Goal: Information Seeking & Learning: Learn about a topic

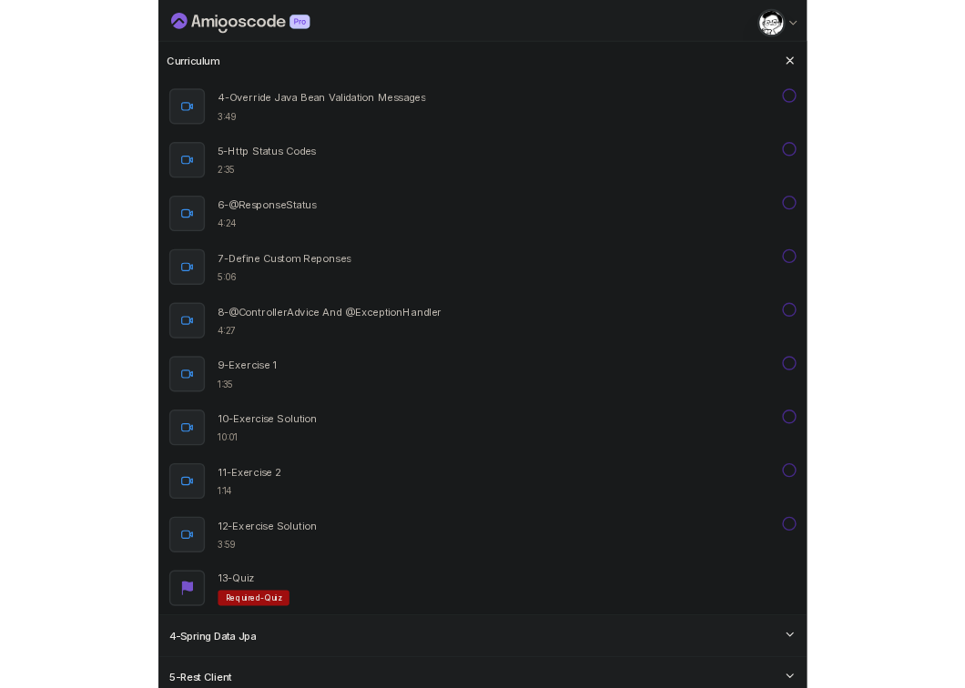
scroll to position [418, 0]
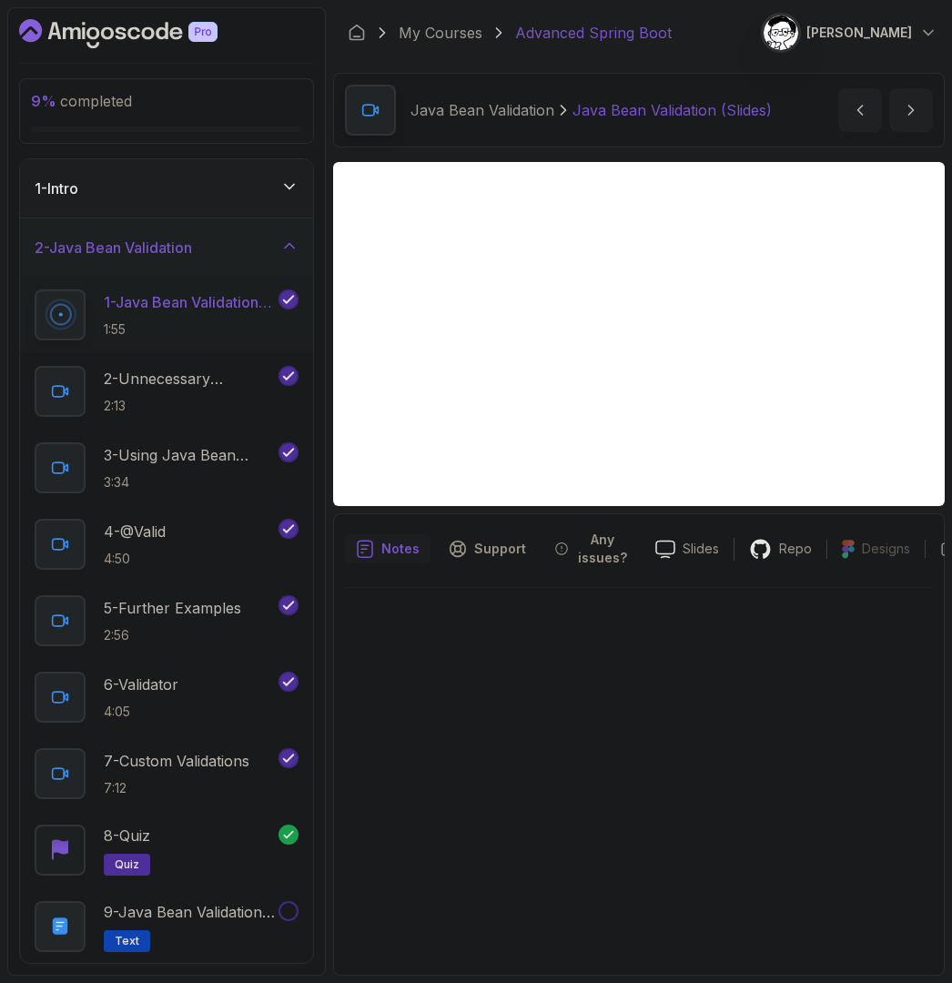
click at [173, 300] on p "1 - Java Bean Validation (Slides)" at bounding box center [189, 302] width 171 height 22
click at [289, 234] on div "2 - Java Bean Validation" at bounding box center [166, 247] width 293 height 58
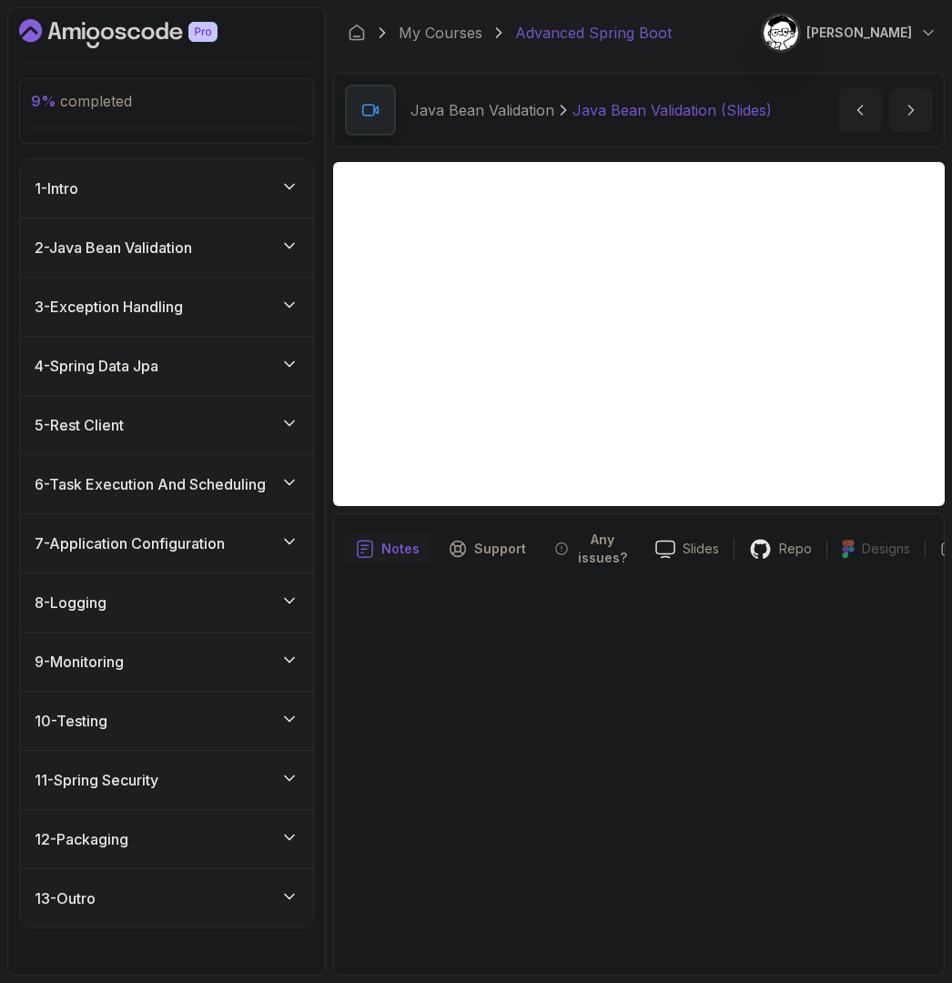
click at [122, 302] on h3 "3 - Exception Handling" at bounding box center [109, 307] width 148 height 22
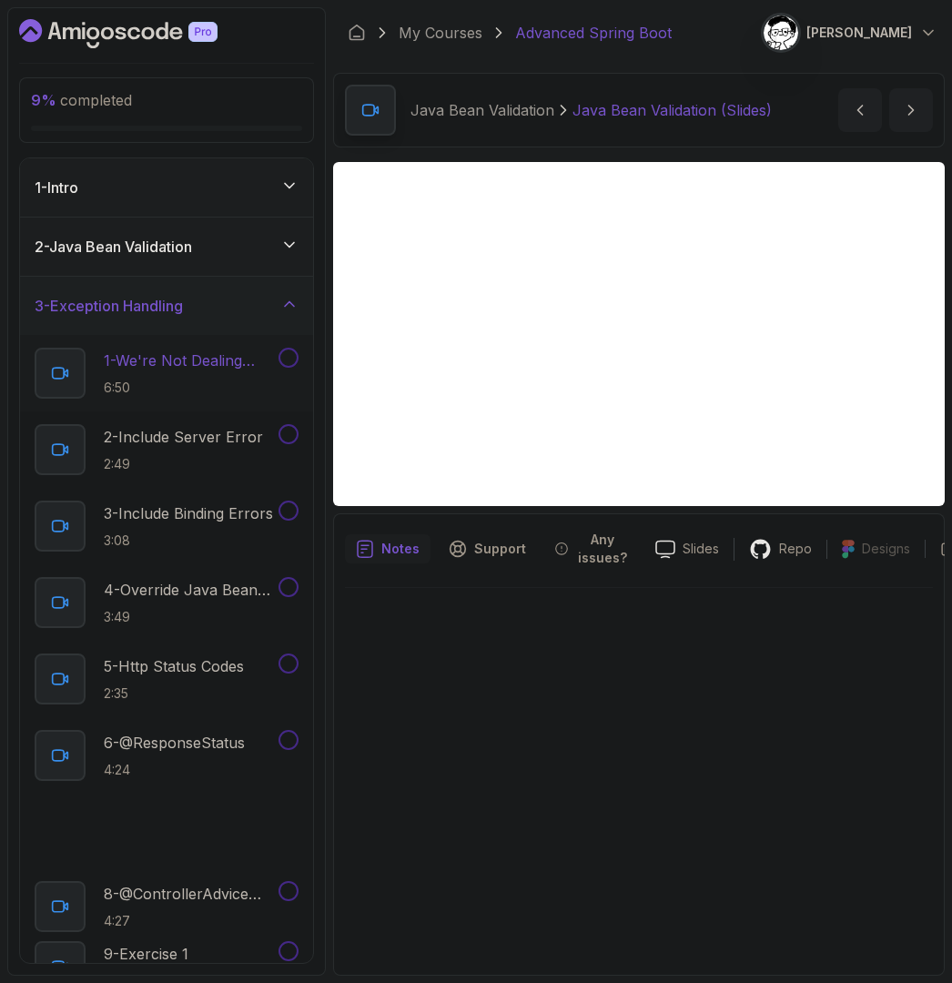
click at [244, 383] on p "6:50" at bounding box center [189, 388] width 171 height 18
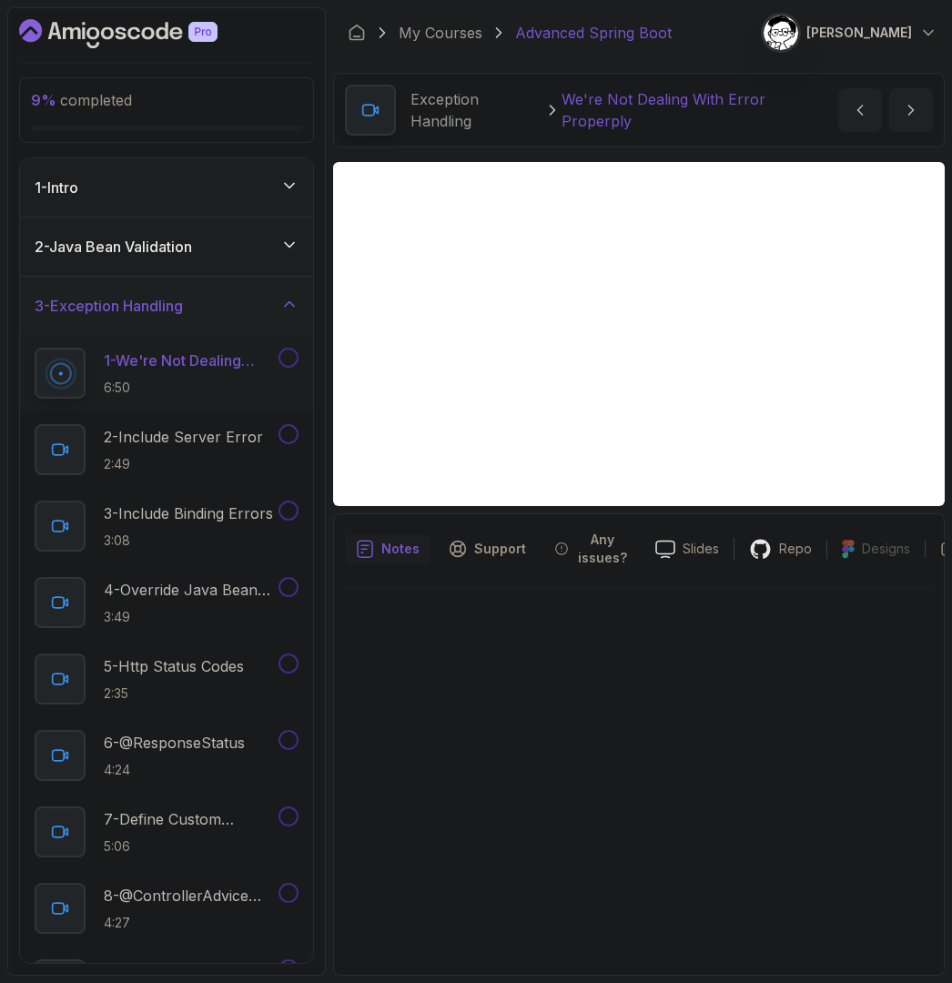
drag, startPoint x: 873, startPoint y: 779, endPoint x: 941, endPoint y: 669, distance: 129.6
click at [873, 779] on div at bounding box center [639, 776] width 588 height 376
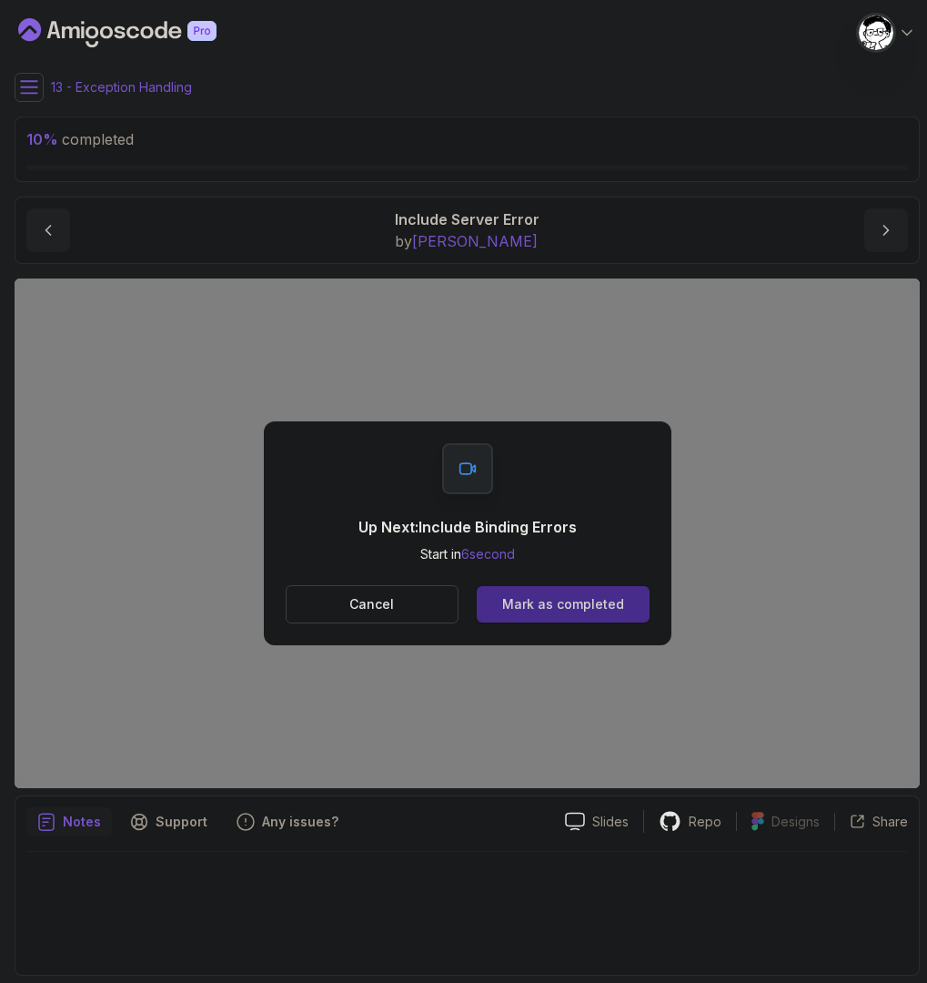
click at [550, 607] on div "Mark as completed" at bounding box center [563, 604] width 122 height 18
click at [568, 611] on div "Mark as completed" at bounding box center [563, 604] width 122 height 18
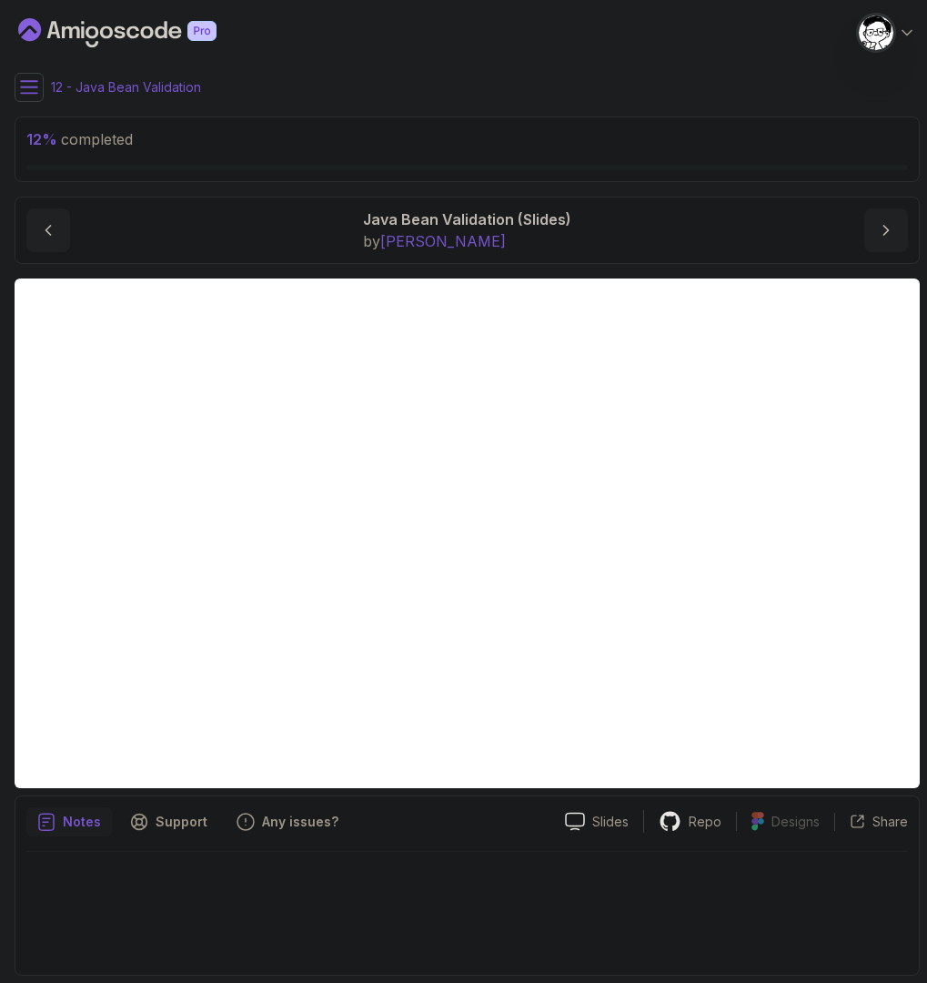
click at [29, 87] on icon at bounding box center [29, 87] width 16 height 12
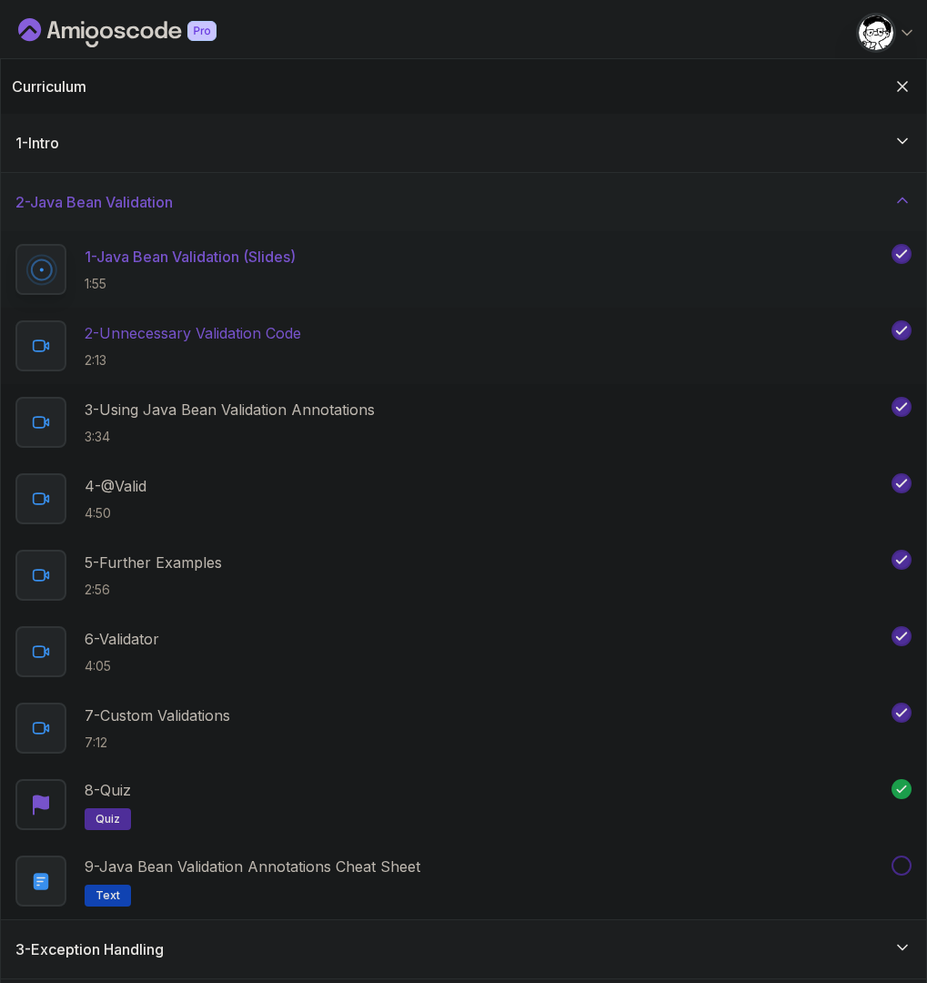
click at [261, 332] on p "2 - Unnecessary Validation Code" at bounding box center [193, 333] width 217 height 22
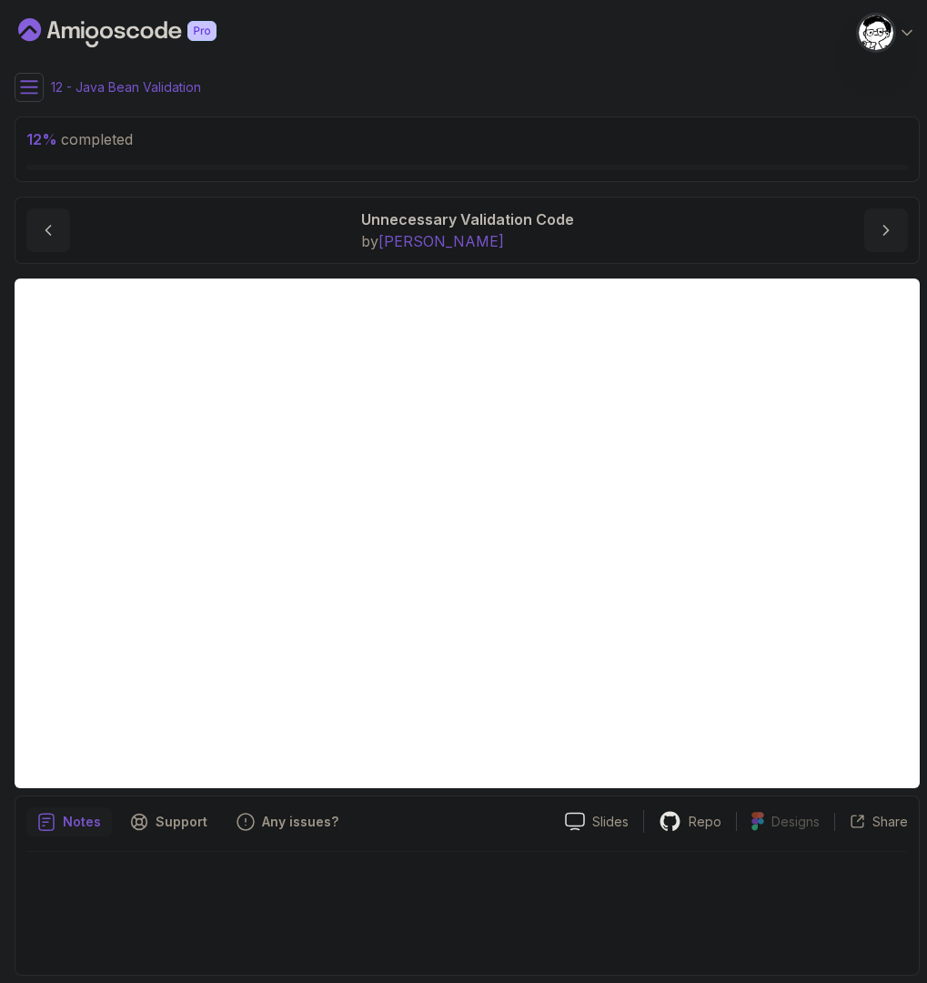
click at [21, 88] on icon at bounding box center [29, 87] width 18 height 18
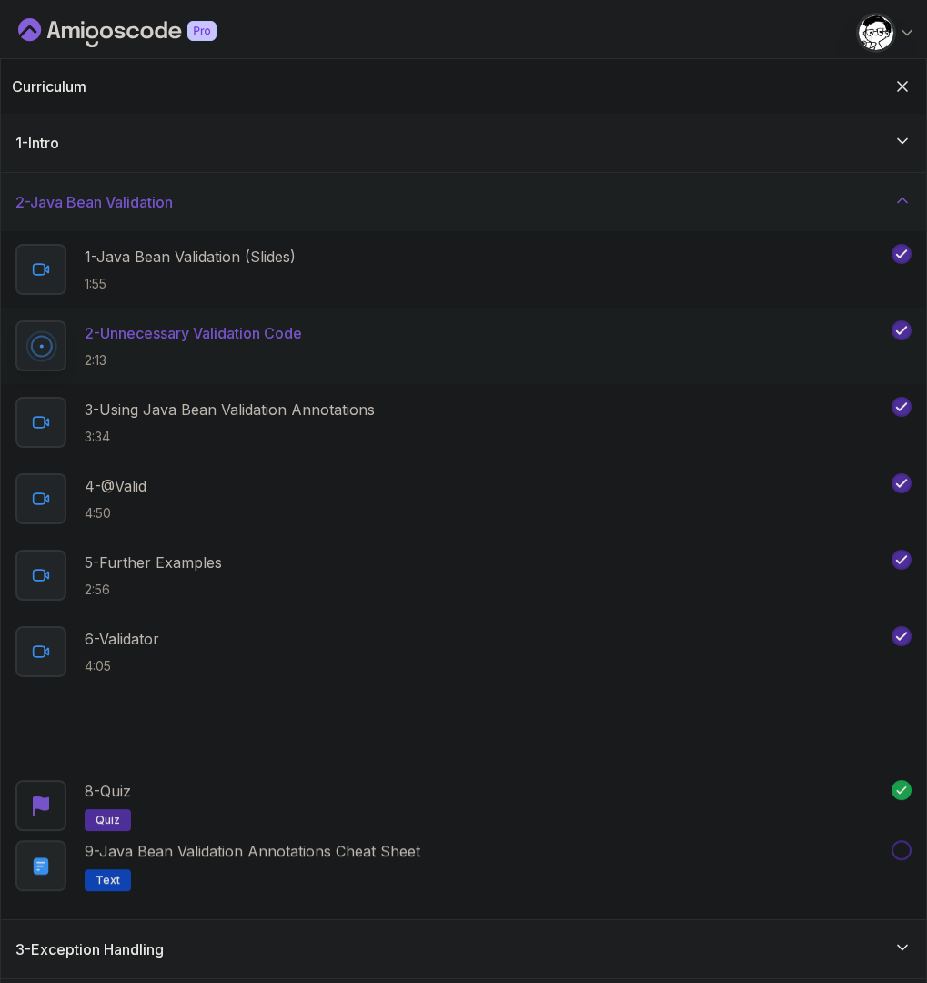
click at [149, 191] on h3 "2 - Java Bean Validation" at bounding box center [93, 202] width 157 height 22
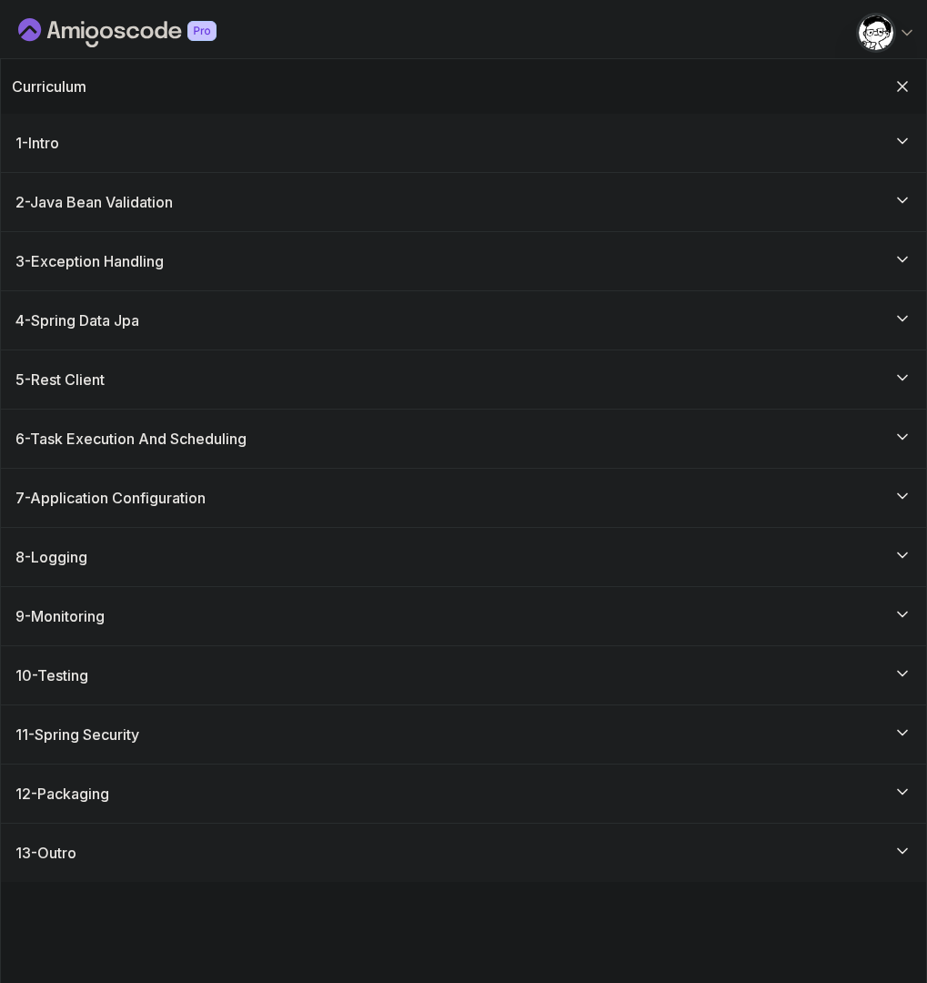
click at [96, 241] on div "3 - Exception Handling" at bounding box center [464, 261] width 926 height 58
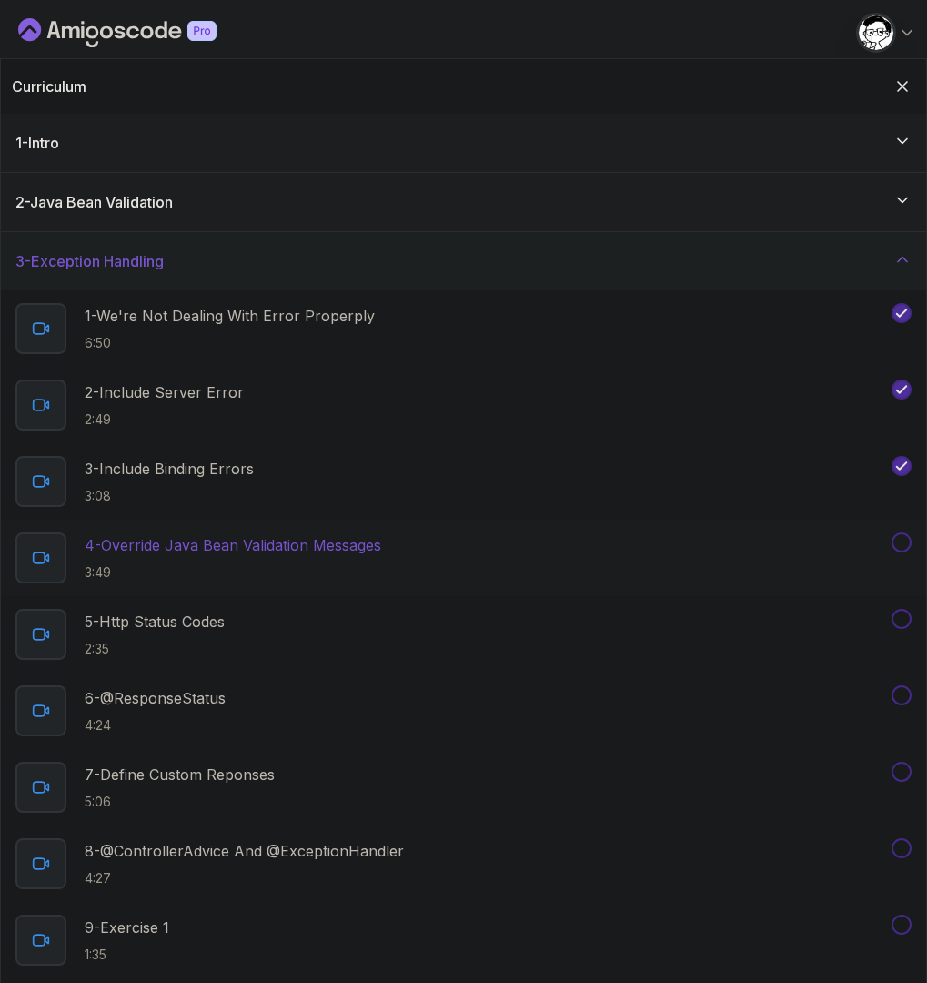
click at [275, 552] on p "4 - Override Java Bean Validation Messages" at bounding box center [233, 545] width 297 height 22
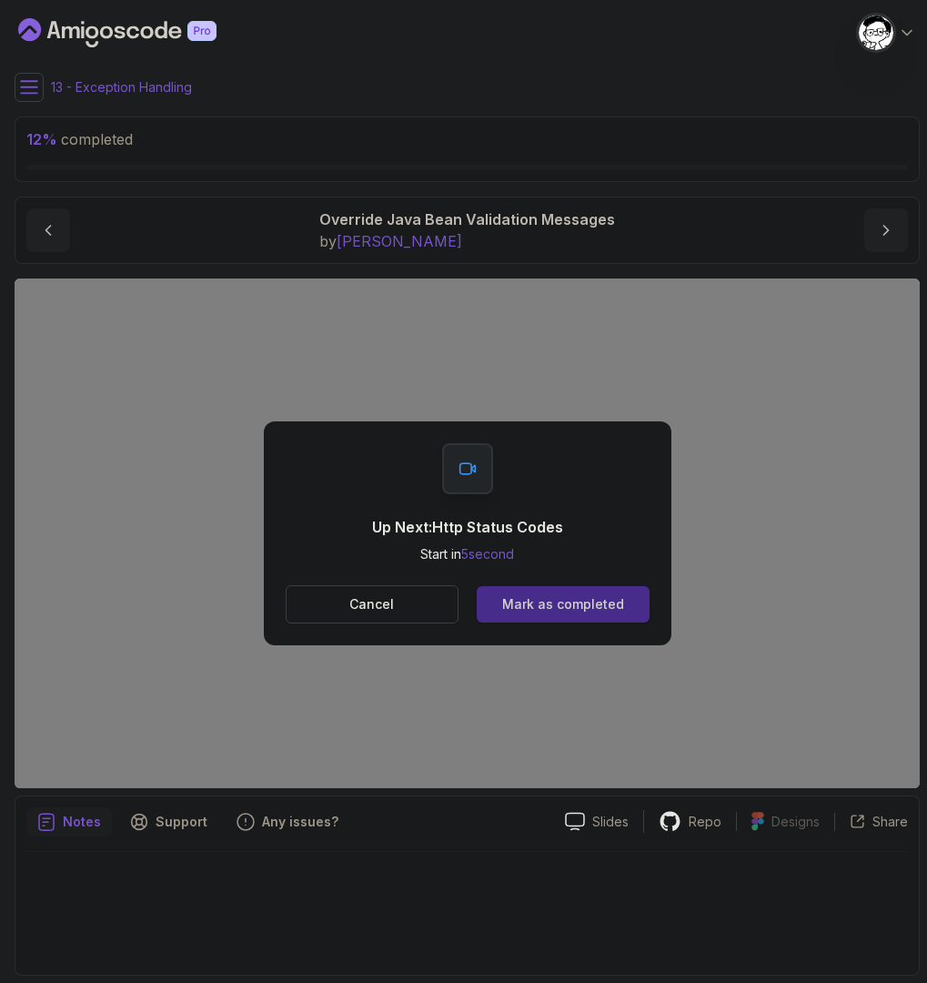
click at [550, 591] on button "Mark as completed" at bounding box center [563, 604] width 172 height 36
click at [578, 610] on div "Mark as completed" at bounding box center [564, 605] width 122 height 18
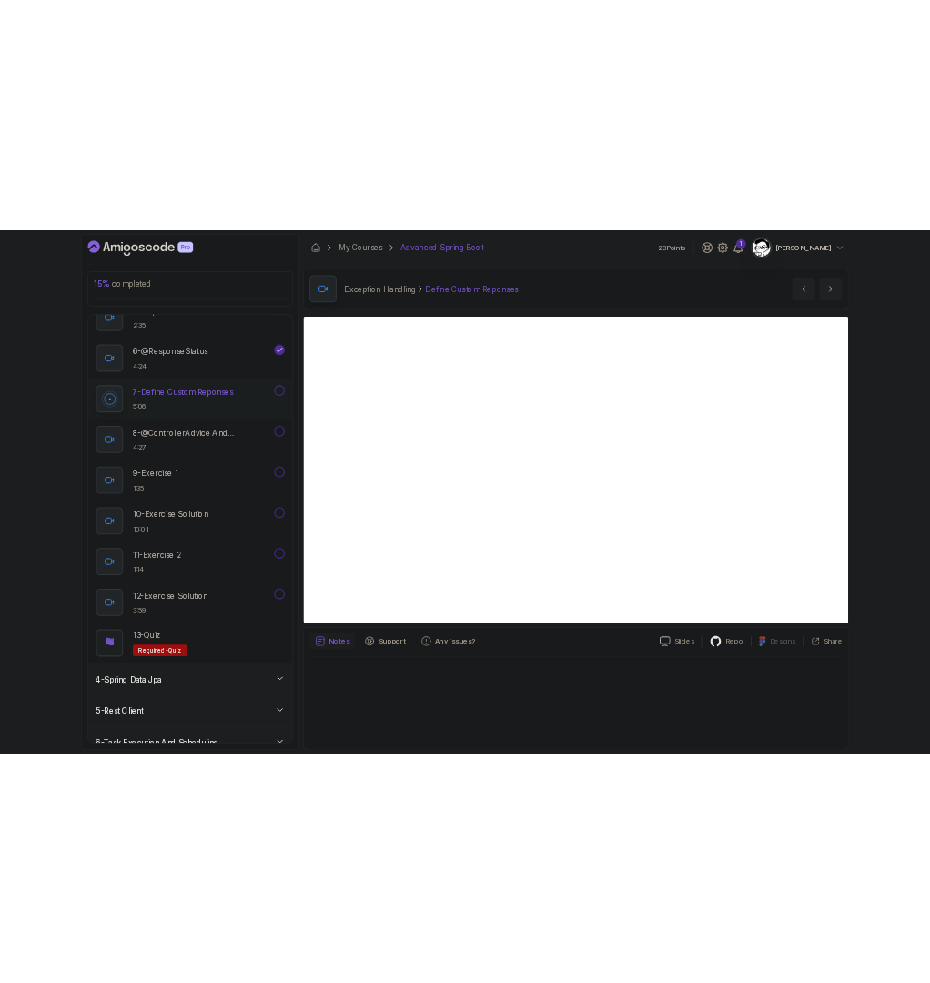
scroll to position [219, 0]
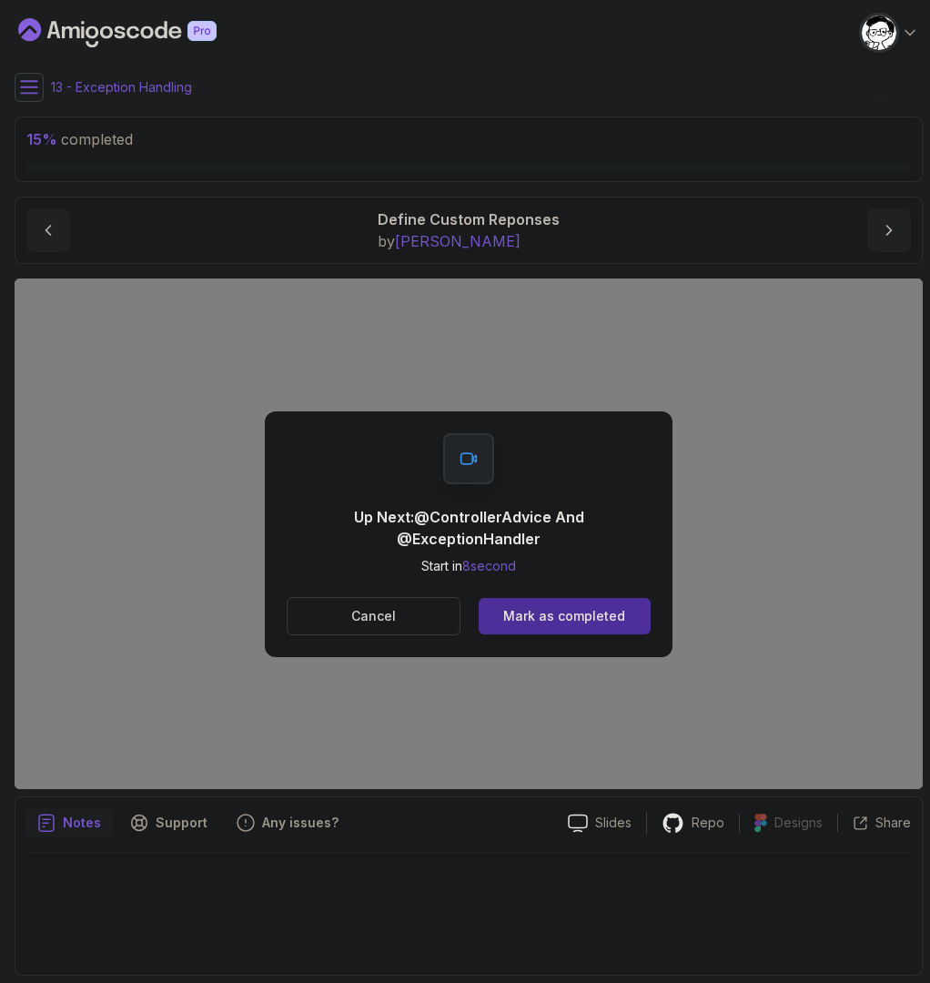
click at [393, 619] on p "Cancel" at bounding box center [373, 616] width 45 height 18
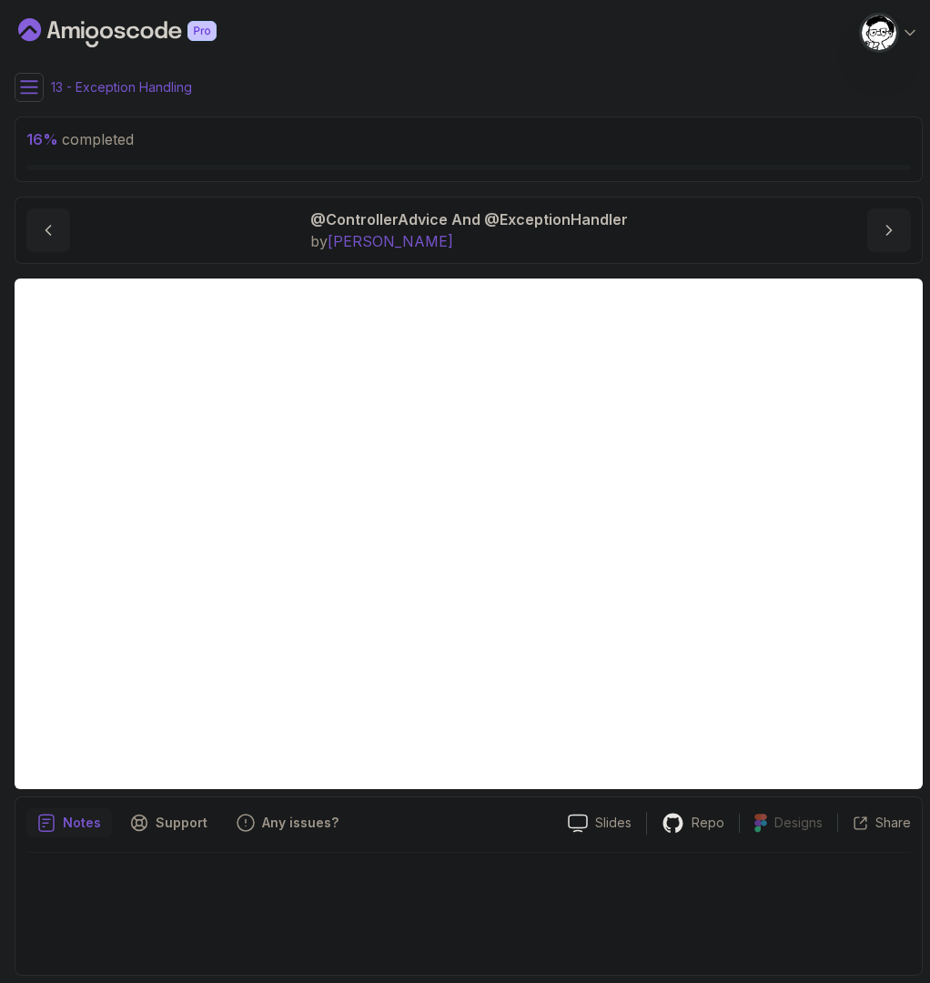
click at [141, 150] on div "16 % completed" at bounding box center [468, 149] width 885 height 42
click at [18, 86] on button at bounding box center [29, 87] width 29 height 29
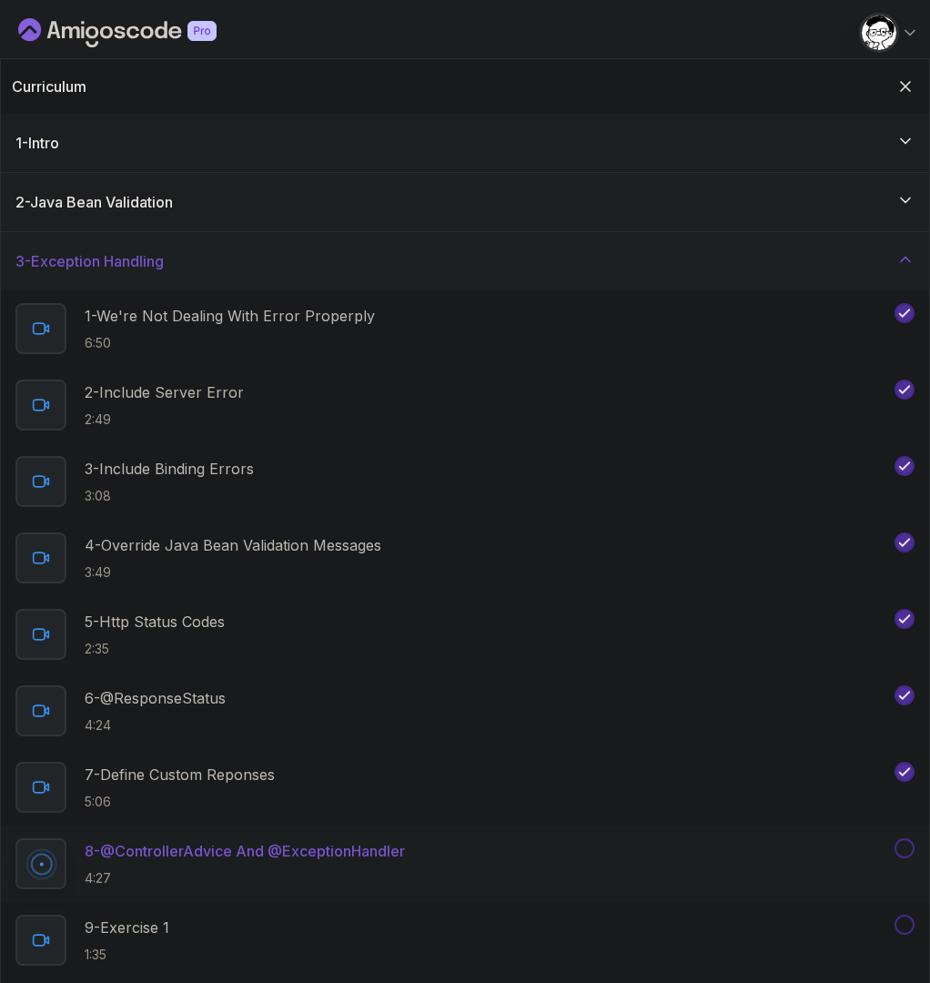
click at [95, 263] on h3 "3 - Exception Handling" at bounding box center [89, 261] width 148 height 22
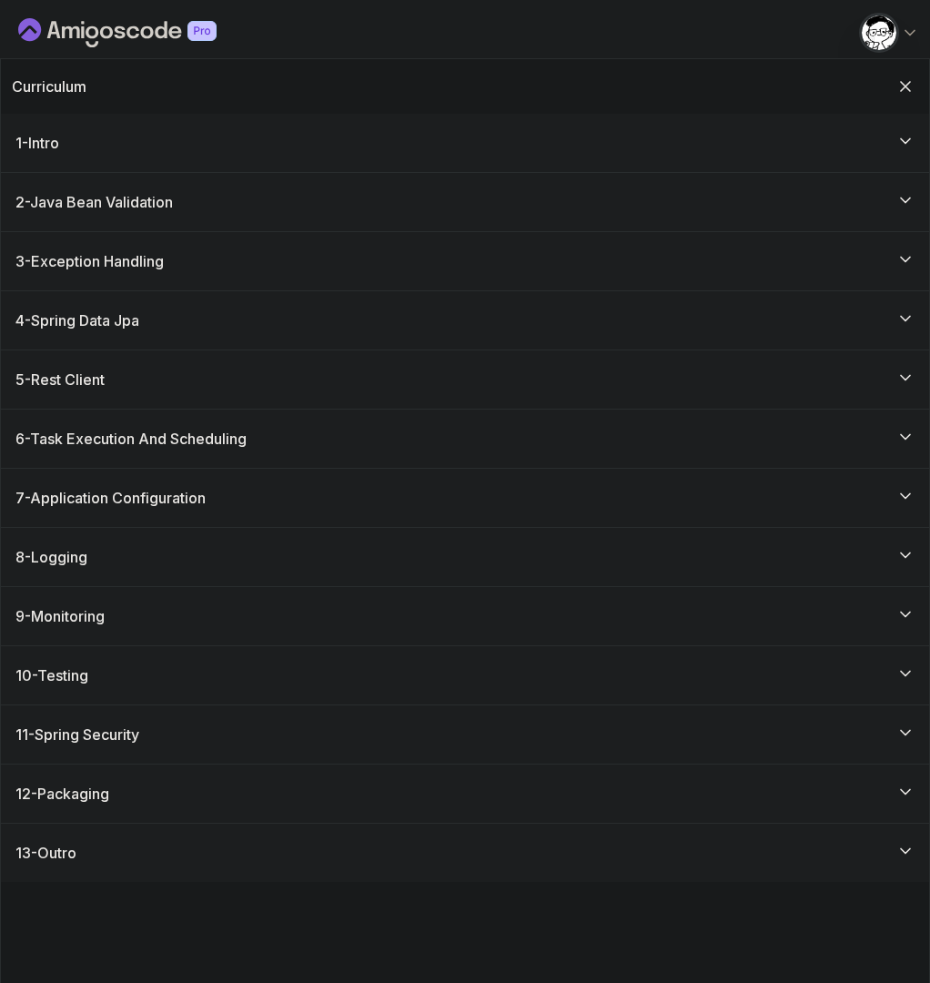
click at [123, 286] on div "3 - Exception Handling" at bounding box center [465, 261] width 928 height 58
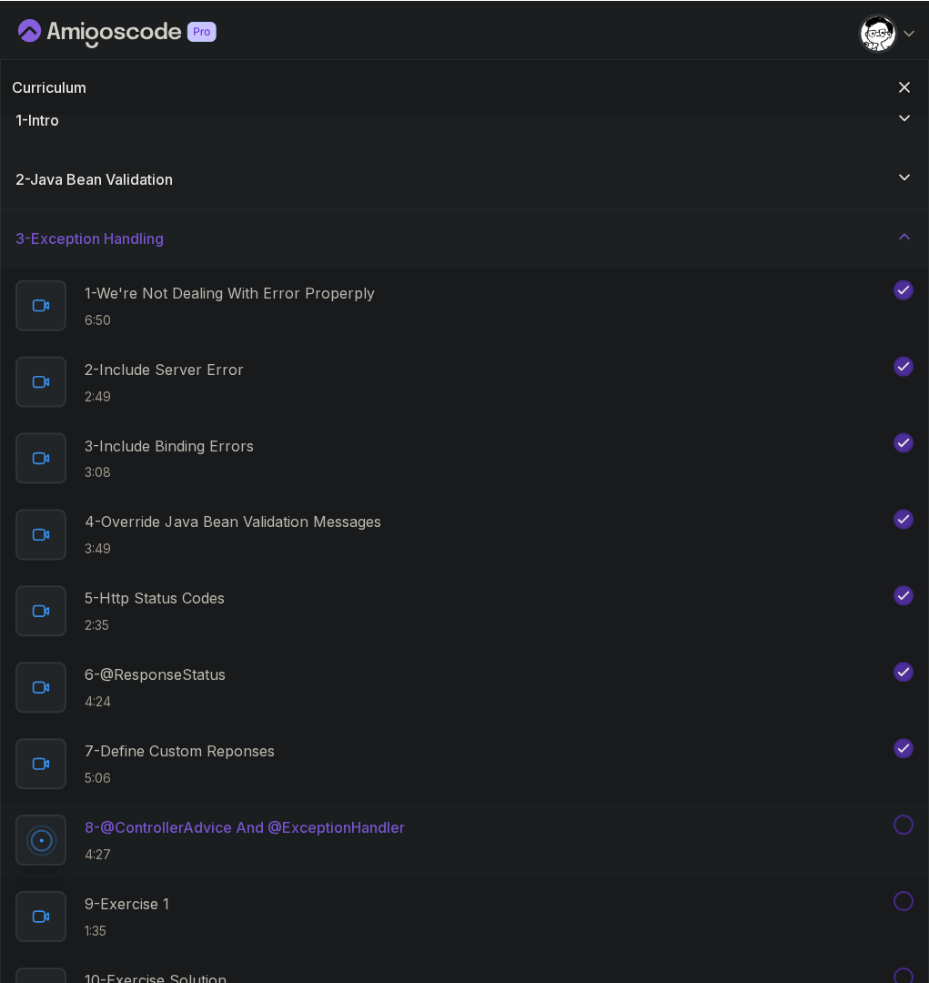
scroll to position [35, 0]
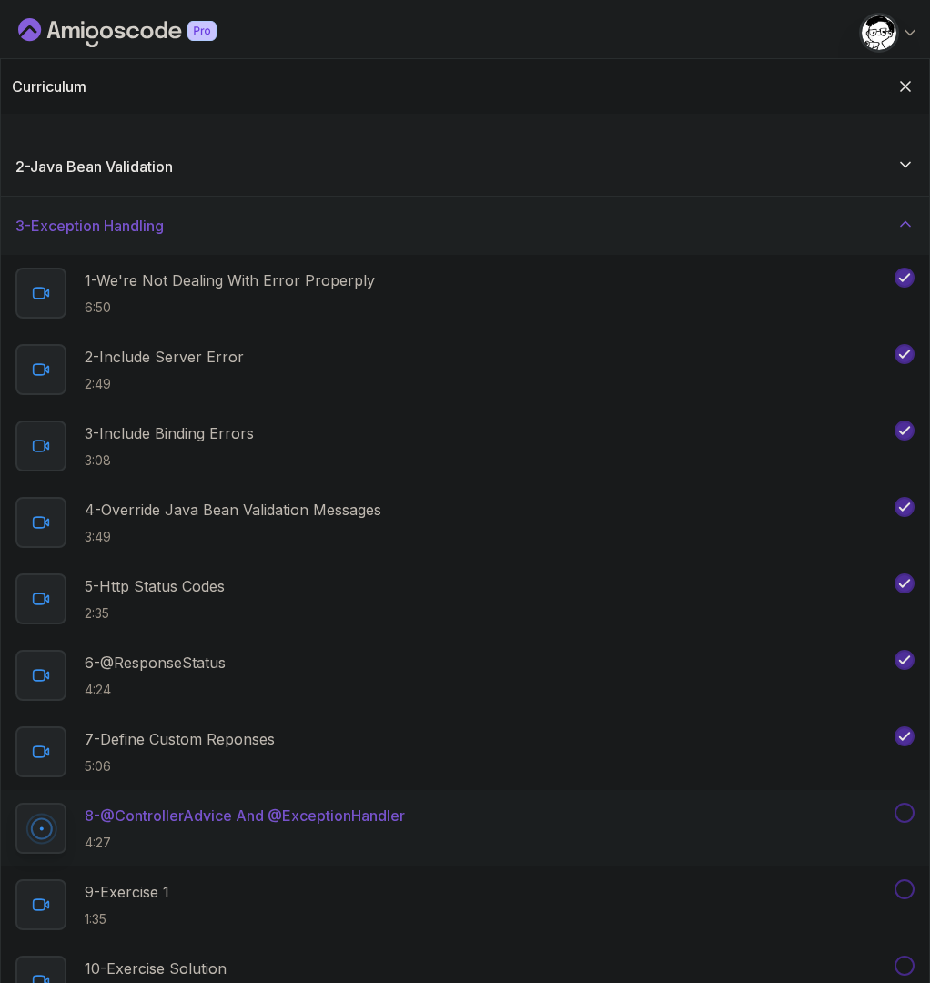
click at [334, 815] on p "8 - @ControllerAdvice And @ExceptionHandler" at bounding box center [245, 815] width 320 height 22
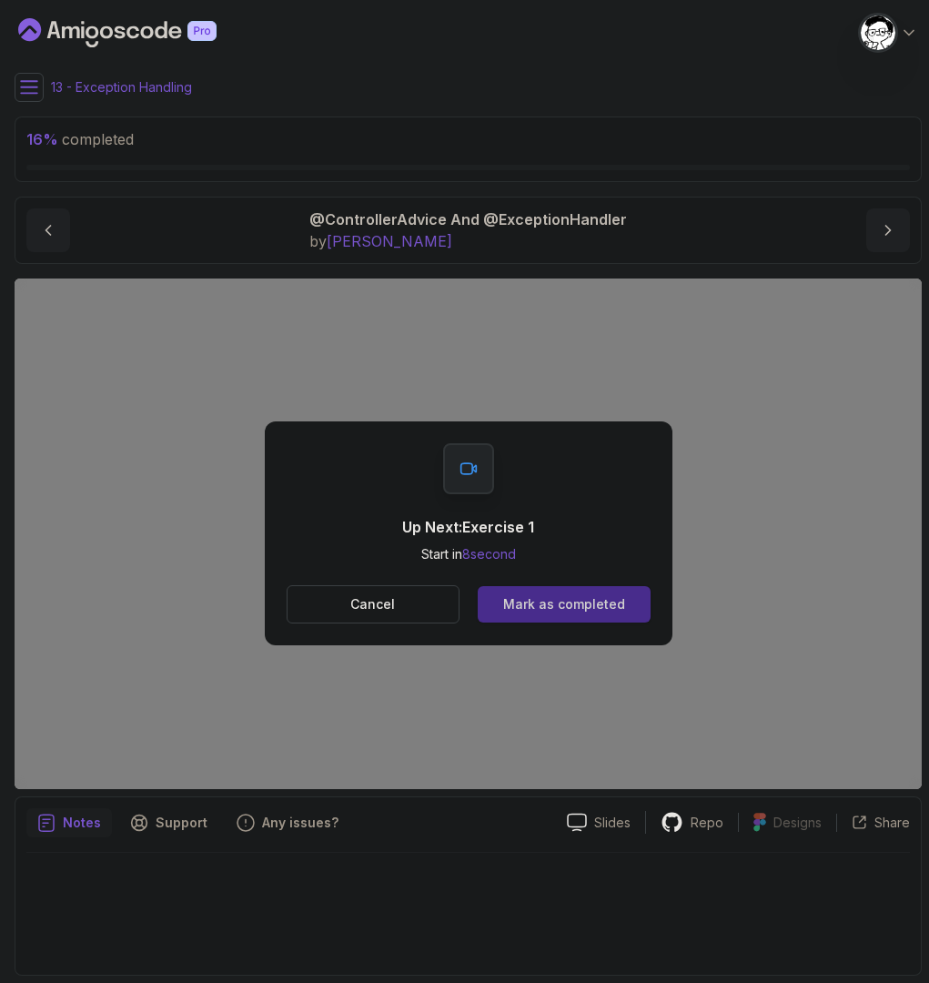
click at [551, 605] on div "Mark as completed" at bounding box center [564, 604] width 122 height 18
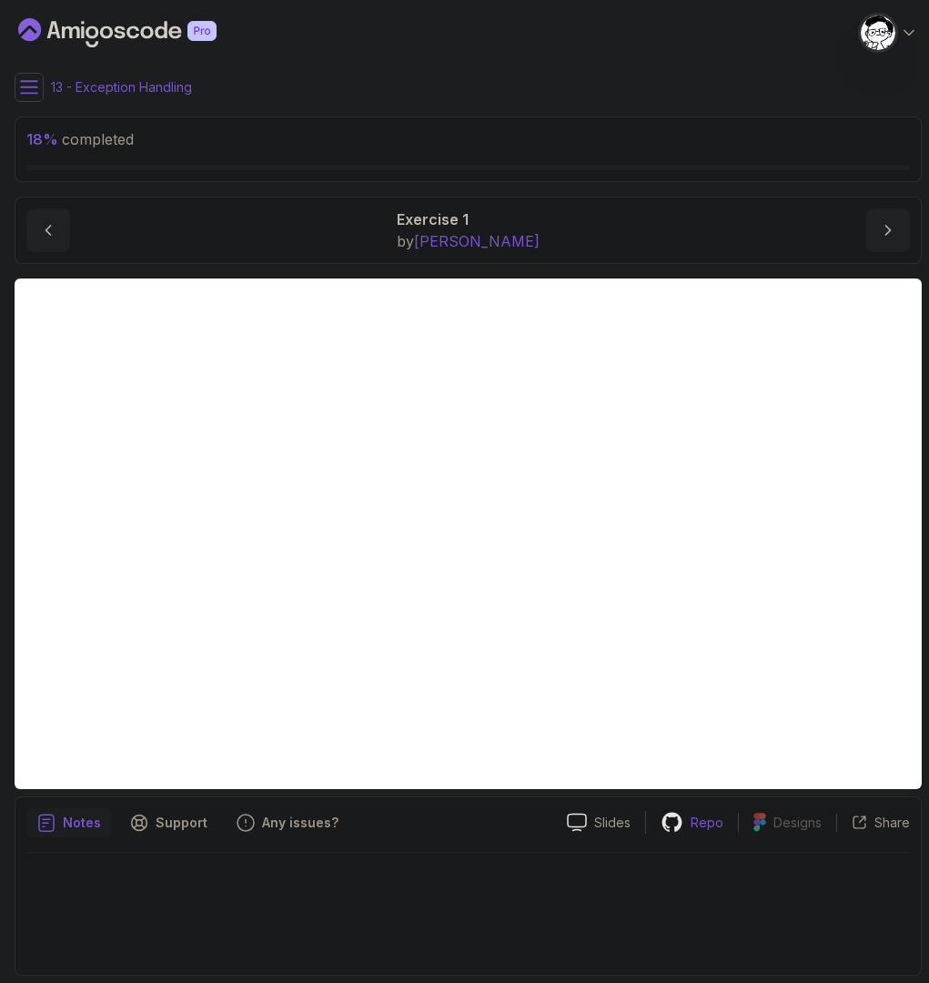
click at [689, 824] on div "Repo" at bounding box center [692, 822] width 92 height 23
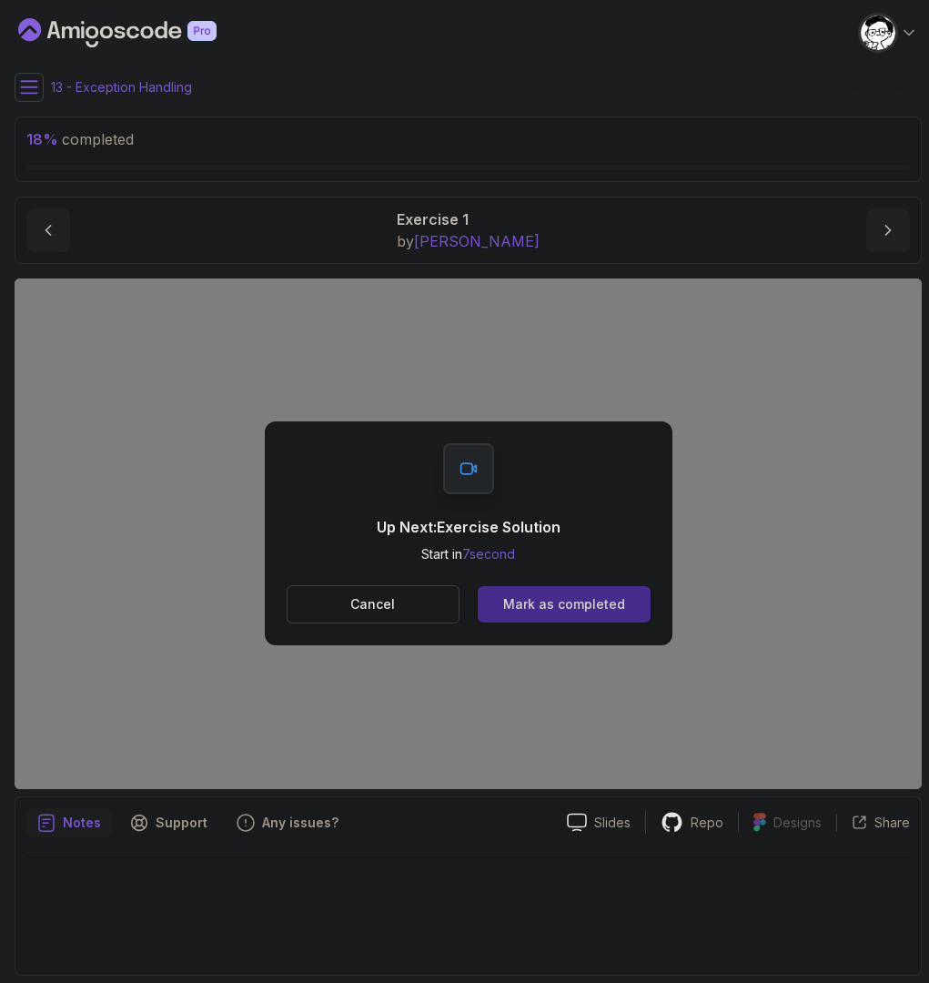
click at [591, 604] on div "Mark as completed" at bounding box center [564, 604] width 122 height 18
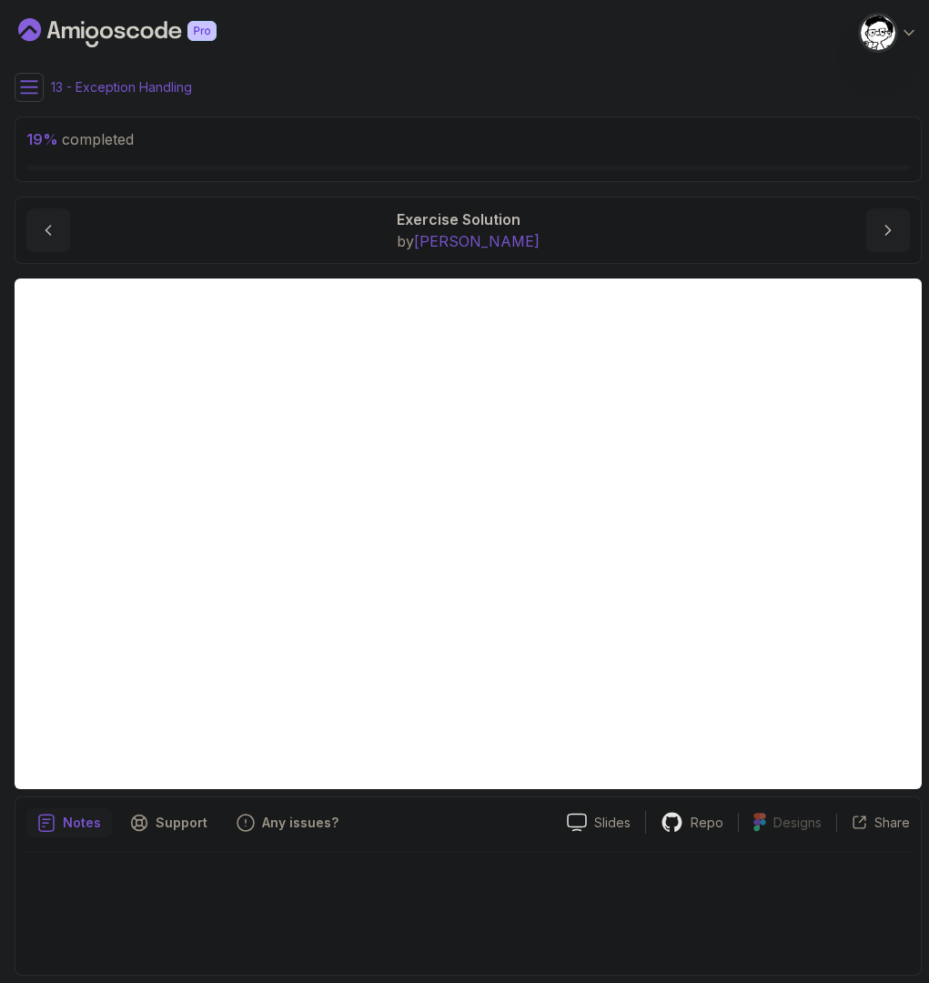
click at [34, 96] on icon at bounding box center [29, 87] width 18 height 18
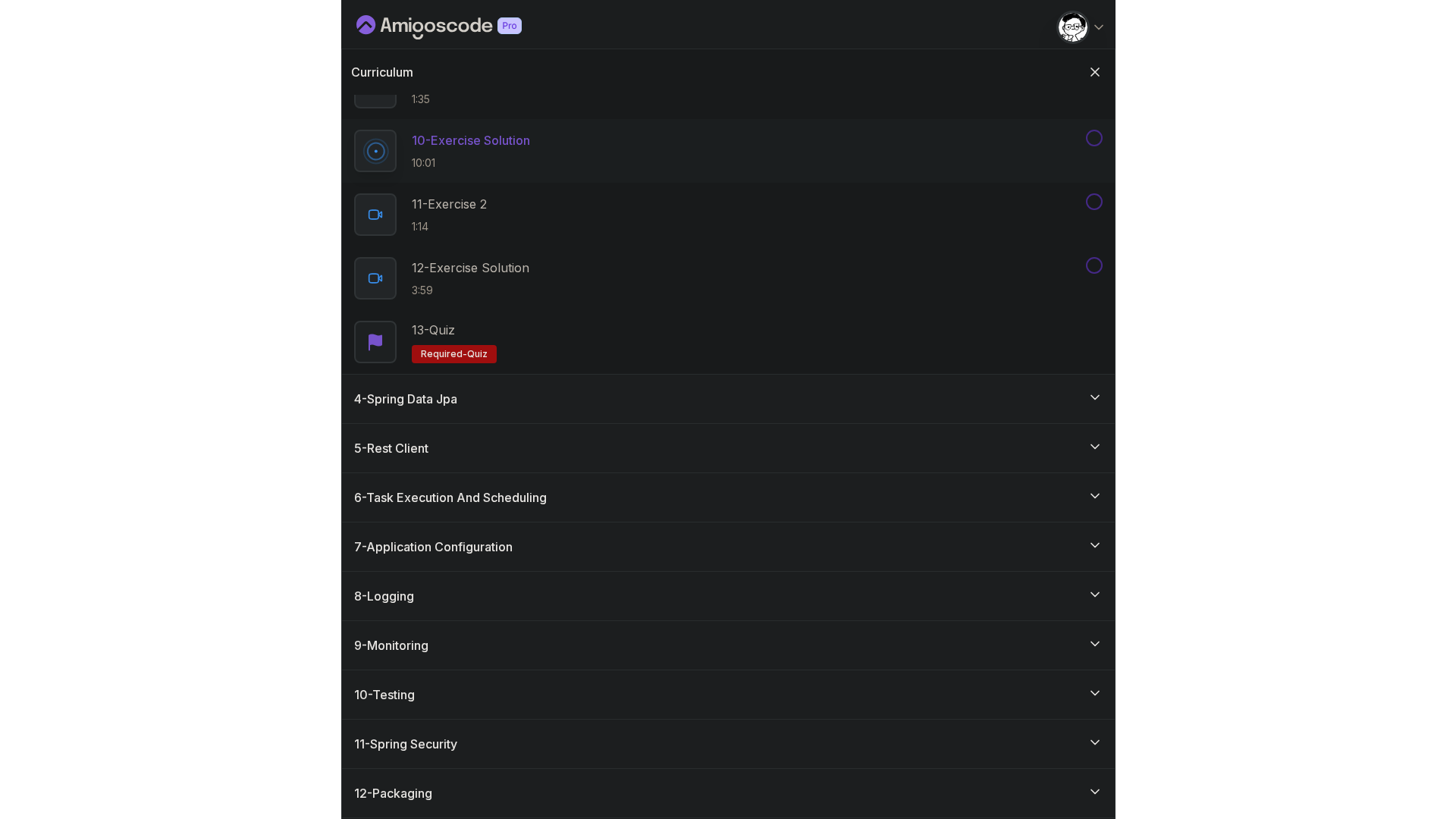
scroll to position [150, 0]
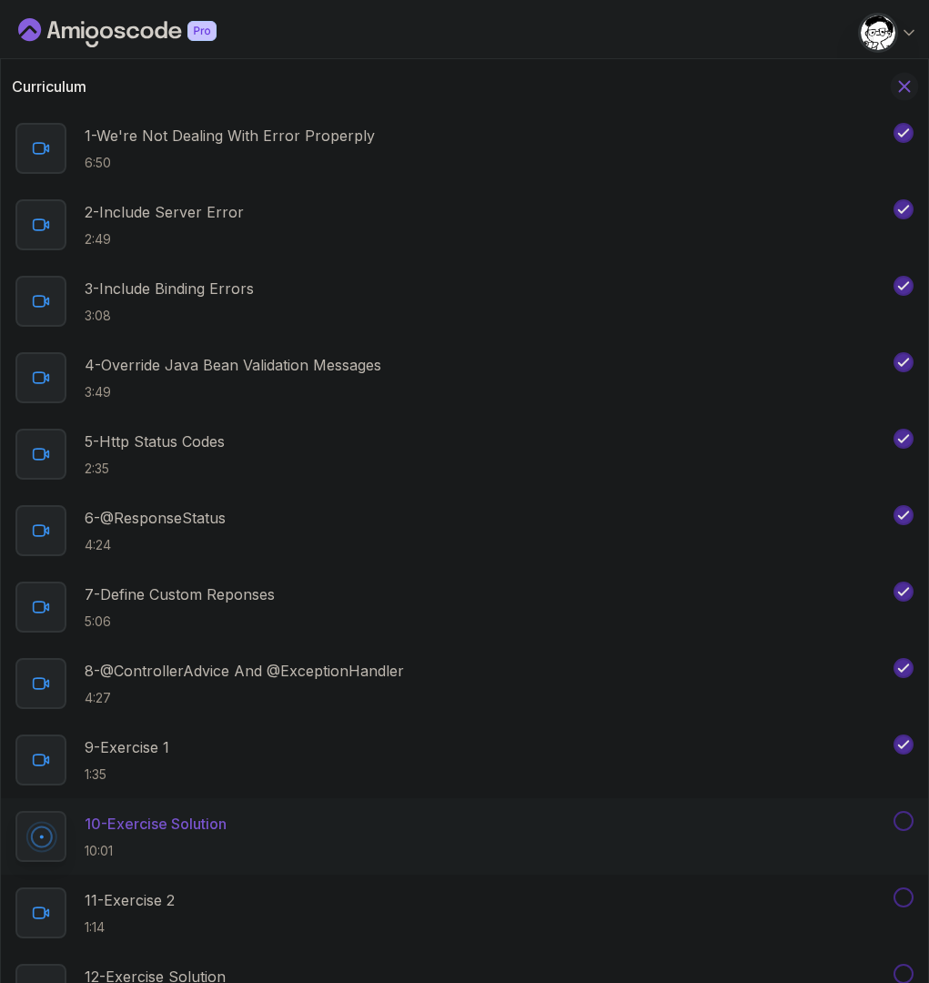
click at [896, 82] on icon "Hide Curriculum for mobile" at bounding box center [905, 86] width 20 height 20
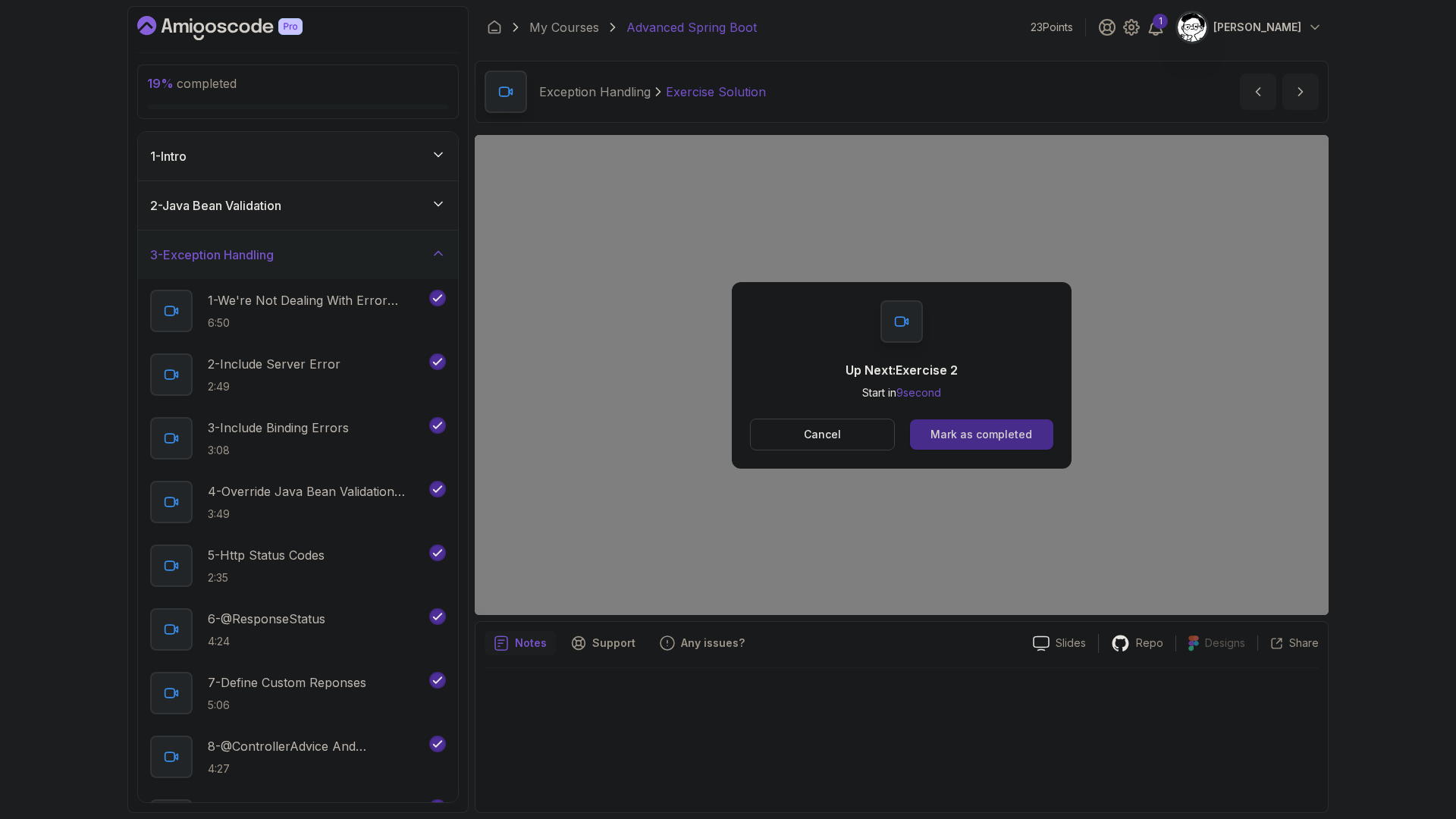
click at [772, 437] on div "Mark as completed" at bounding box center [982, 434] width 102 height 15
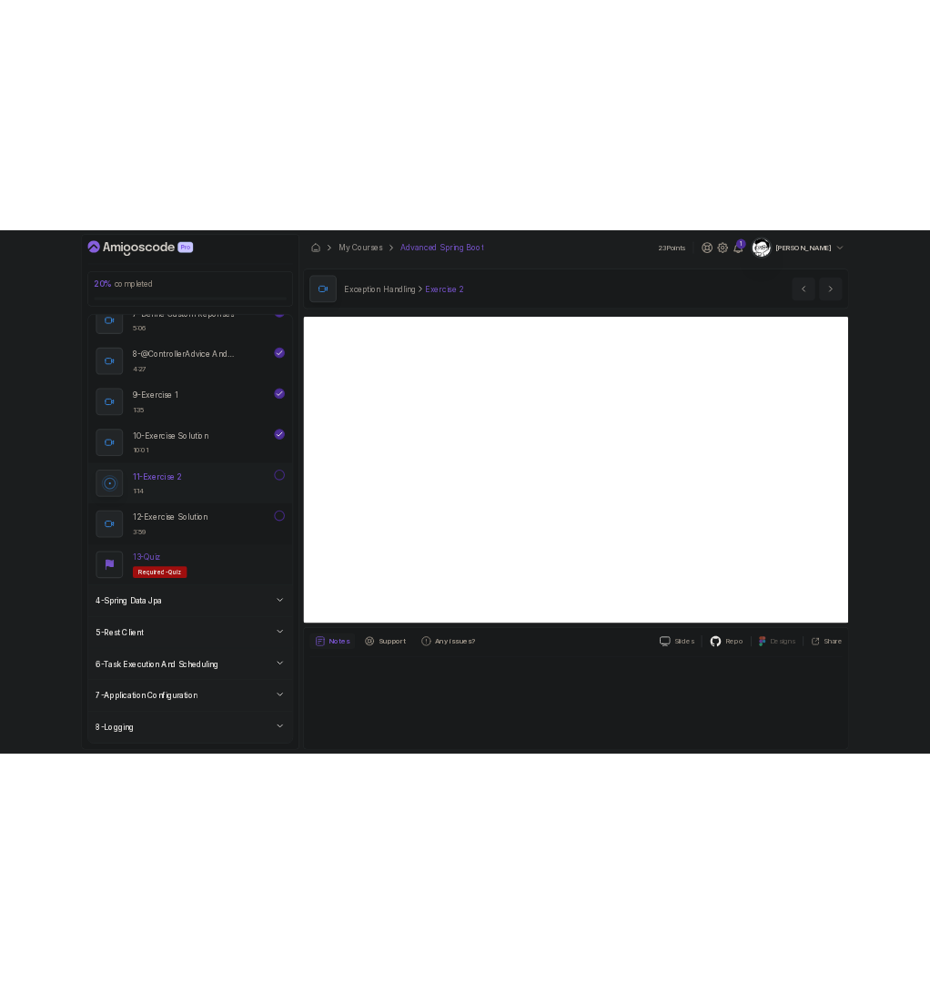
scroll to position [674, 0]
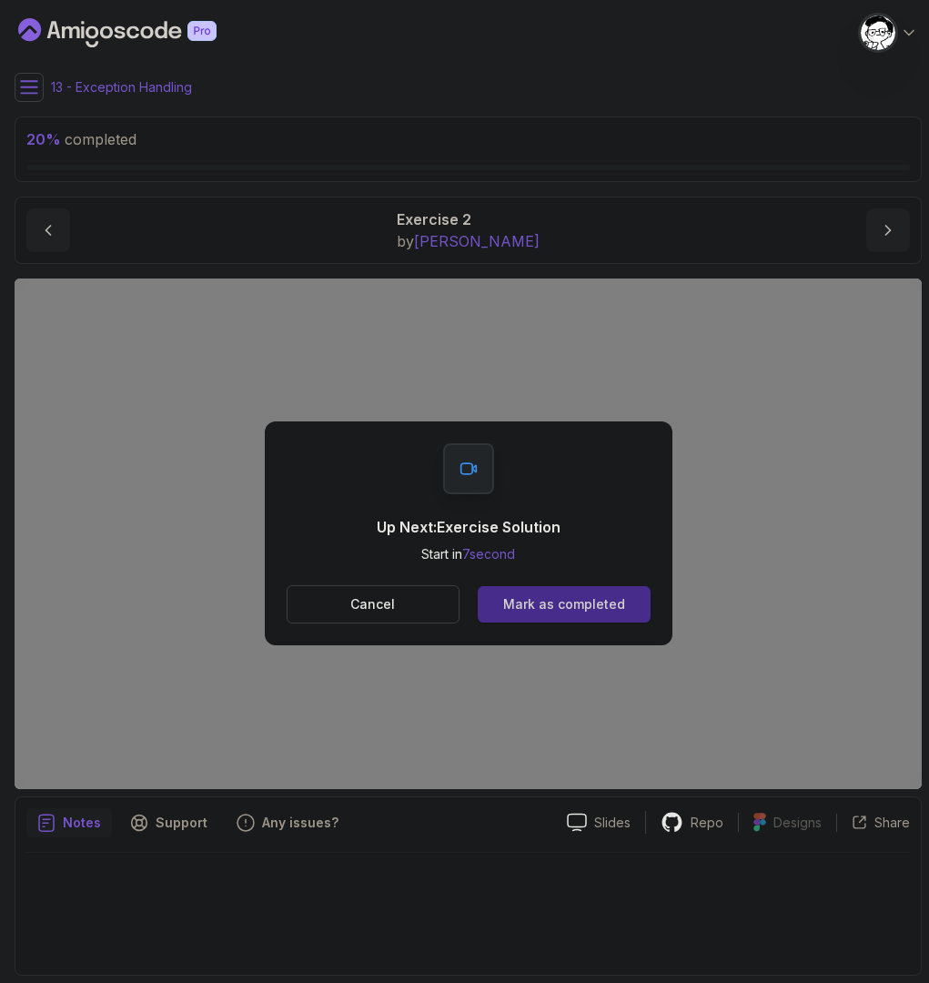
click at [593, 612] on div "Mark as completed" at bounding box center [564, 604] width 122 height 18
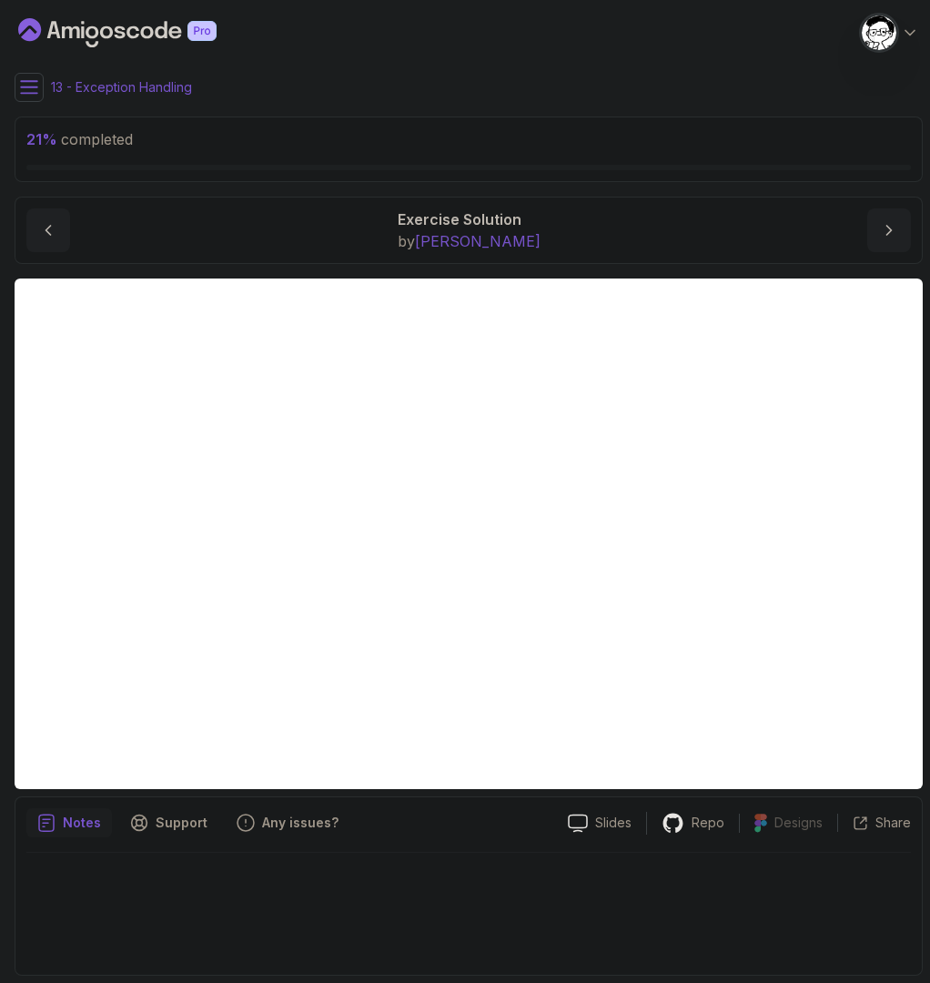
click at [486, 851] on div "Notes Support Any issues? Slides Repo Designs Design not available Share" at bounding box center [469, 885] width 908 height 179
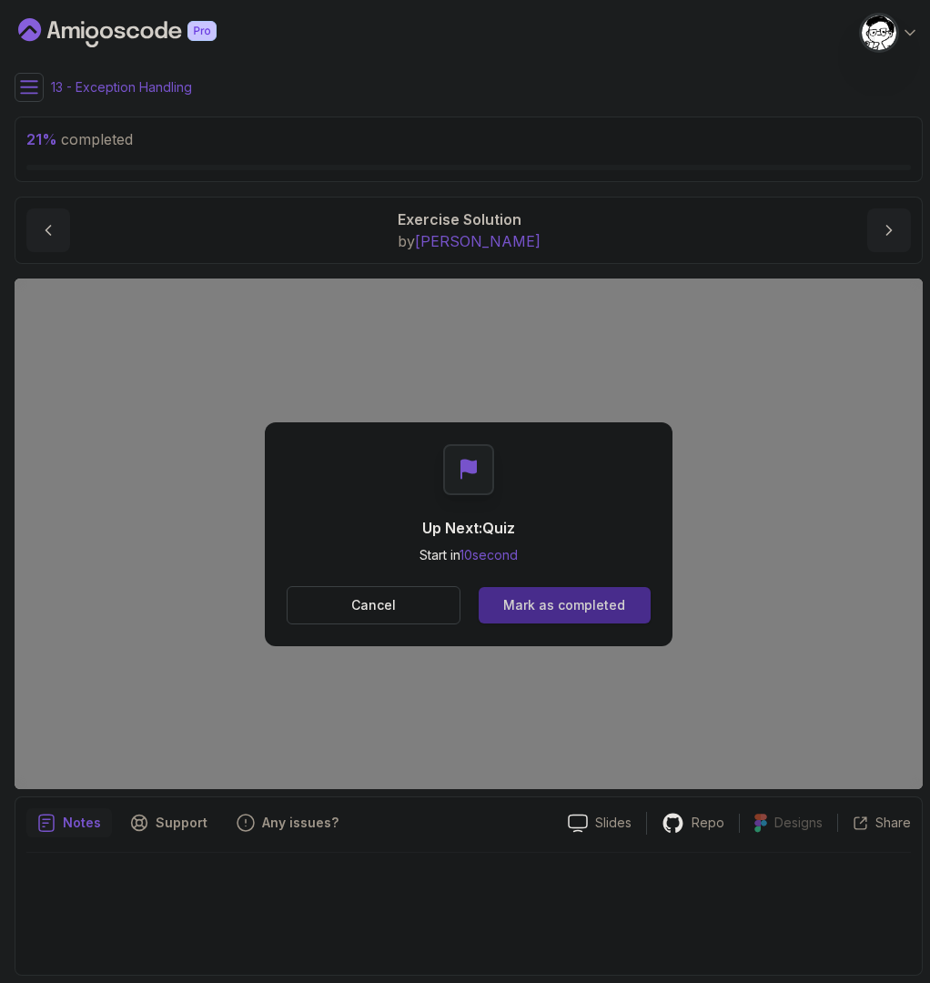
click at [543, 608] on div "Mark as completed" at bounding box center [564, 605] width 122 height 18
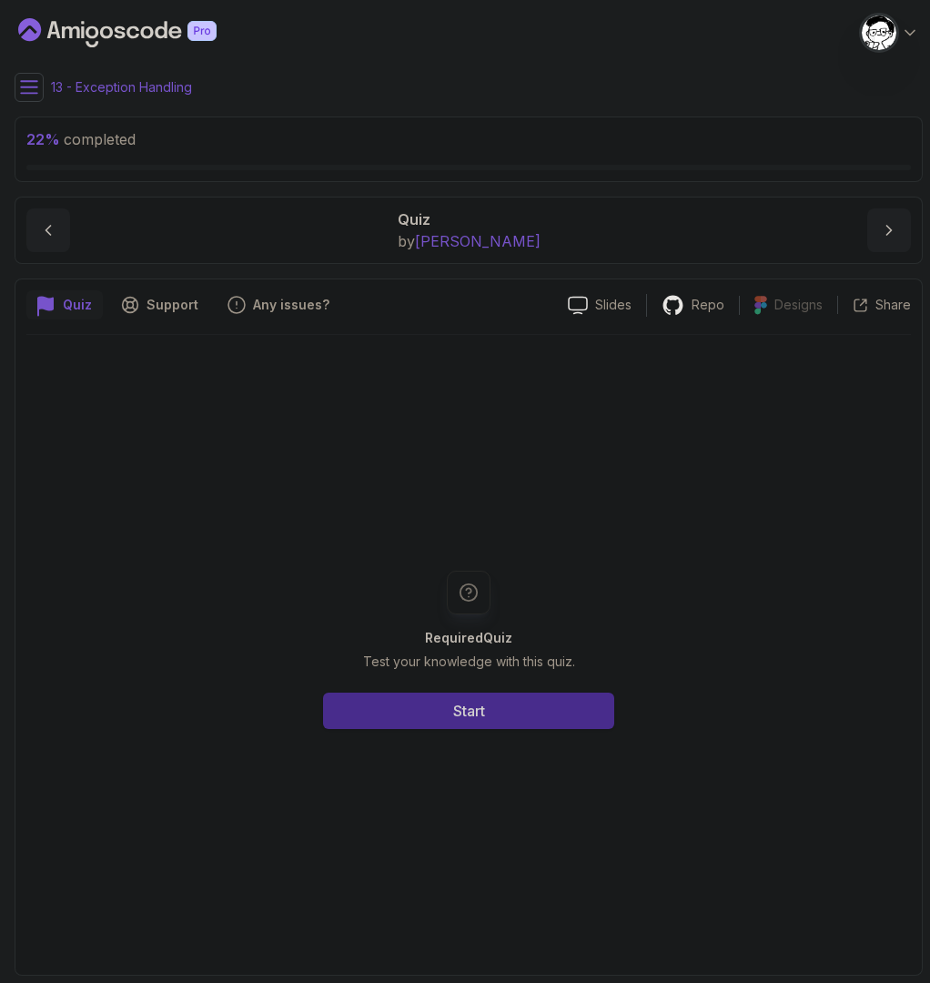
click at [542, 710] on button "Start" at bounding box center [468, 711] width 291 height 36
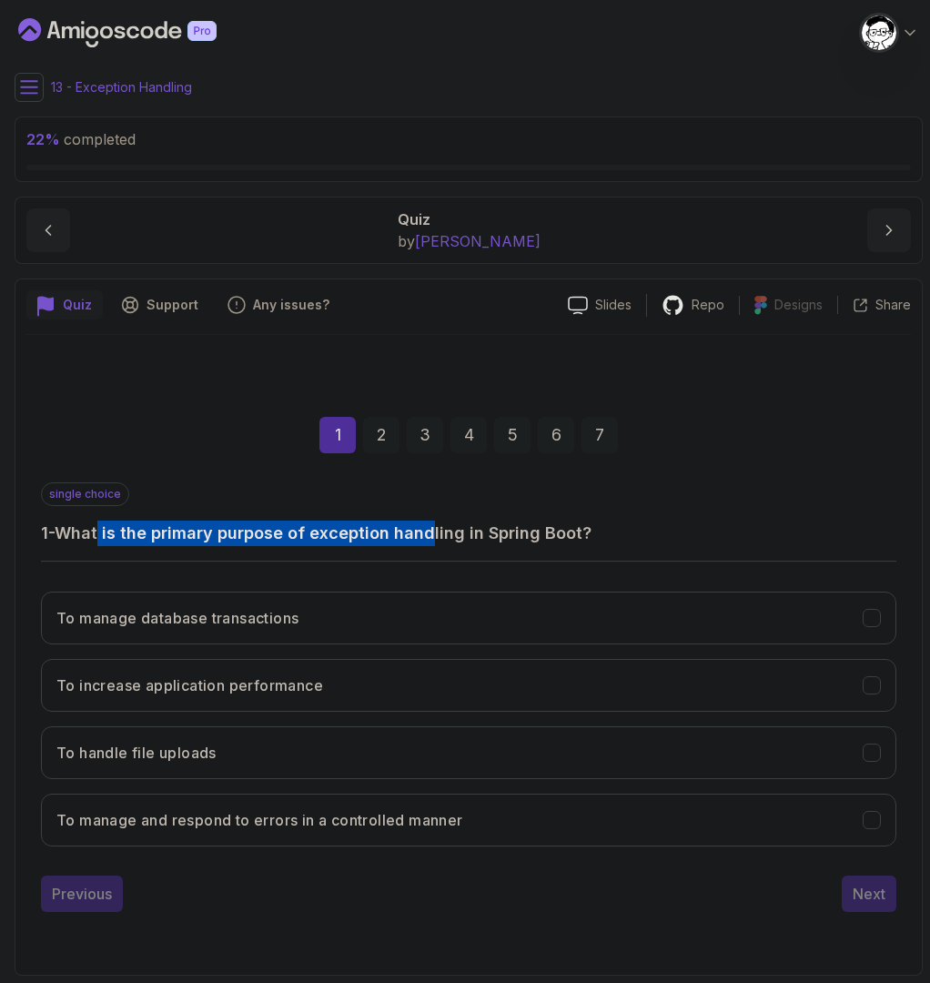
drag, startPoint x: 106, startPoint y: 536, endPoint x: 438, endPoint y: 528, distance: 332.3
click at [437, 528] on h3 "1 - What is the primary purpose of exception handling in Spring Boot?" at bounding box center [468, 533] width 855 height 25
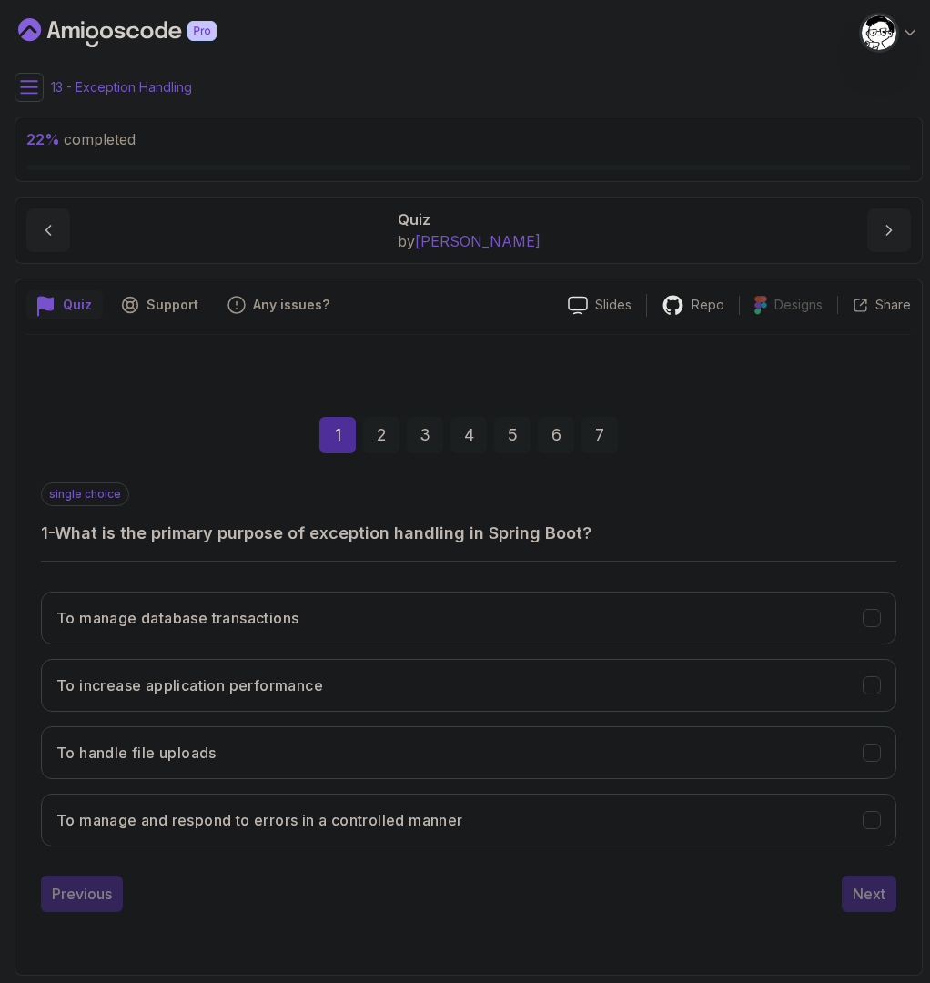
click at [438, 528] on h3 "1 - What is the primary purpose of exception handling in Spring Boot?" at bounding box center [468, 533] width 855 height 25
click at [326, 829] on h3 "To manage and respond to errors in a controlled manner" at bounding box center [259, 820] width 407 height 22
click at [873, 906] on button "Next" at bounding box center [869, 893] width 55 height 36
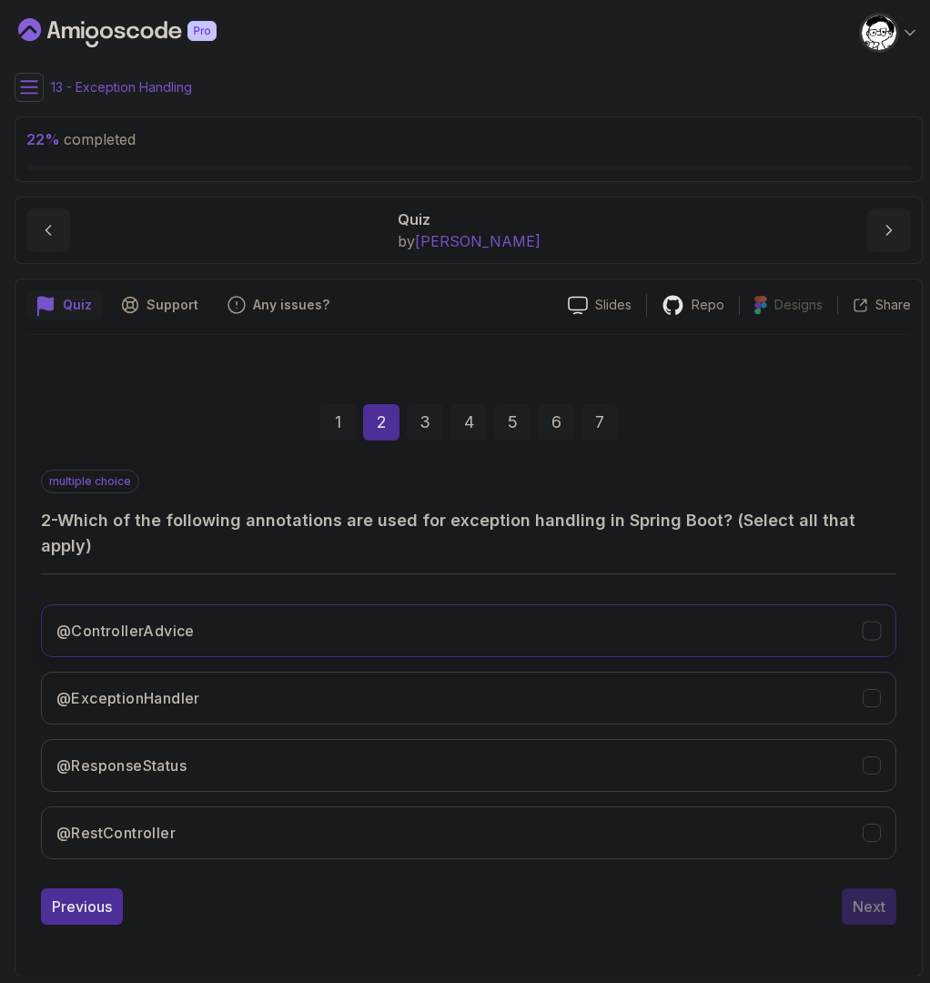
click at [130, 620] on h3 "@ControllerAdvice" at bounding box center [125, 631] width 138 height 22
click at [167, 687] on h3 "@ExceptionHandler" at bounding box center [128, 698] width 144 height 22
click at [617, 751] on button "@ResponseStatus" at bounding box center [468, 765] width 855 height 53
click at [893, 899] on button "Next" at bounding box center [869, 906] width 55 height 36
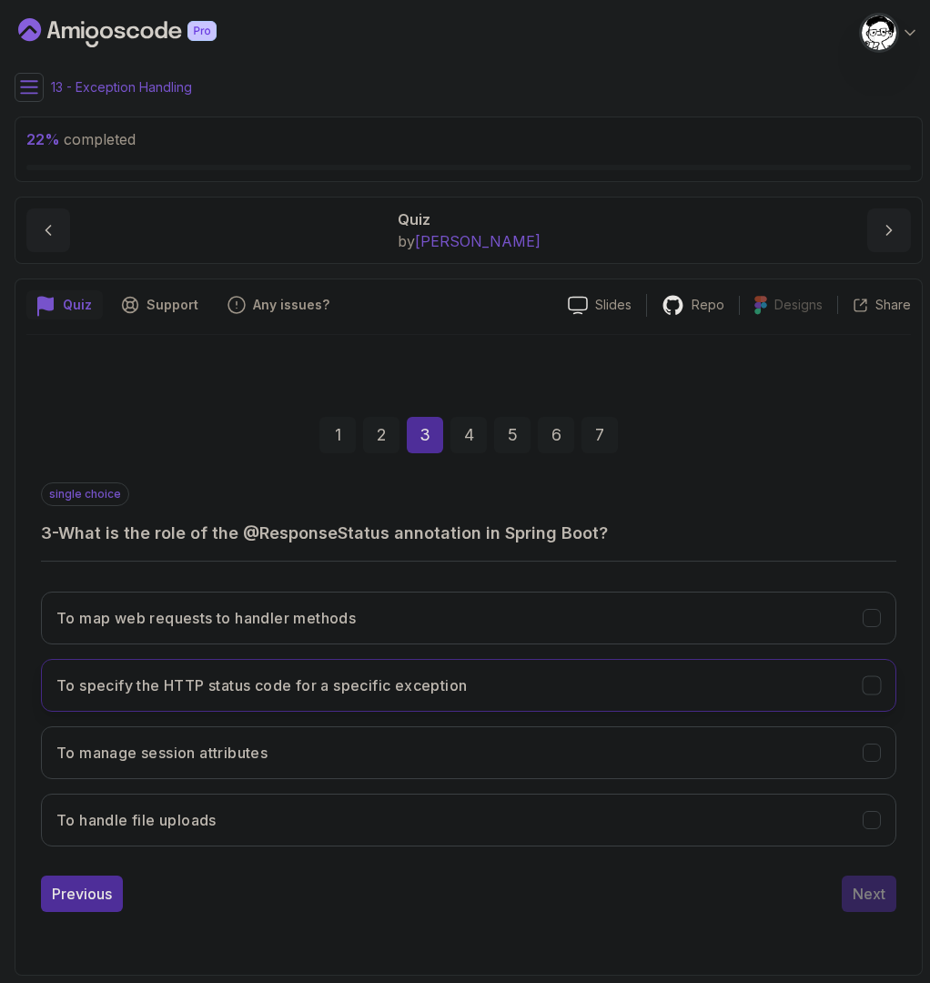
click at [447, 683] on h3 "To specify the HTTP status code for a specific exception" at bounding box center [261, 685] width 410 height 22
drag, startPoint x: 816, startPoint y: 910, endPoint x: 851, endPoint y: 897, distance: 36.9
click at [830, 904] on div "Previous Next" at bounding box center [468, 893] width 855 height 36
click at [865, 893] on div "Next" at bounding box center [869, 894] width 33 height 22
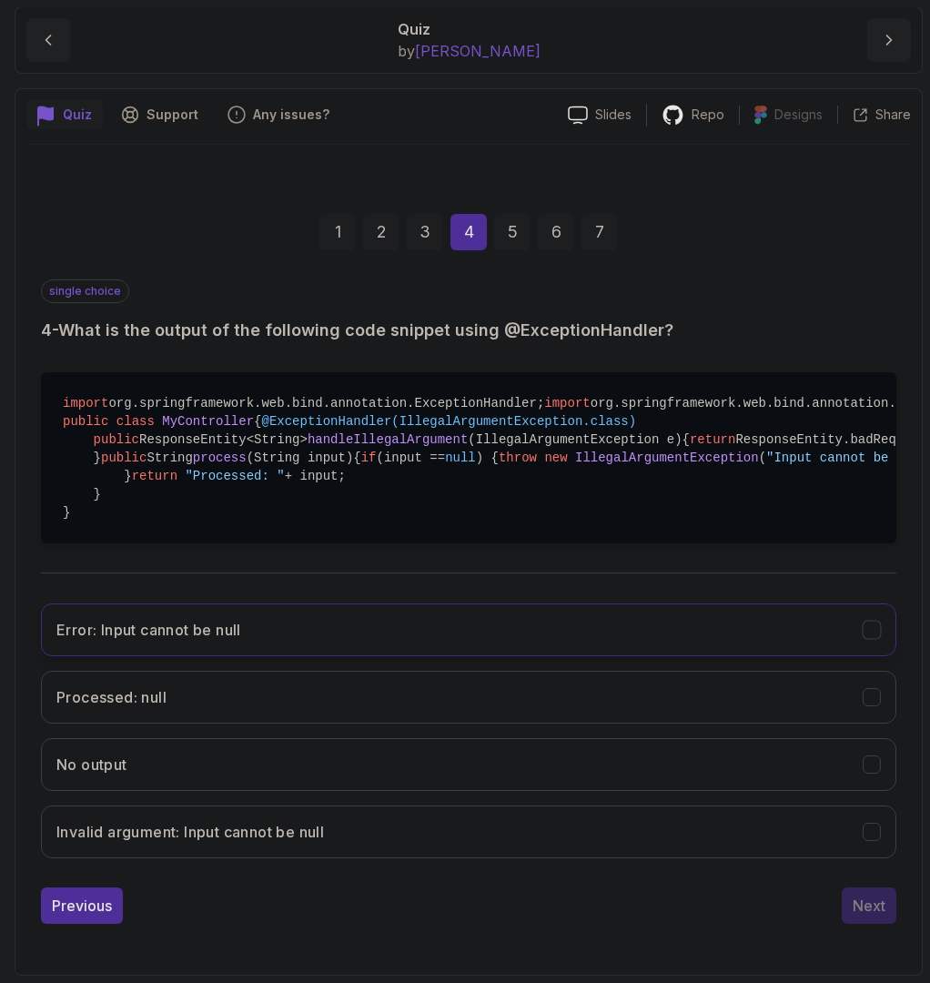
scroll to position [243, 0]
click at [575, 465] on span "IllegalArgumentException" at bounding box center [667, 457] width 184 height 15
drag, startPoint x: 419, startPoint y: 520, endPoint x: 559, endPoint y: 520, distance: 140.1
click at [559, 520] on pre "import org.springframework.web.bind.annotation.ExceptionHandler; import org.spr…" at bounding box center [468, 457] width 855 height 171
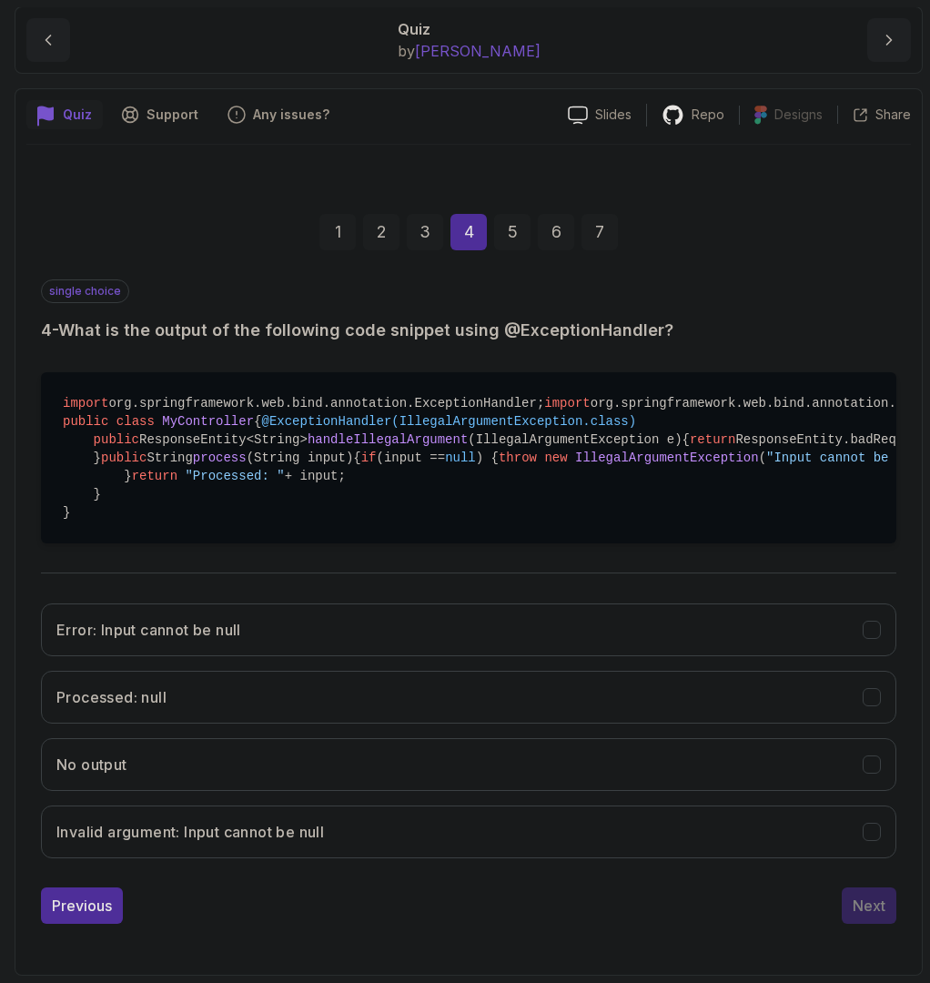
scroll to position [326, 0]
click at [258, 843] on h3 "Invalid argument: Input cannot be null" at bounding box center [190, 832] width 268 height 22
click at [890, 914] on button "Next" at bounding box center [869, 905] width 55 height 36
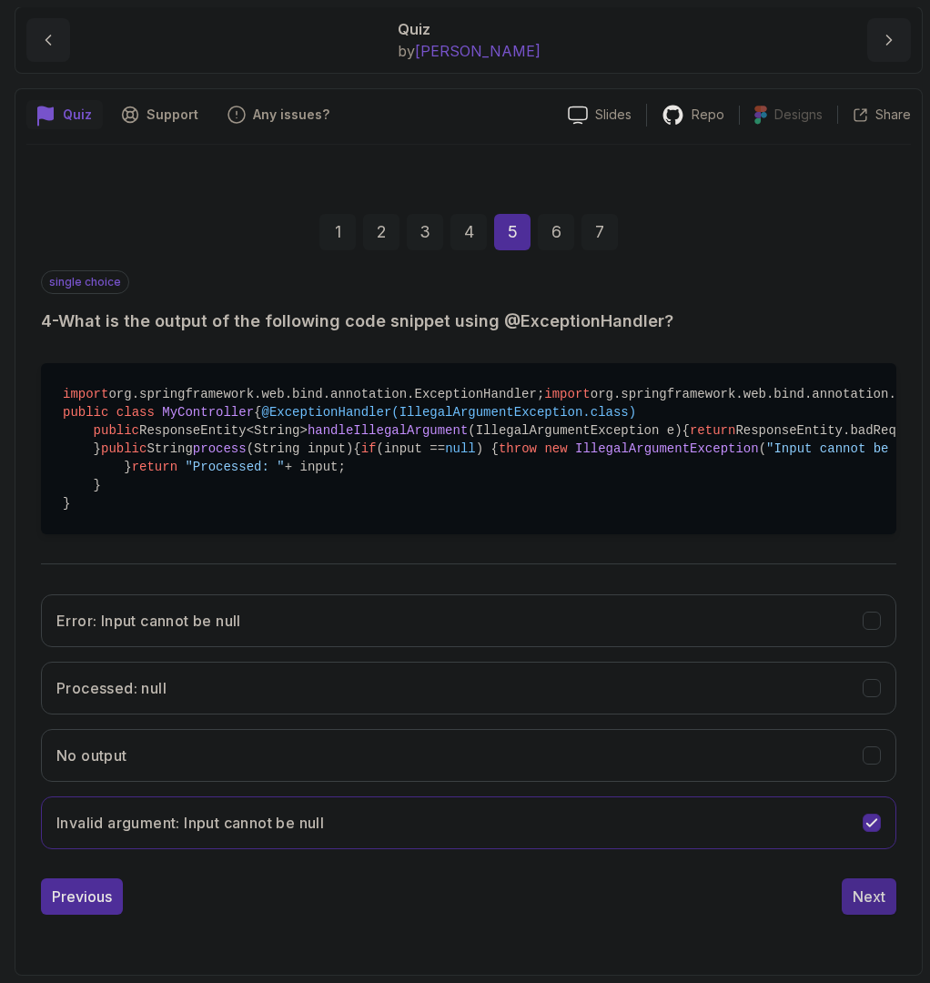
scroll to position [0, 0]
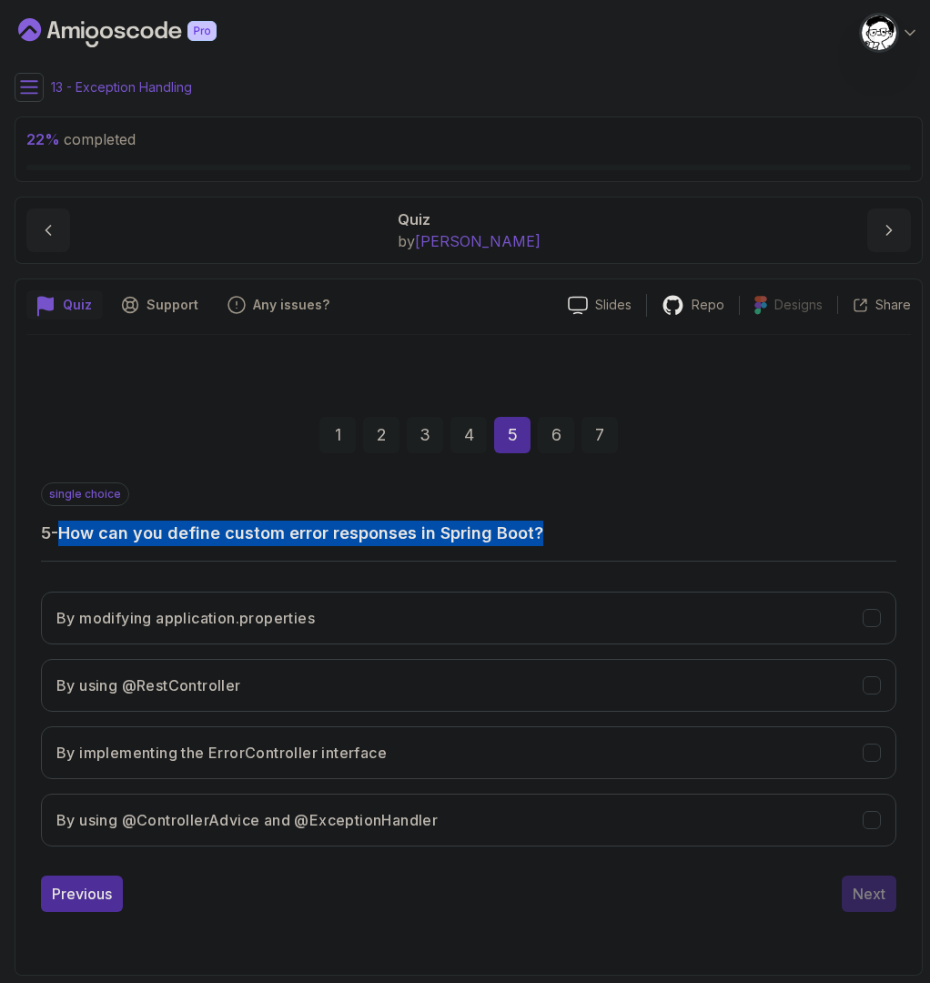
drag, startPoint x: 66, startPoint y: 535, endPoint x: 632, endPoint y: 536, distance: 567.0
click at [632, 536] on h3 "5 - How can you define custom error responses in Spring Boot?" at bounding box center [468, 533] width 855 height 25
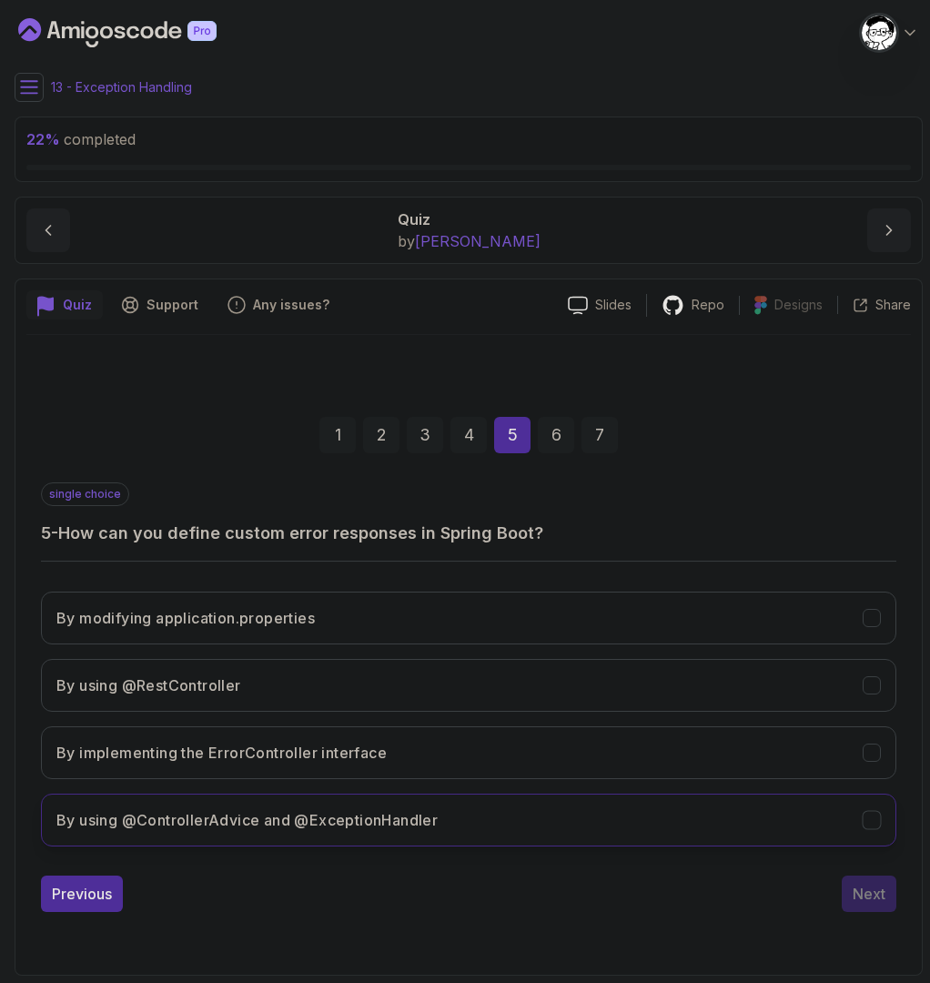
click at [251, 817] on h3 "By using @ControllerAdvice and @ExceptionHandler" at bounding box center [246, 820] width 381 height 22
click at [875, 895] on div "Next" at bounding box center [869, 894] width 33 height 22
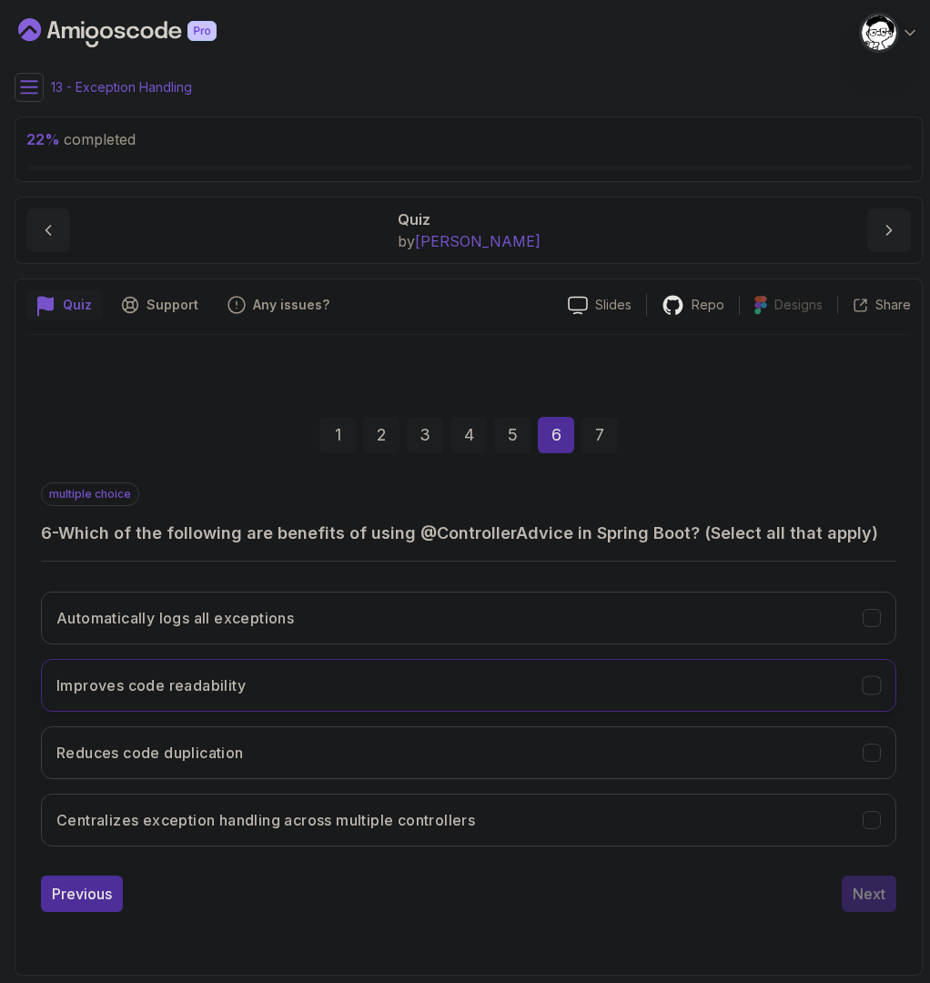
click at [209, 693] on h3 "Improves code readability" at bounding box center [150, 685] width 189 height 22
click at [226, 749] on h3 "Reduces code duplication" at bounding box center [149, 753] width 187 height 22
click at [303, 814] on h3 "Centralizes exception handling across multiple controllers" at bounding box center [265, 820] width 419 height 22
click at [862, 905] on button "Next" at bounding box center [869, 893] width 55 height 36
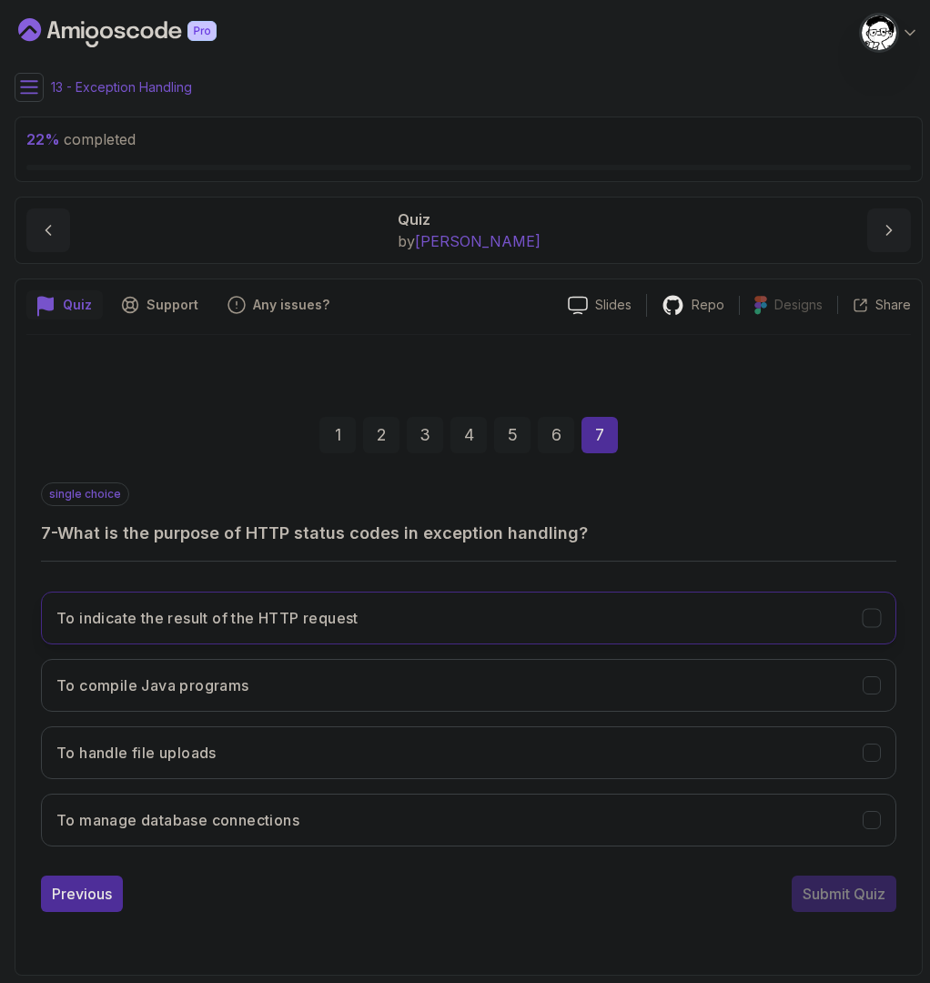
click at [243, 621] on h3 "To indicate the result of the HTTP request" at bounding box center [207, 618] width 302 height 22
click at [803, 893] on div "Submit Quiz" at bounding box center [844, 894] width 83 height 22
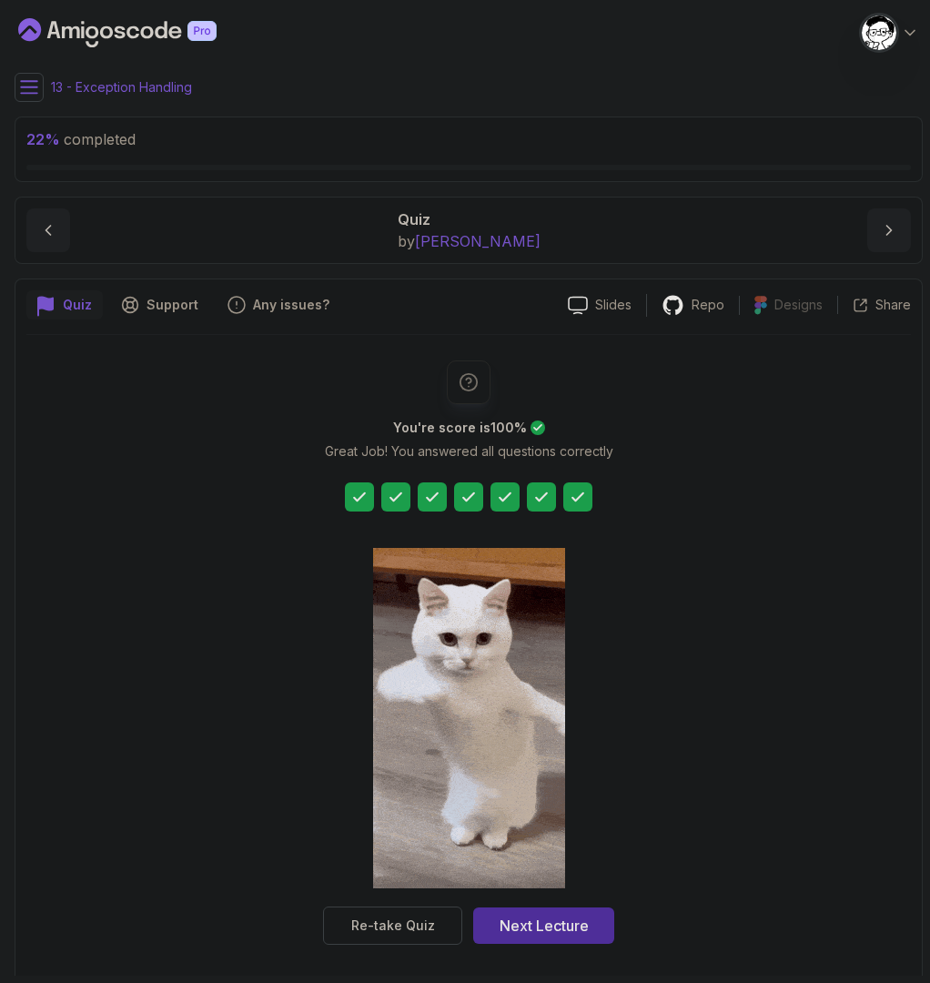
scroll to position [6, 0]
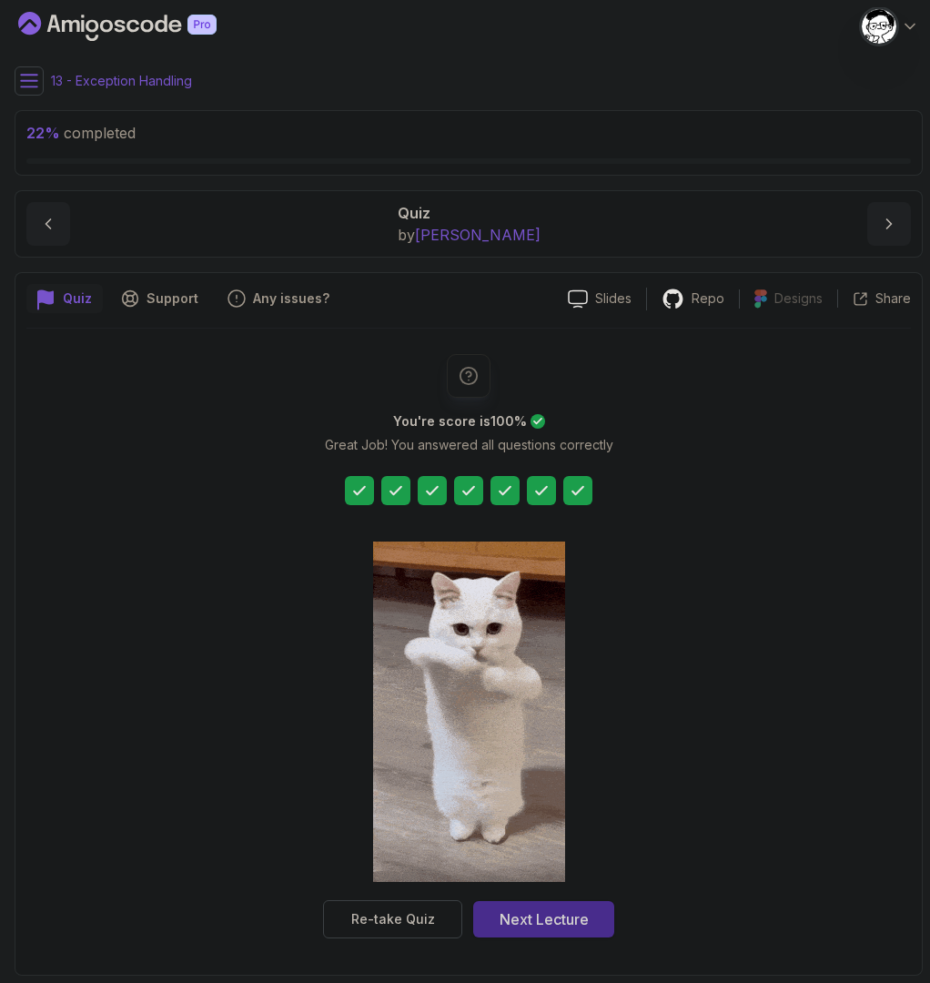
click at [590, 916] on button "Next Lecture" at bounding box center [543, 919] width 141 height 36
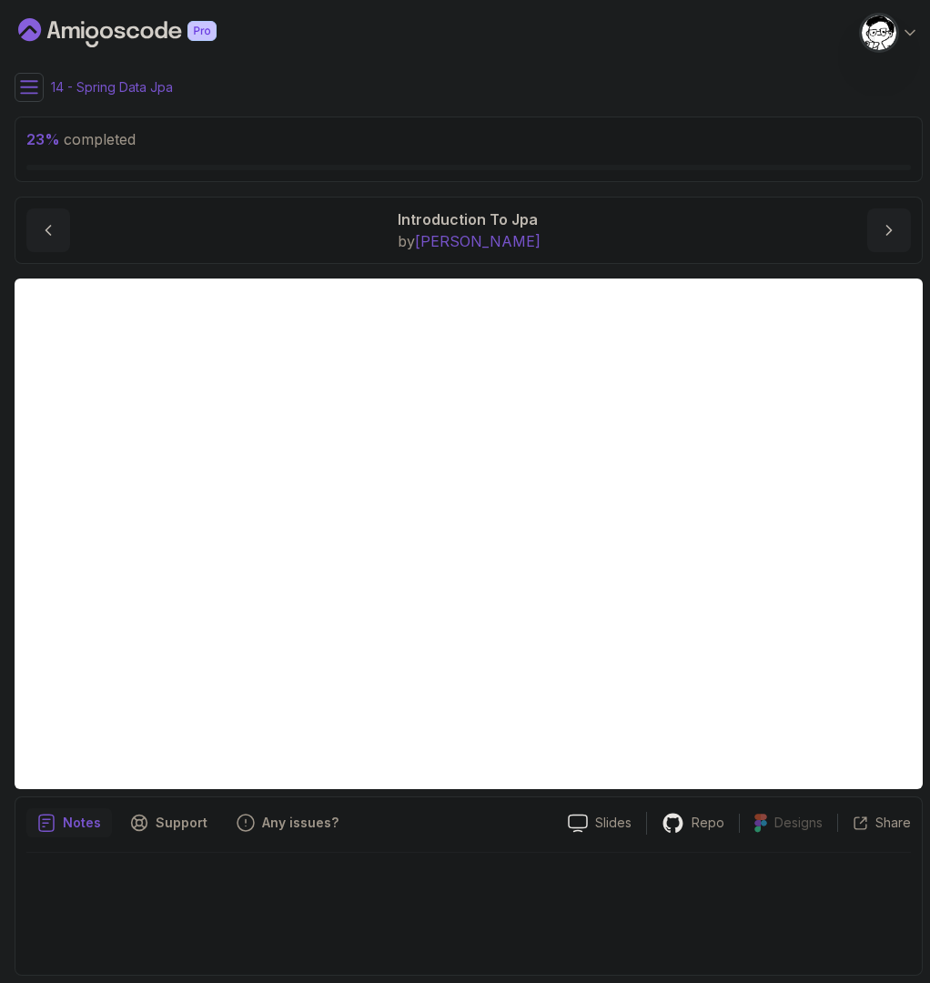
click at [41, 91] on button at bounding box center [29, 87] width 29 height 29
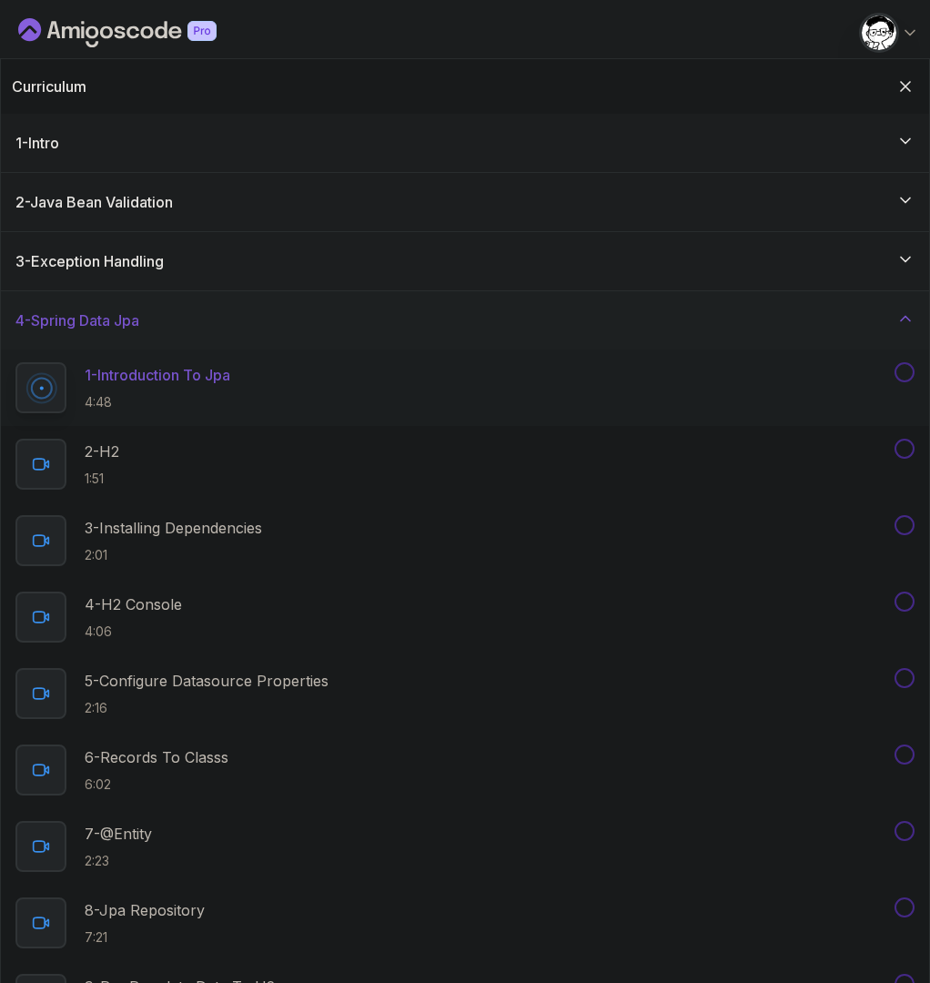
click at [96, 302] on div "4 - Spring Data Jpa" at bounding box center [465, 320] width 928 height 58
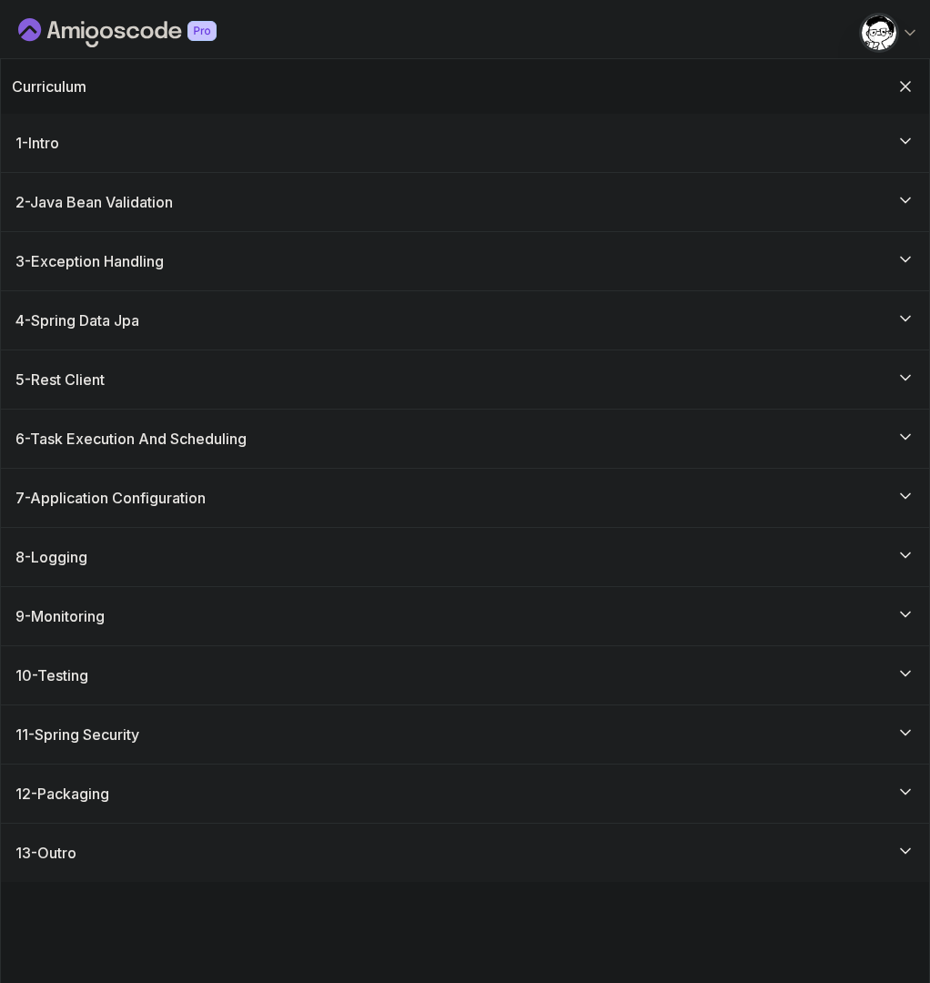
click at [60, 317] on h3 "4 - Spring Data Jpa" at bounding box center [77, 320] width 124 height 22
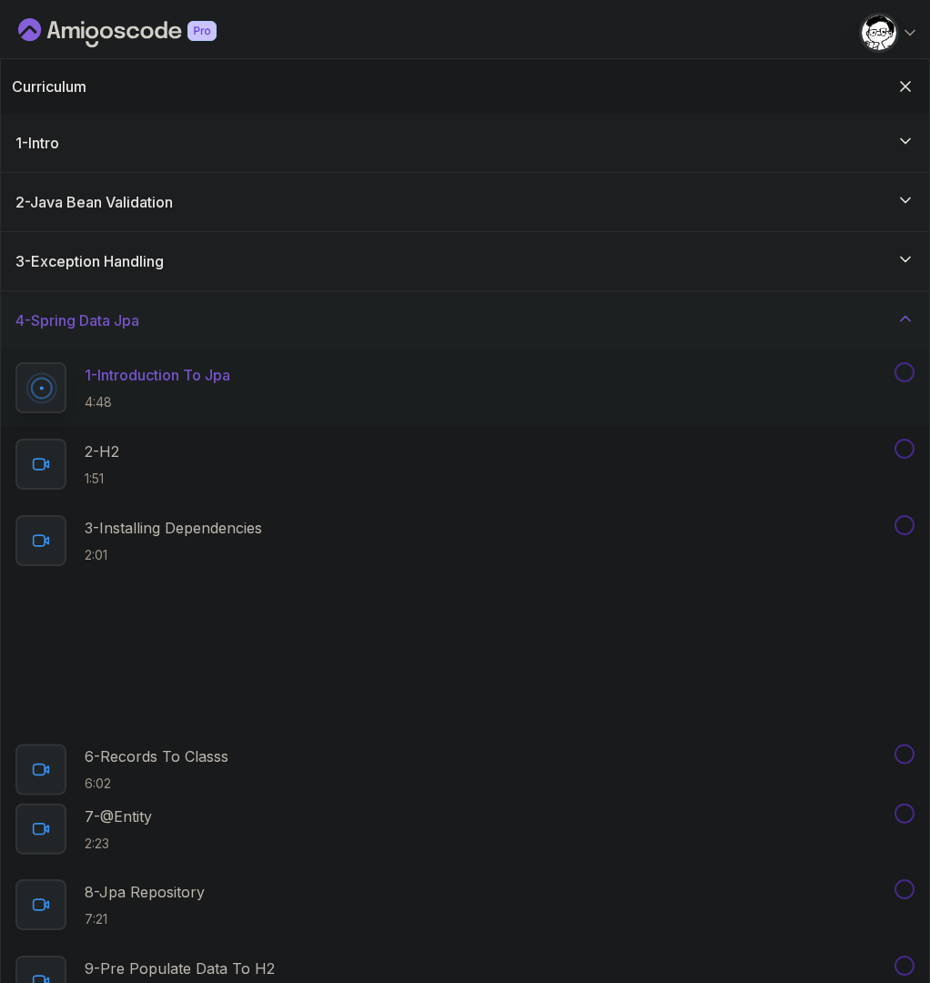
click at [202, 382] on p "1 - Introduction To Jpa" at bounding box center [158, 375] width 146 height 22
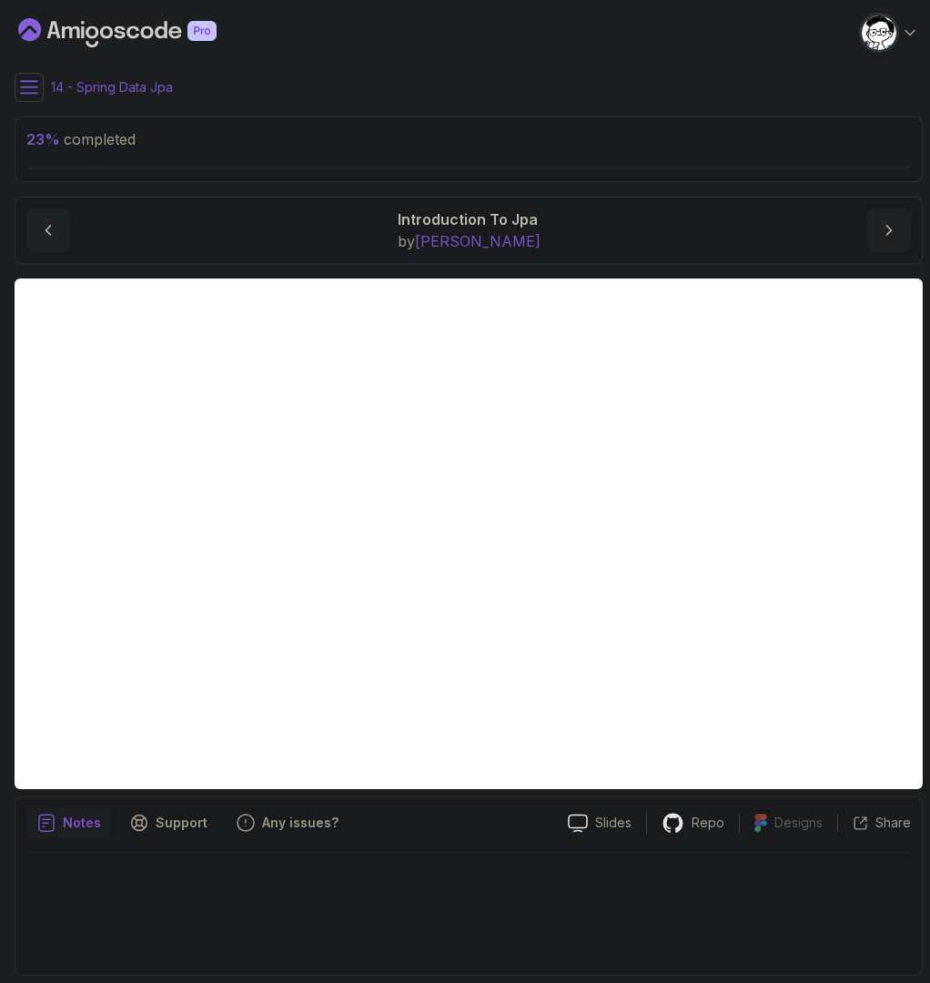
click at [39, 89] on button at bounding box center [29, 87] width 29 height 29
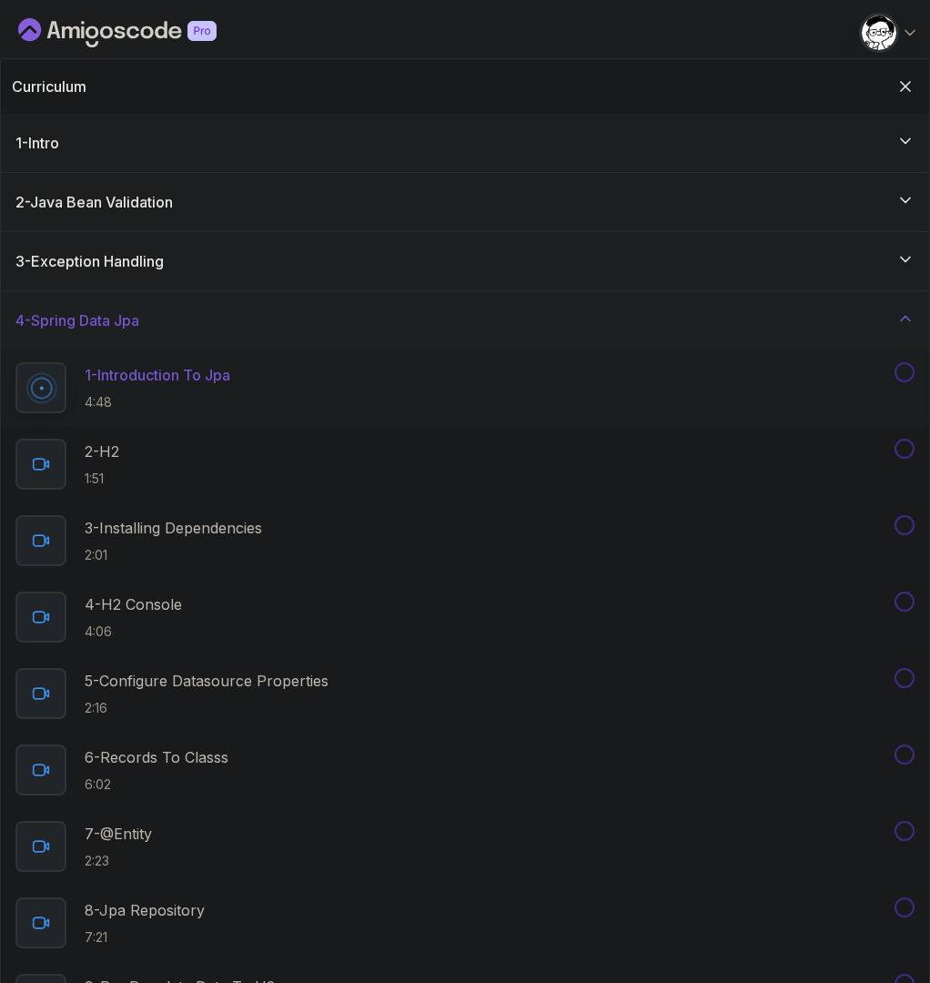
click at [160, 318] on div "4 - Spring Data Jpa" at bounding box center [464, 320] width 899 height 22
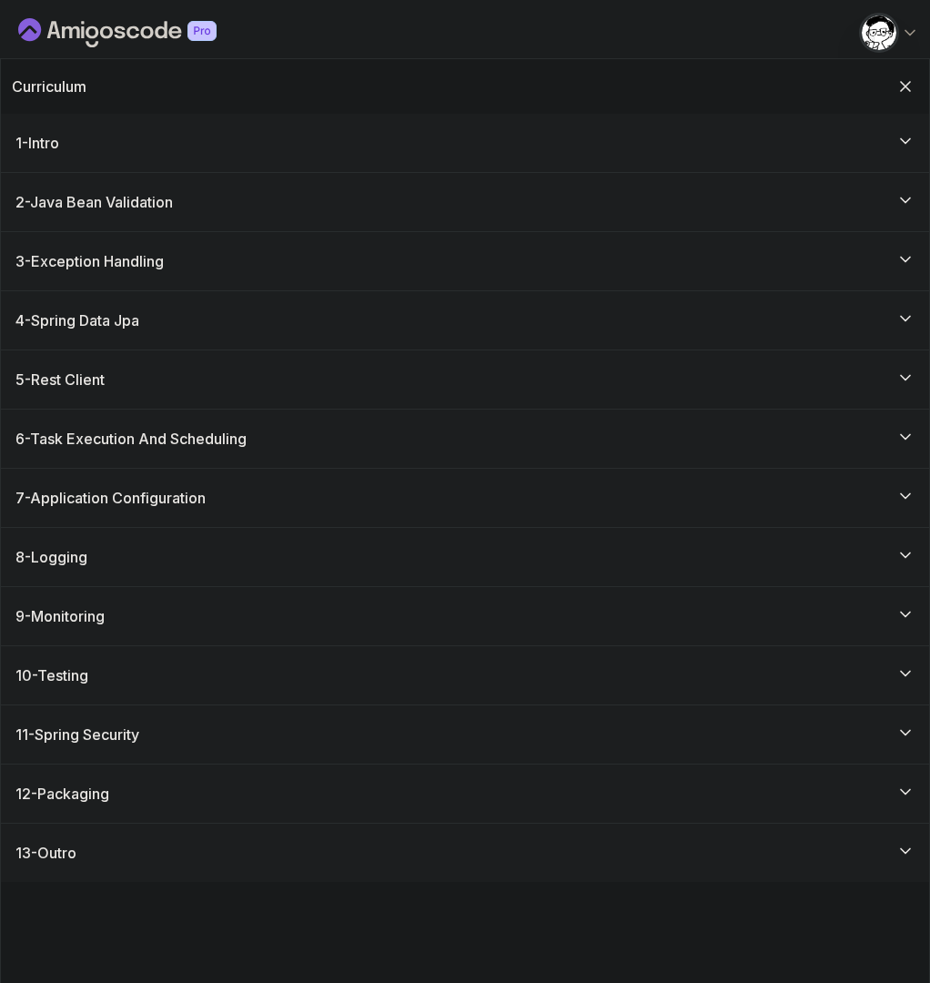
click at [179, 386] on div "5 - Rest Client" at bounding box center [464, 380] width 899 height 22
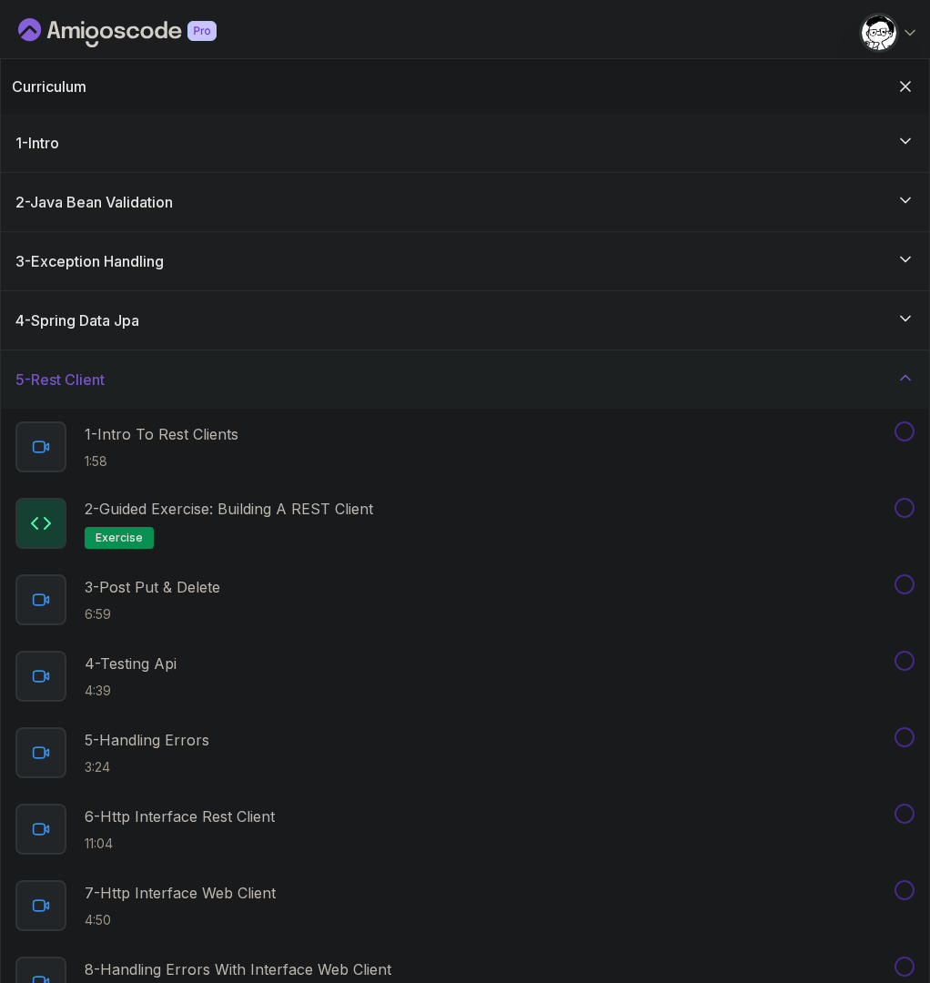
click at [115, 380] on div "5 - Rest Client" at bounding box center [464, 380] width 899 height 22
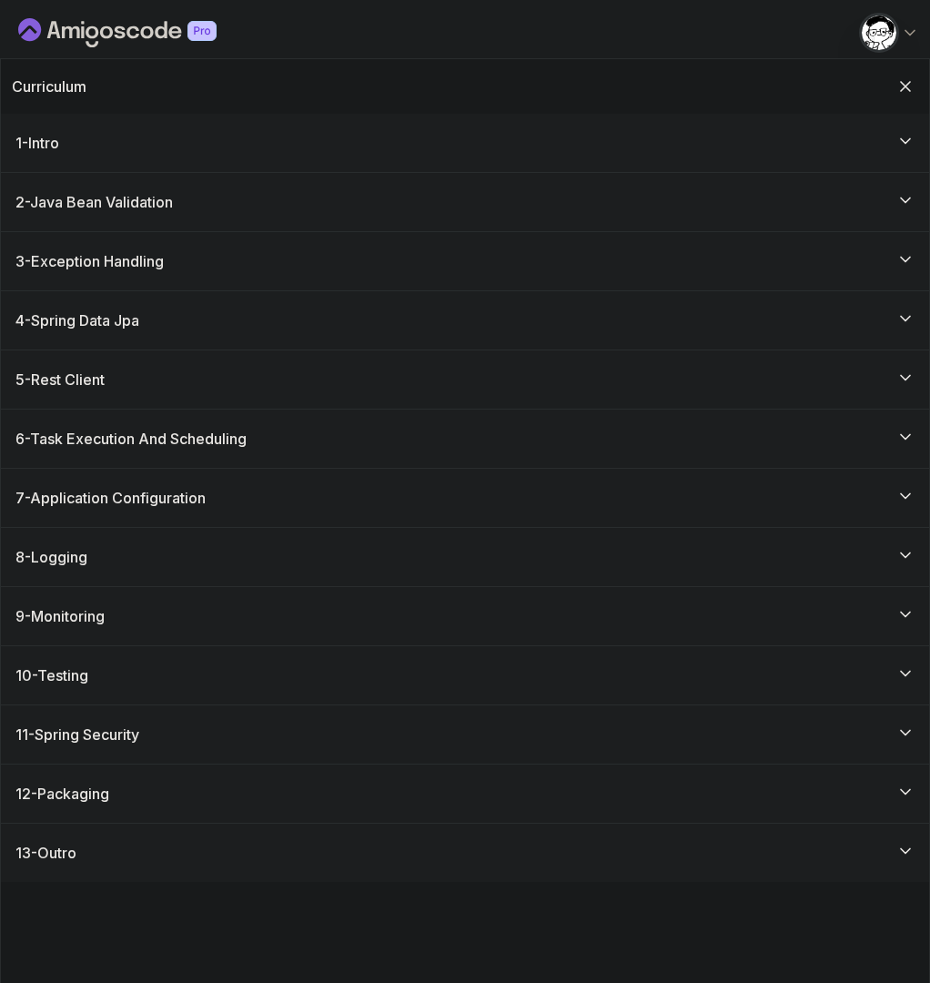
click at [151, 430] on h3 "6 - Task Execution And Scheduling" at bounding box center [130, 439] width 231 height 22
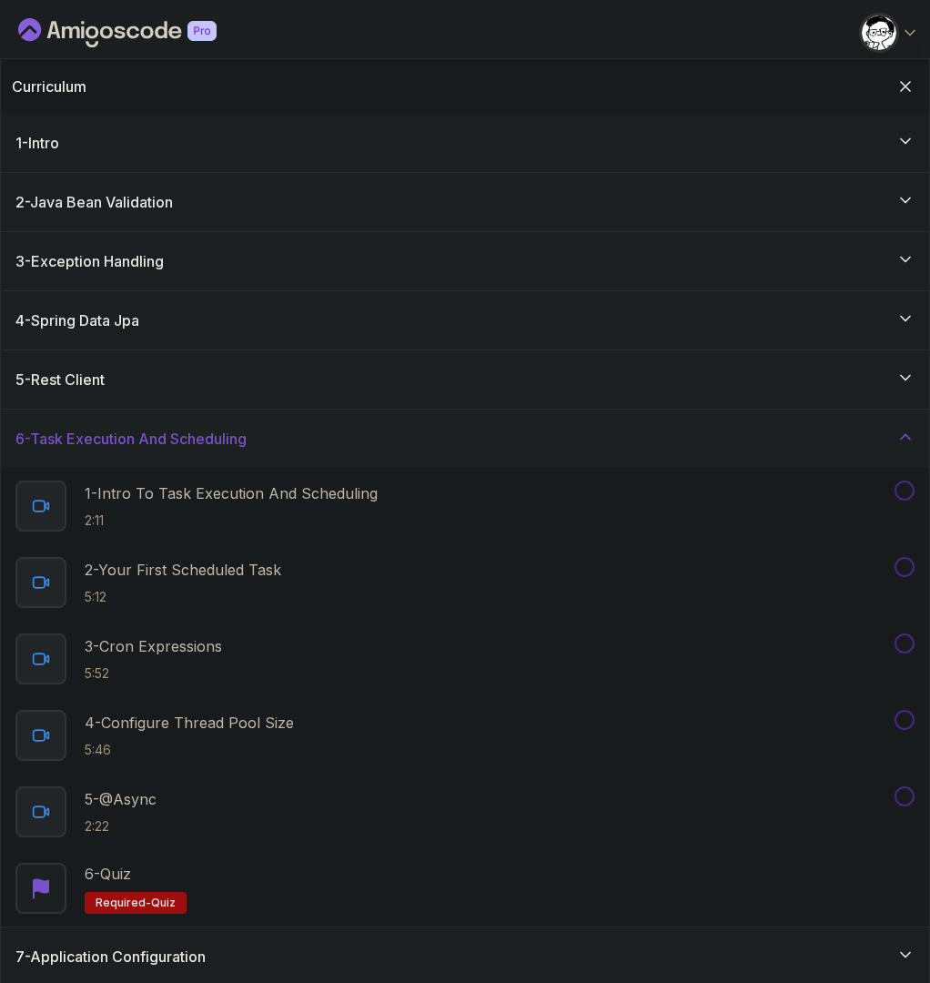
click at [151, 430] on h3 "6 - Task Execution And Scheduling" at bounding box center [130, 439] width 231 height 22
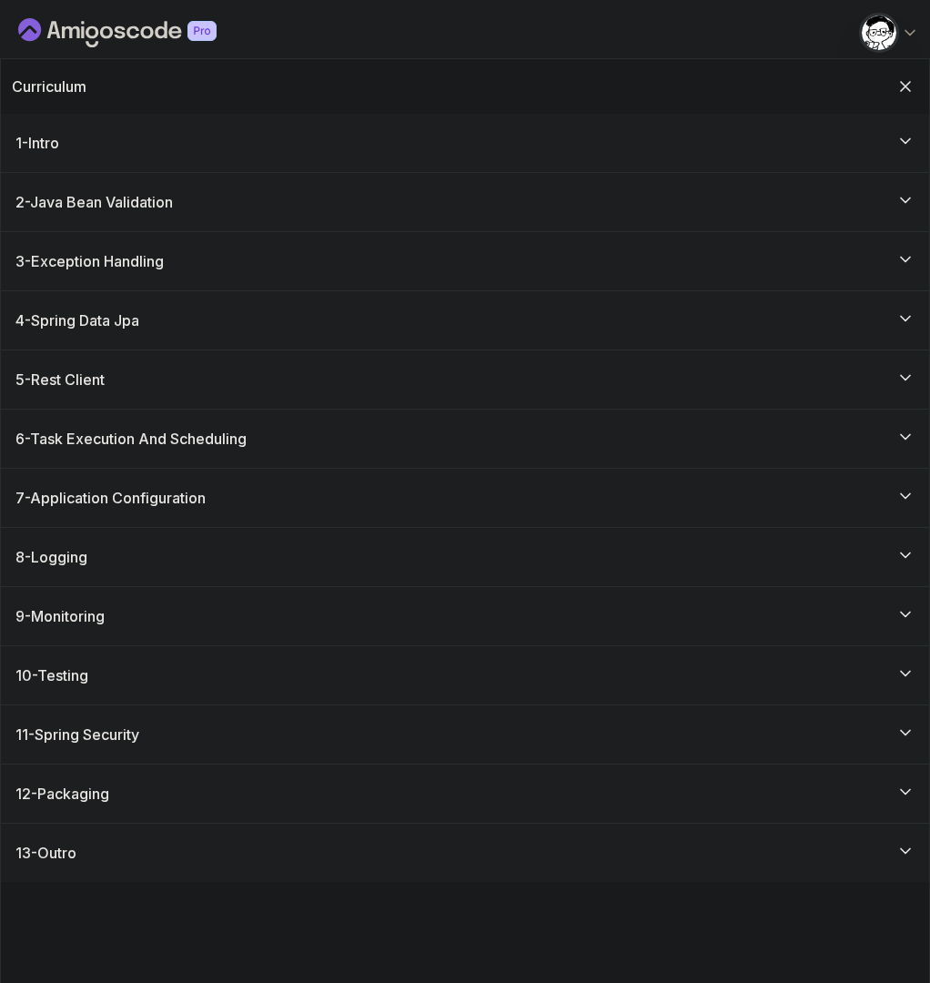
click at [160, 506] on h3 "7 - Application Configuration" at bounding box center [110, 498] width 190 height 22
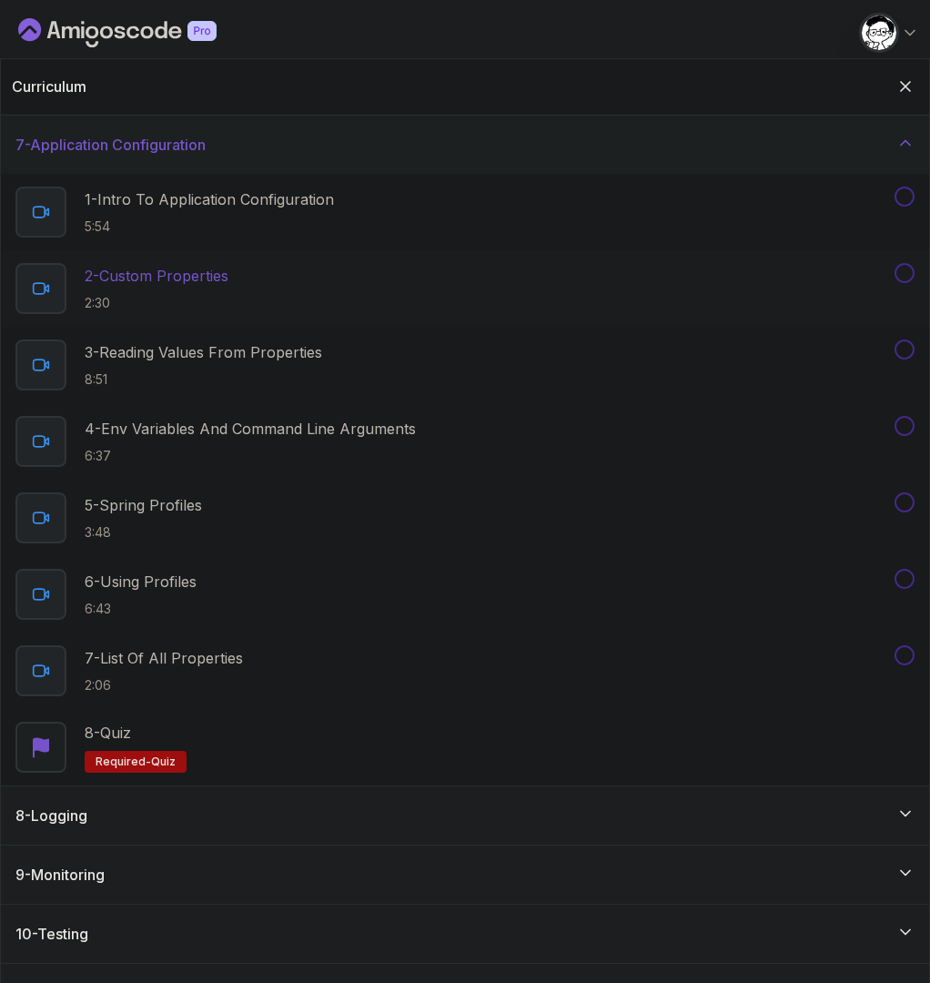
scroll to position [73, 0]
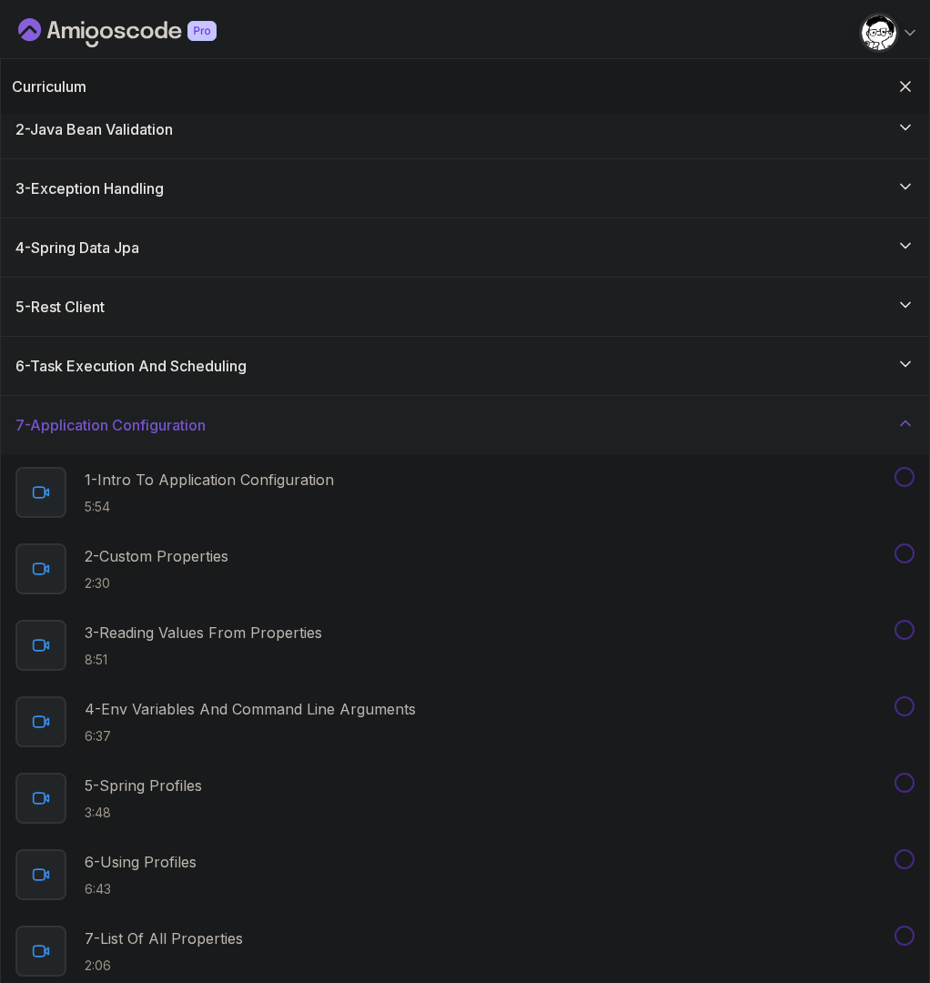
click at [171, 417] on h3 "7 - Application Configuration" at bounding box center [110, 425] width 190 height 22
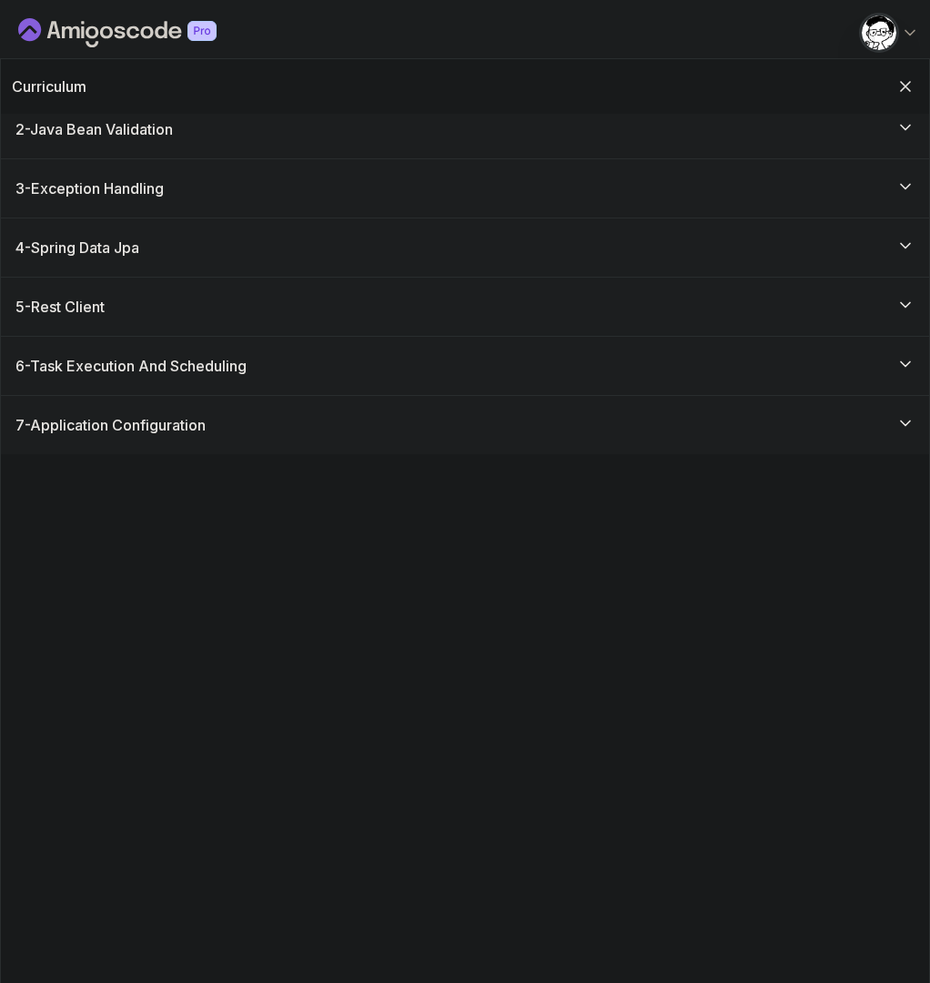
scroll to position [0, 0]
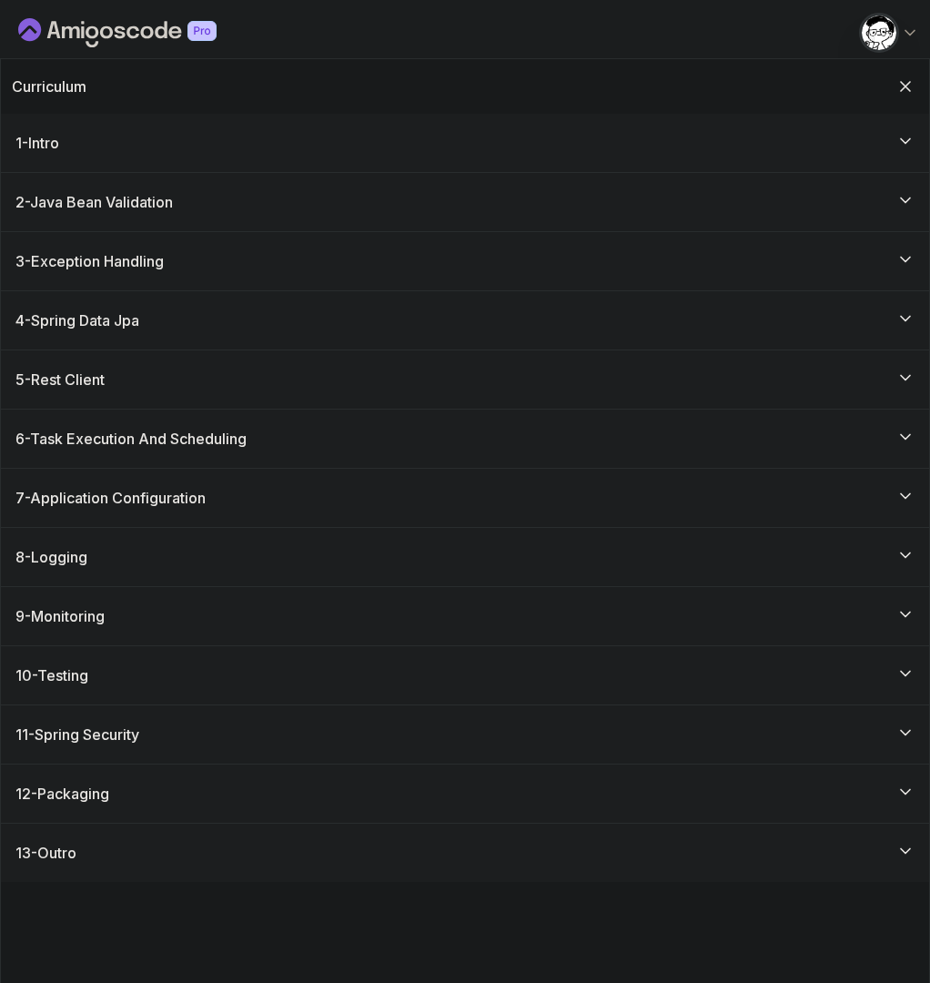
click at [195, 574] on div "8 - Logging" at bounding box center [465, 557] width 928 height 58
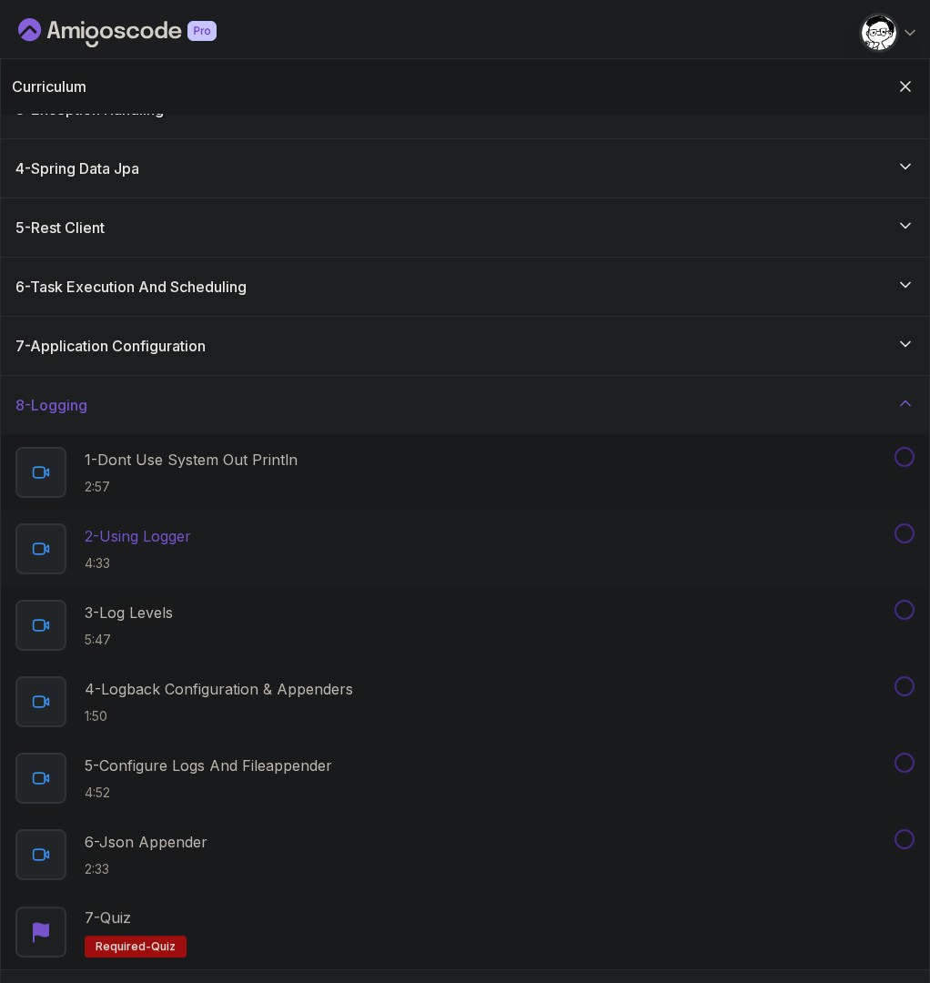
scroll to position [245, 0]
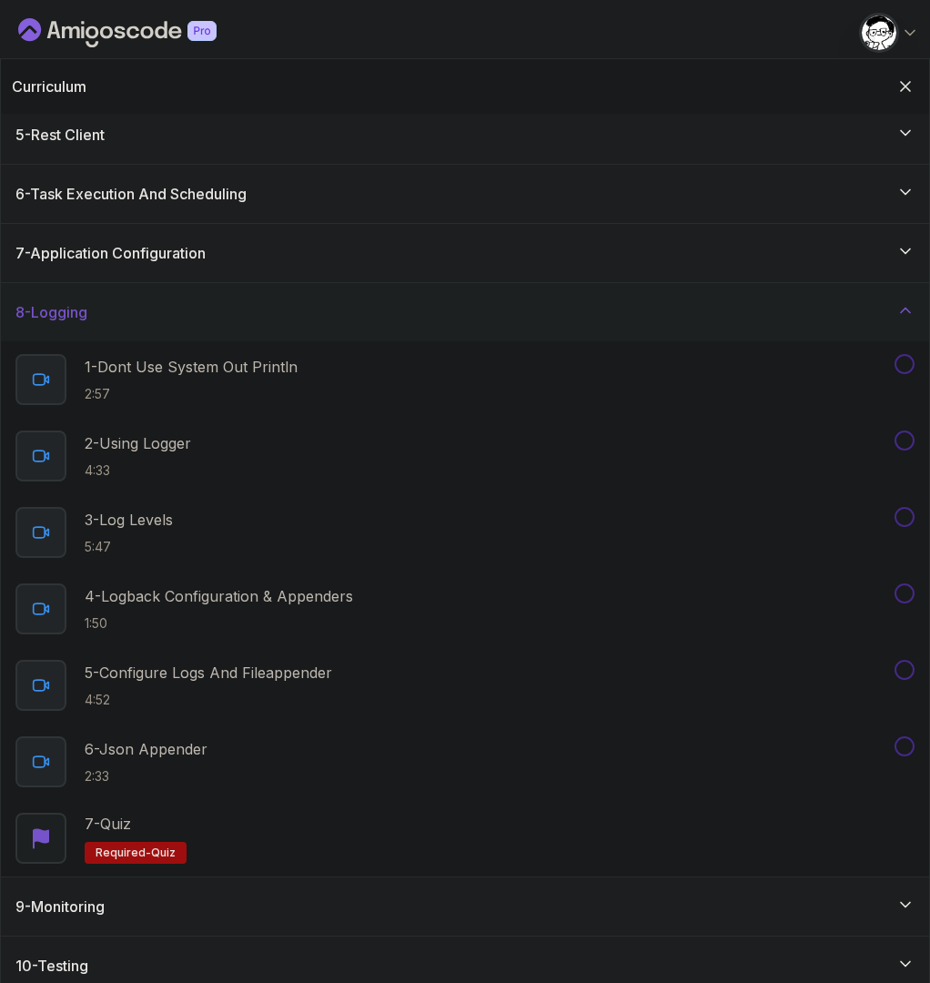
click at [108, 316] on div "8 - Logging" at bounding box center [464, 312] width 899 height 22
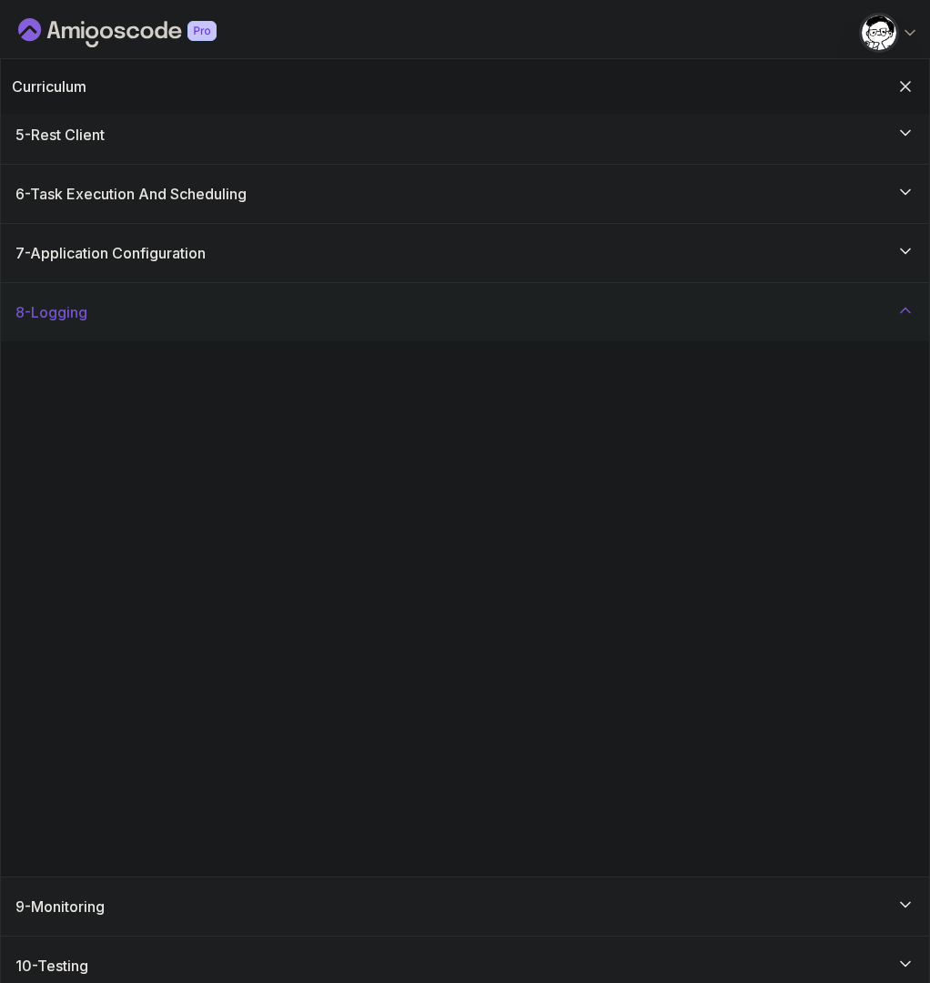
scroll to position [0, 0]
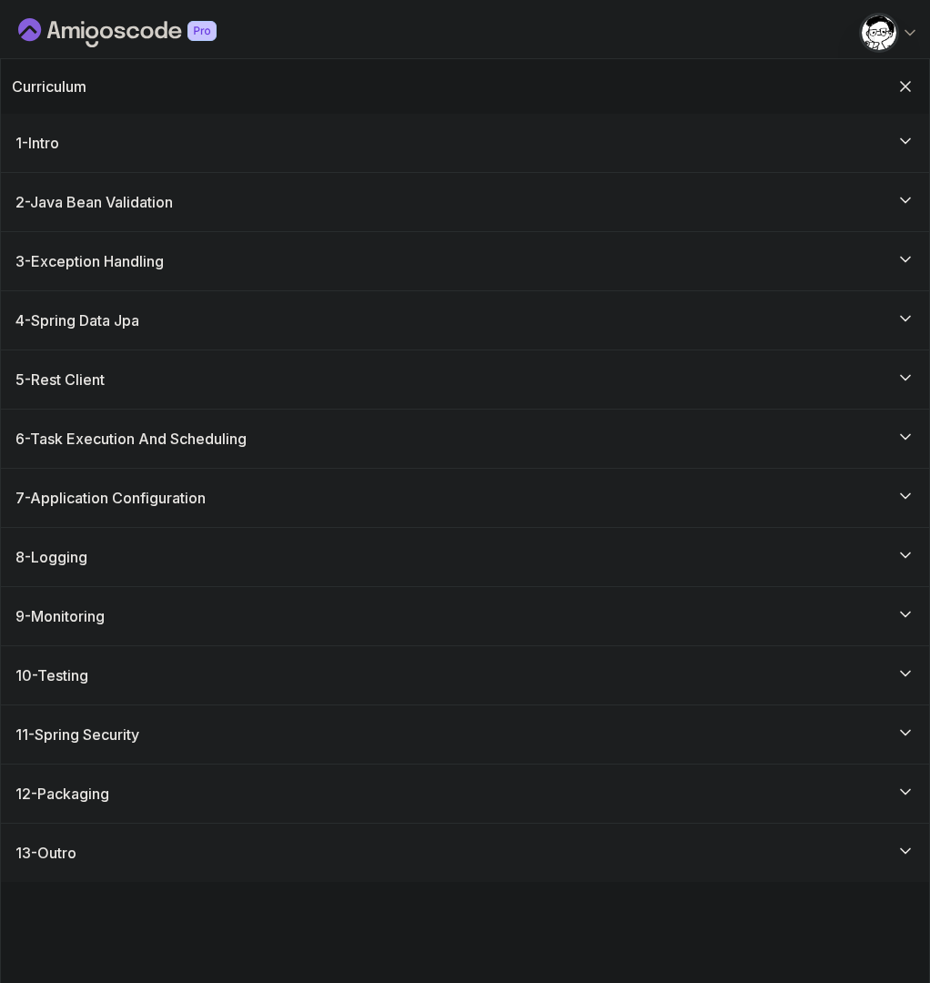
click at [144, 613] on div "9 - Monitoring" at bounding box center [464, 616] width 899 height 22
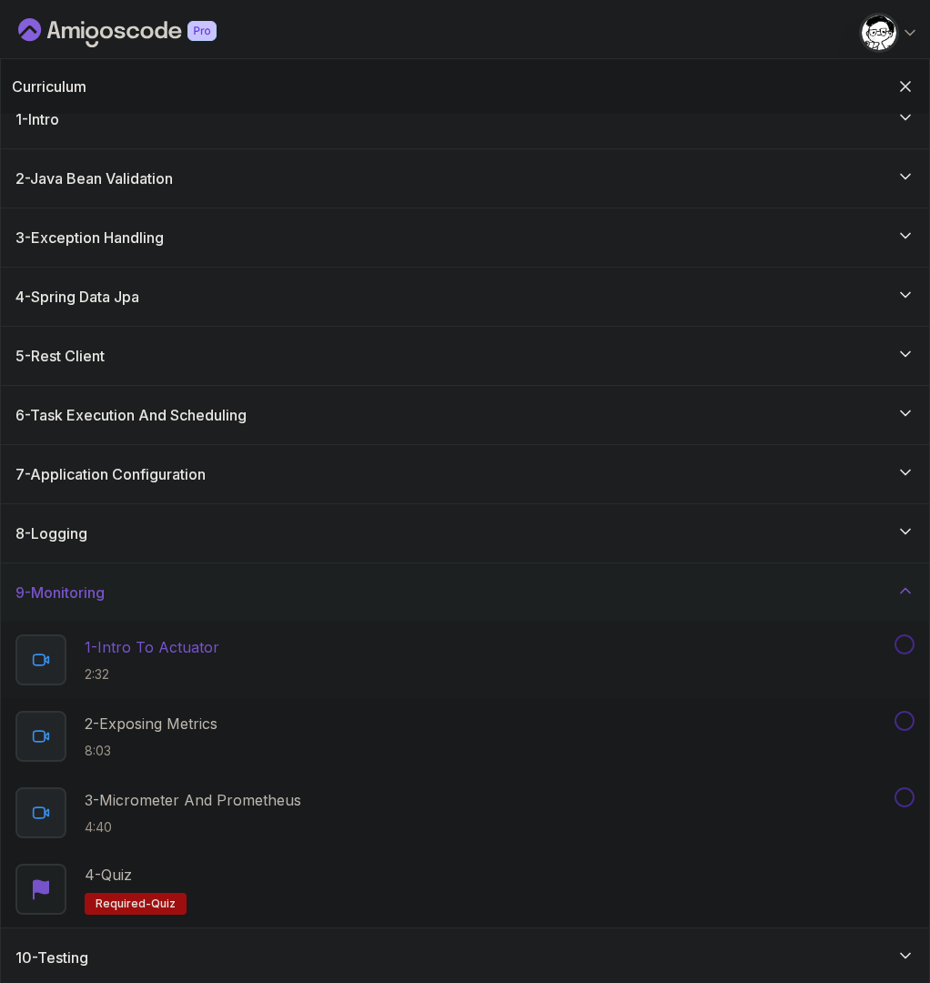
scroll to position [35, 0]
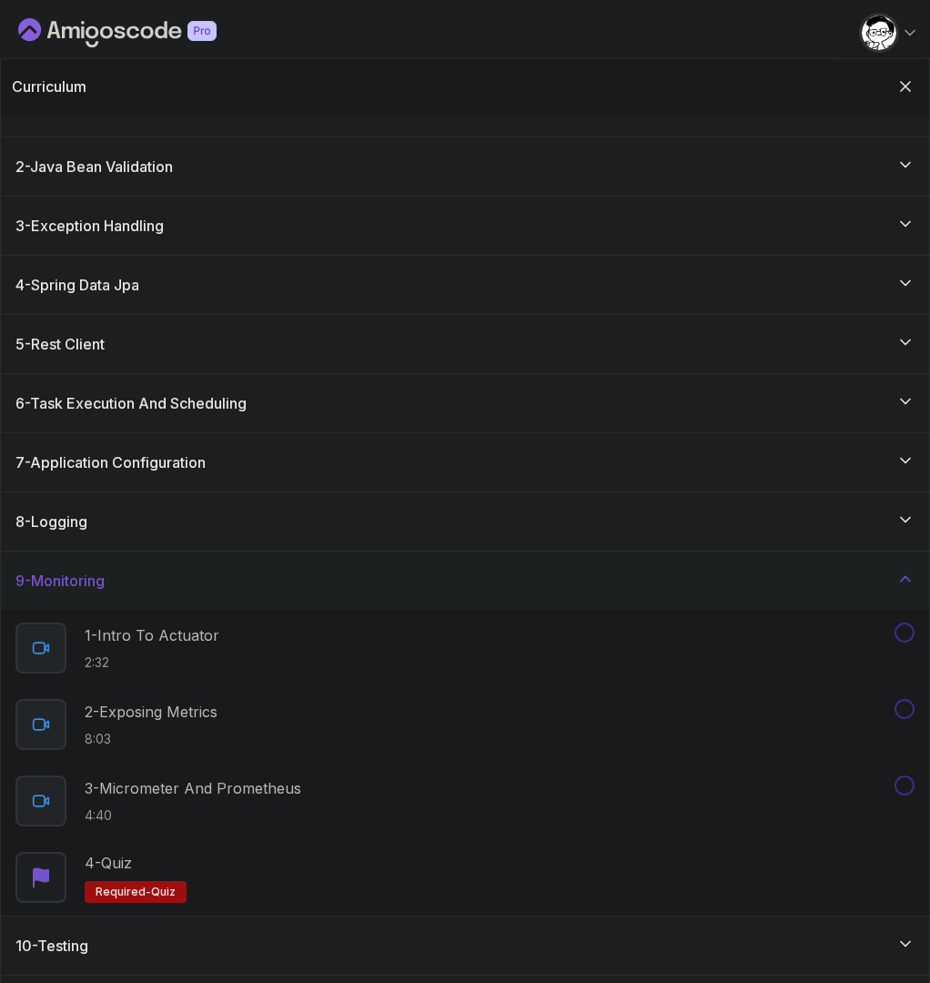
click at [122, 589] on div "9 - Monitoring" at bounding box center [464, 581] width 899 height 22
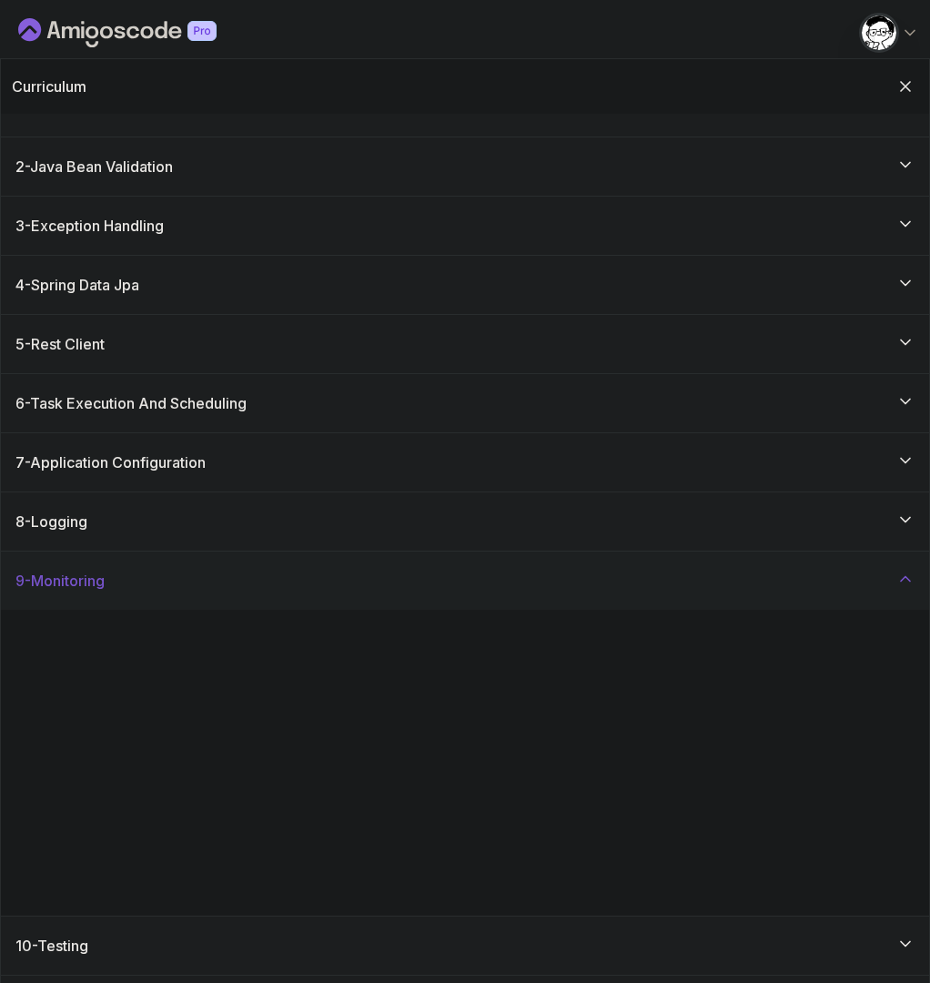
scroll to position [0, 0]
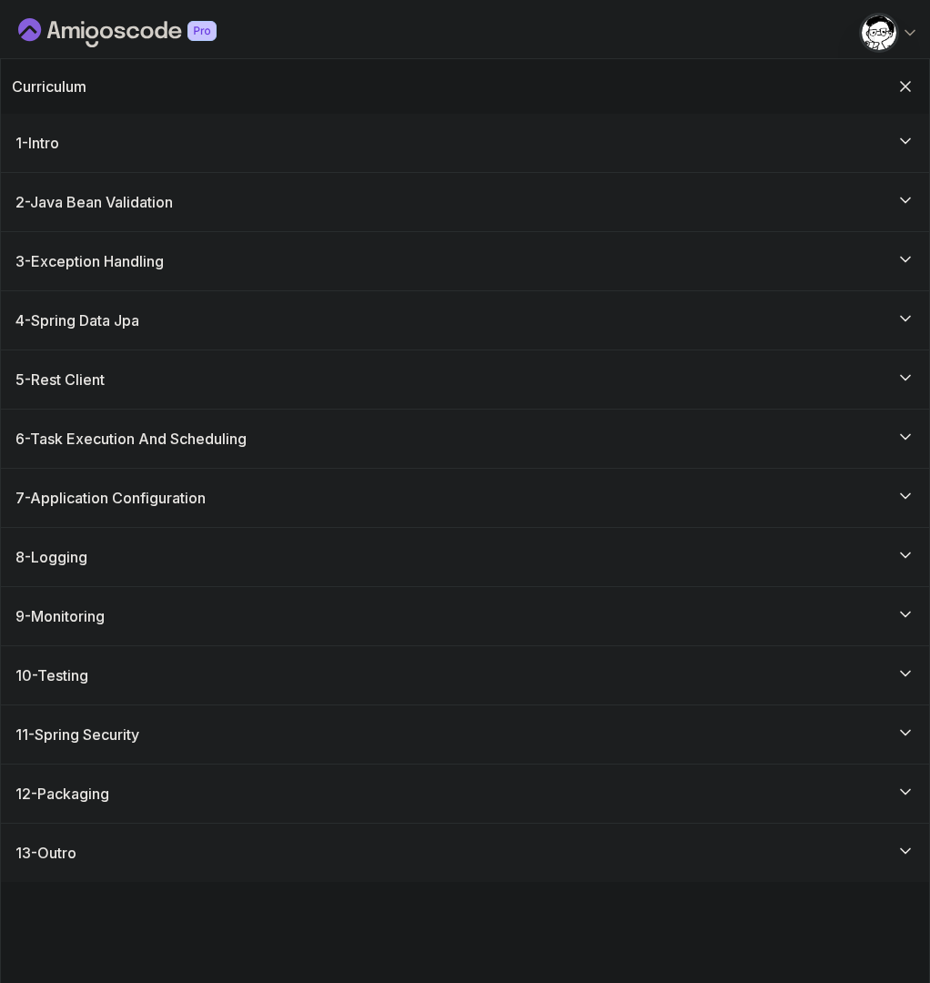
drag, startPoint x: 86, startPoint y: 672, endPoint x: 98, endPoint y: 669, distance: 13.0
click at [86, 672] on h3 "10 - Testing" at bounding box center [51, 675] width 73 height 22
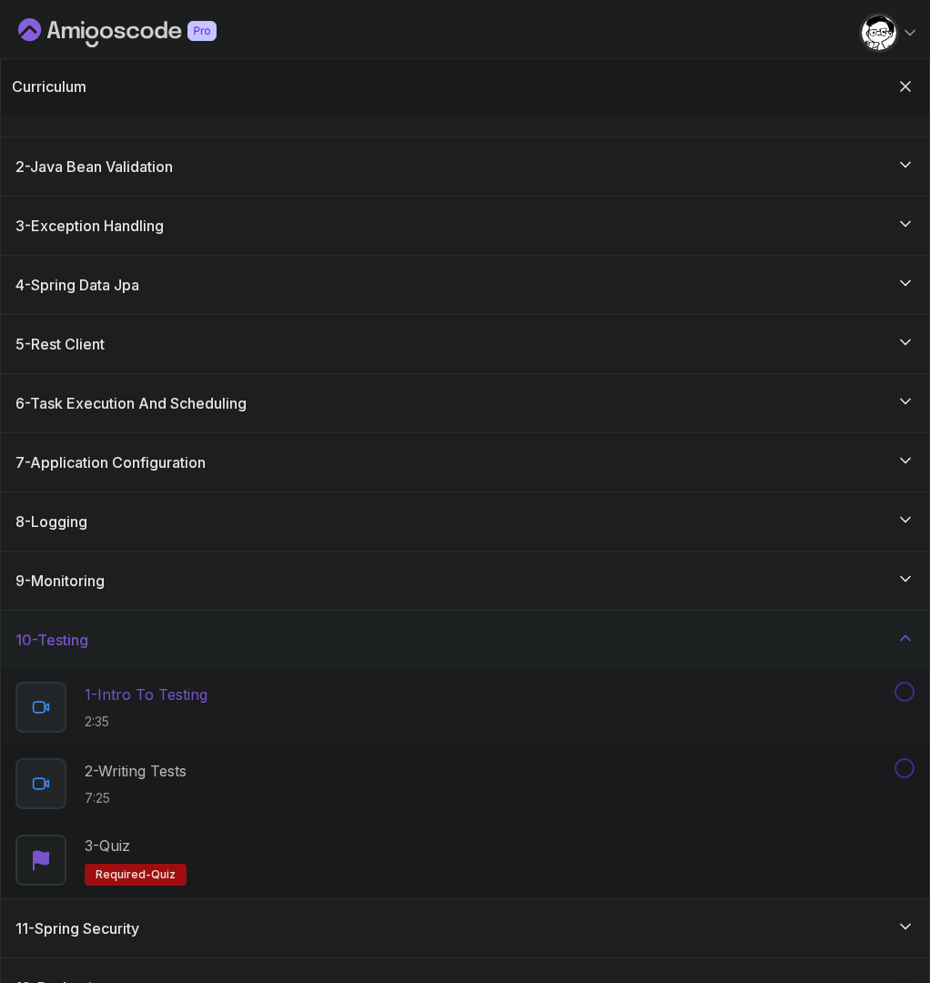
scroll to position [47, 0]
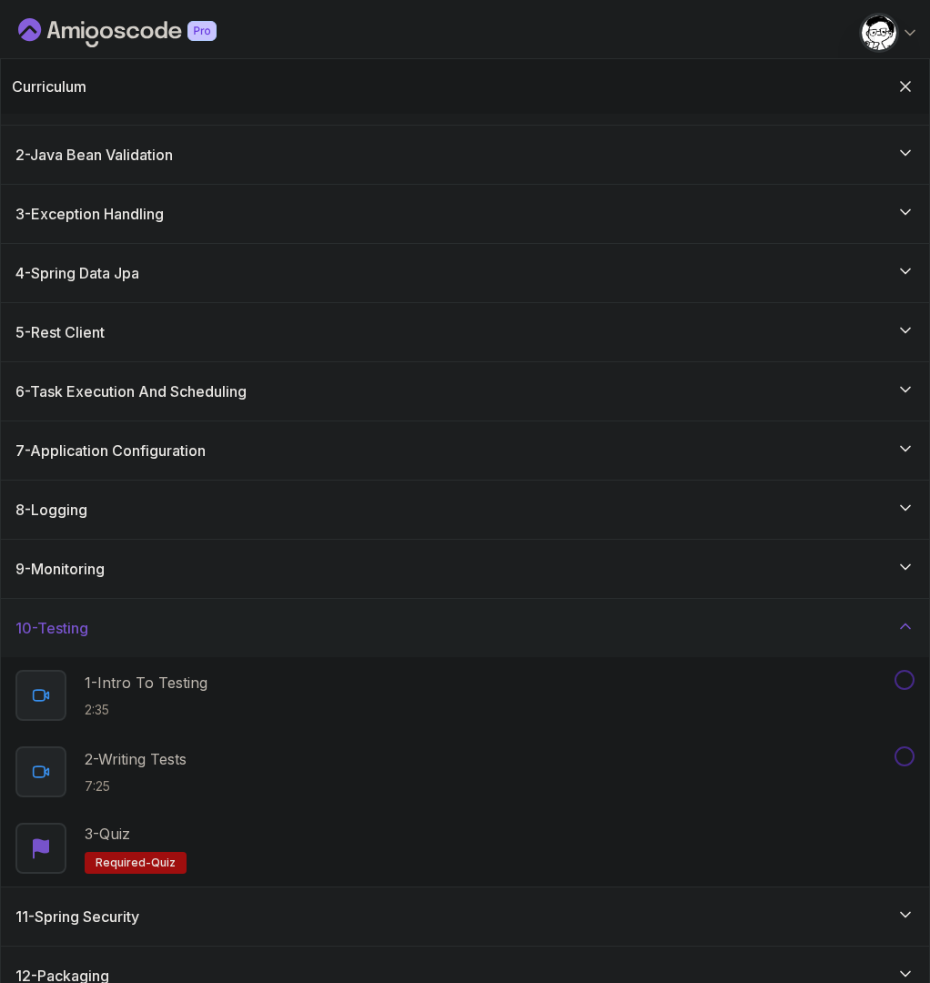
click at [81, 617] on h3 "10 - Testing" at bounding box center [51, 628] width 73 height 22
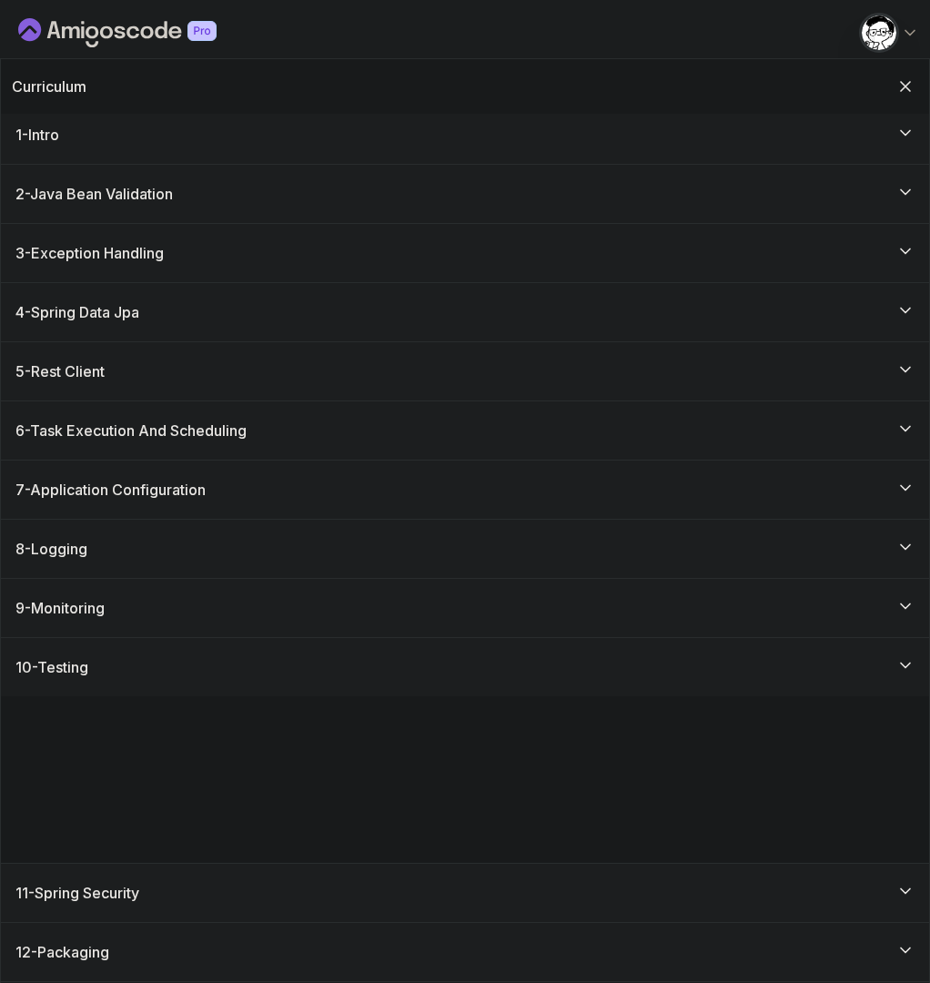
scroll to position [0, 0]
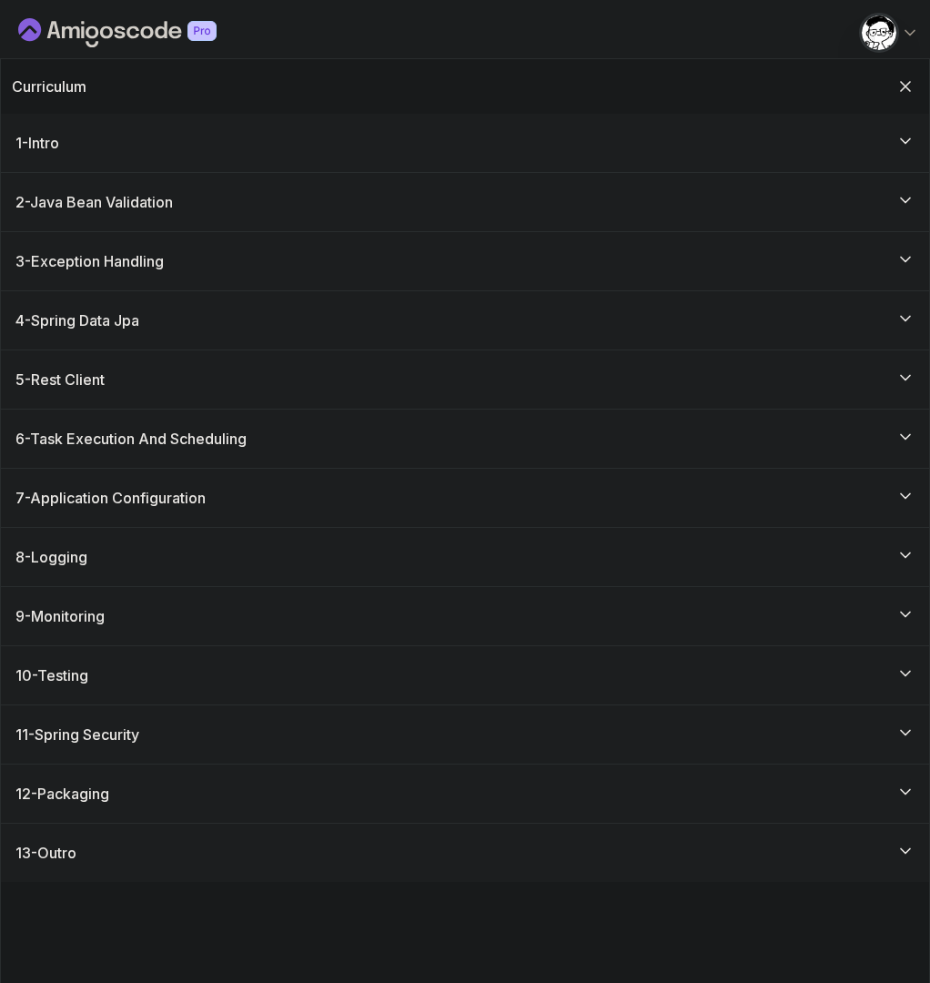
drag, startPoint x: 111, startPoint y: 747, endPoint x: 170, endPoint y: 761, distance: 60.7
click at [111, 746] on div "11 - Spring Security" at bounding box center [465, 734] width 928 height 58
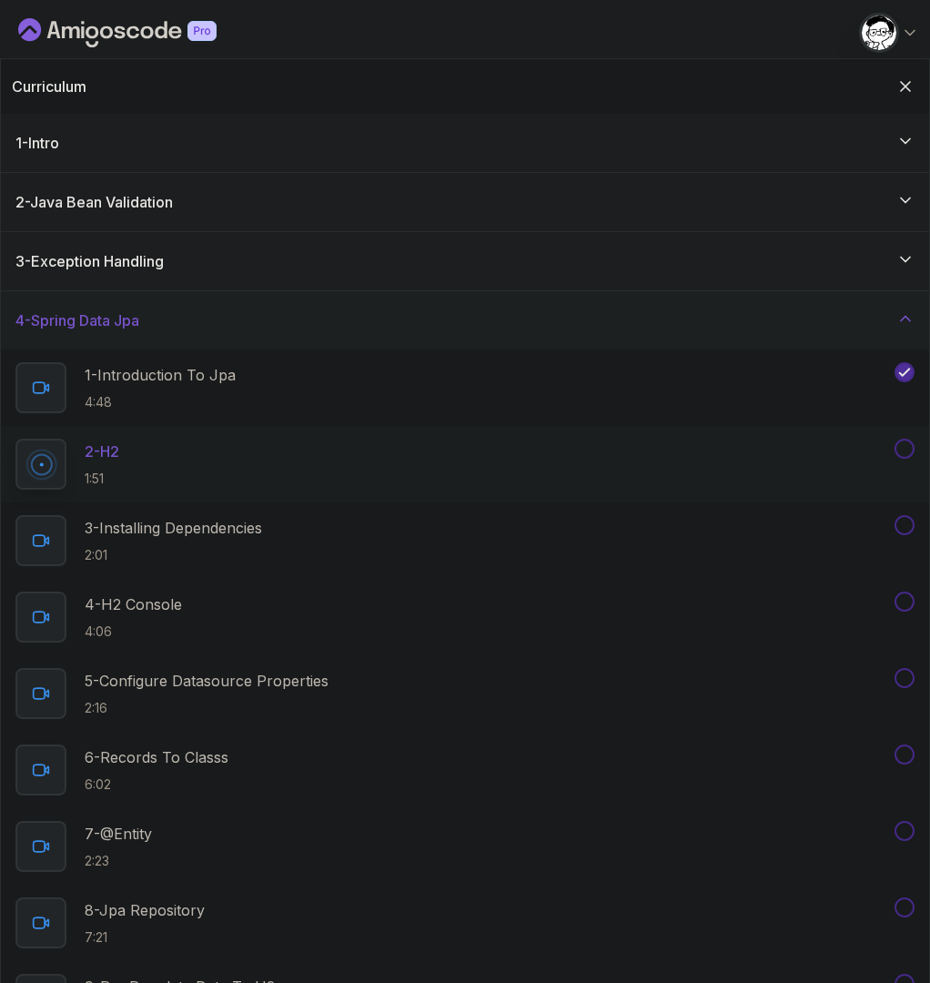
click at [120, 331] on div "4 - Spring Data Jpa" at bounding box center [465, 320] width 928 height 58
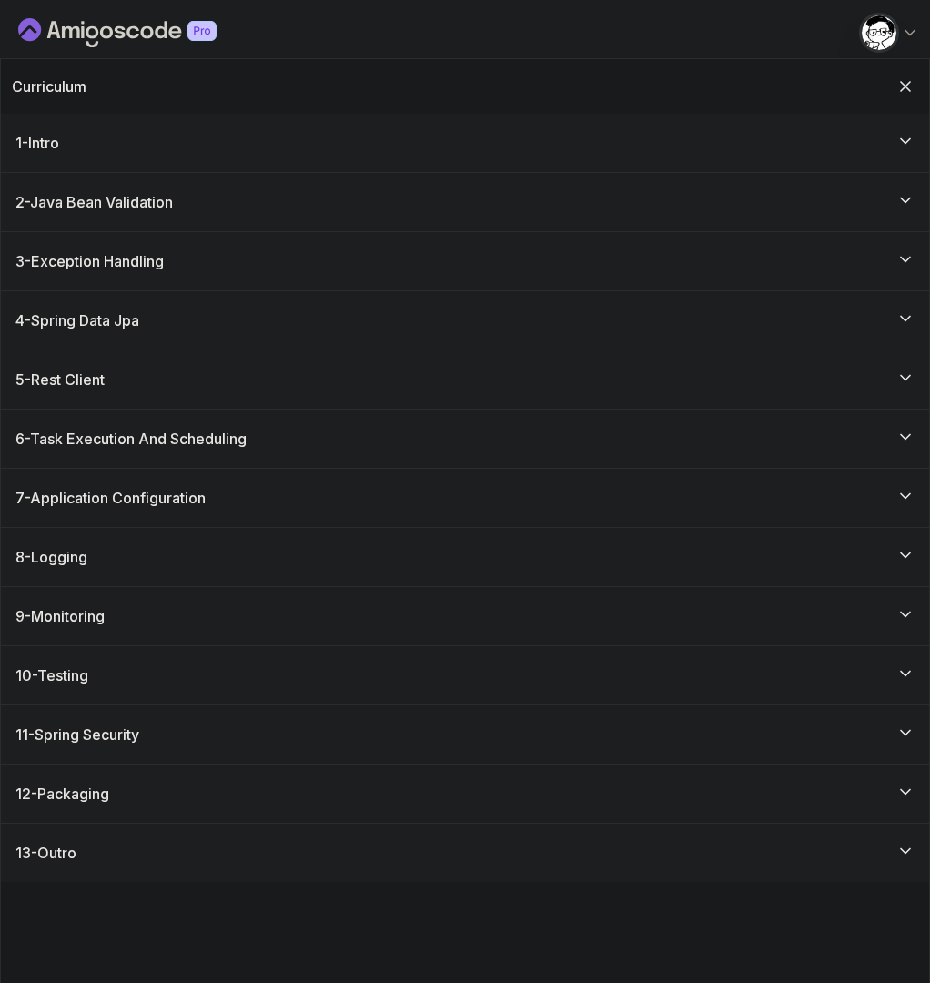
click at [150, 786] on div "12 - Packaging" at bounding box center [464, 794] width 899 height 22
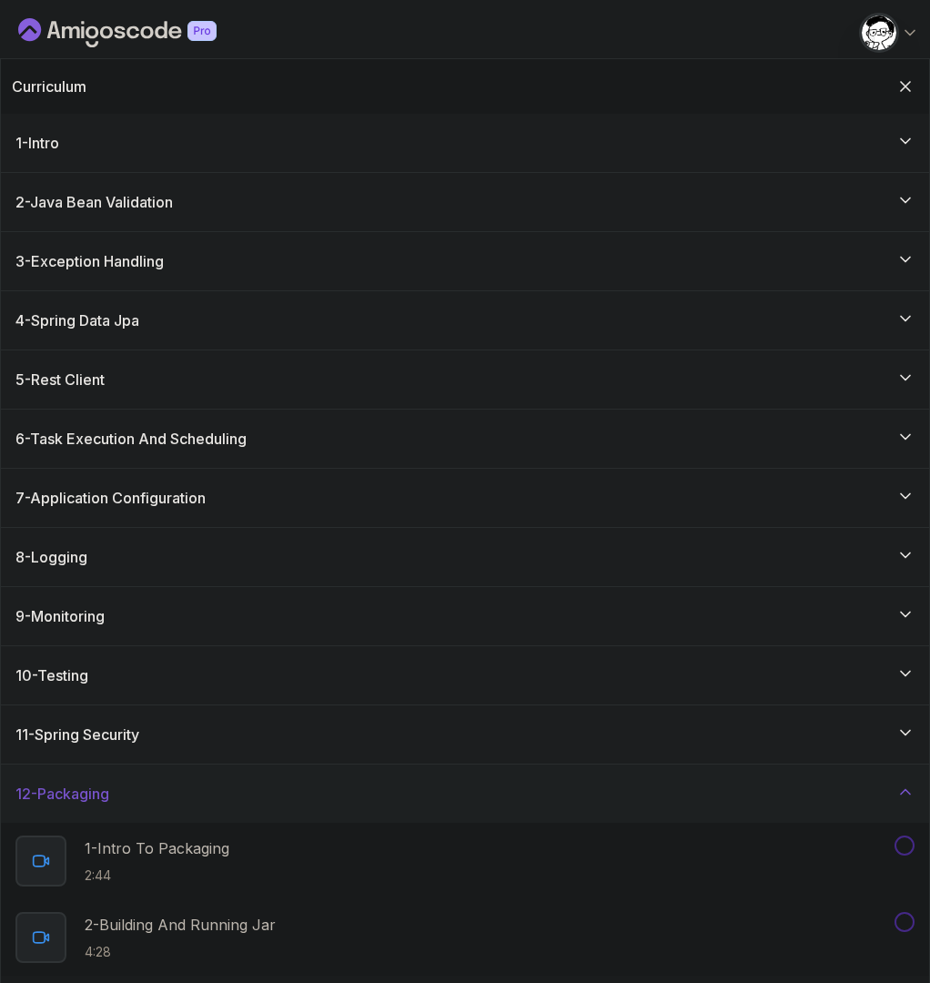
scroll to position [147, 0]
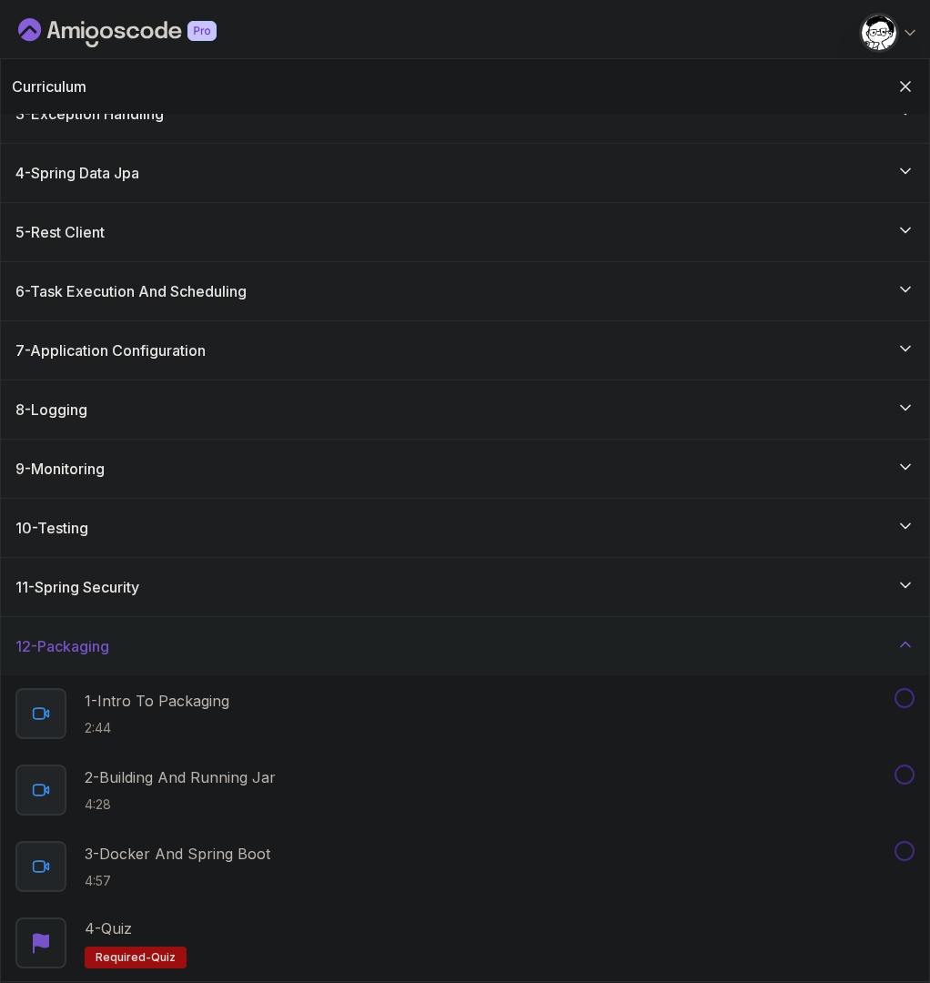
click at [132, 637] on div "12 - Packaging" at bounding box center [464, 646] width 899 height 22
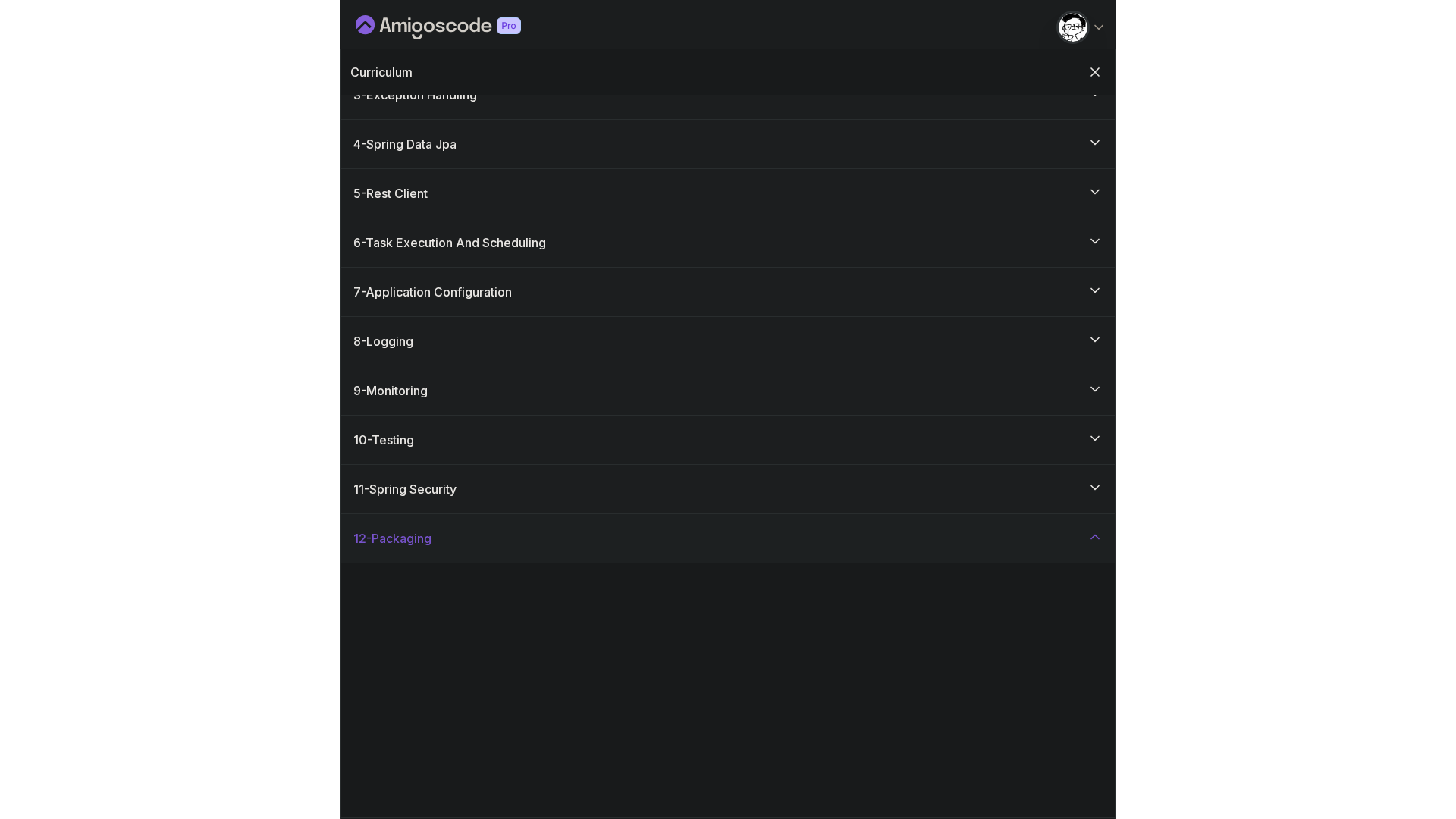
scroll to position [0, 0]
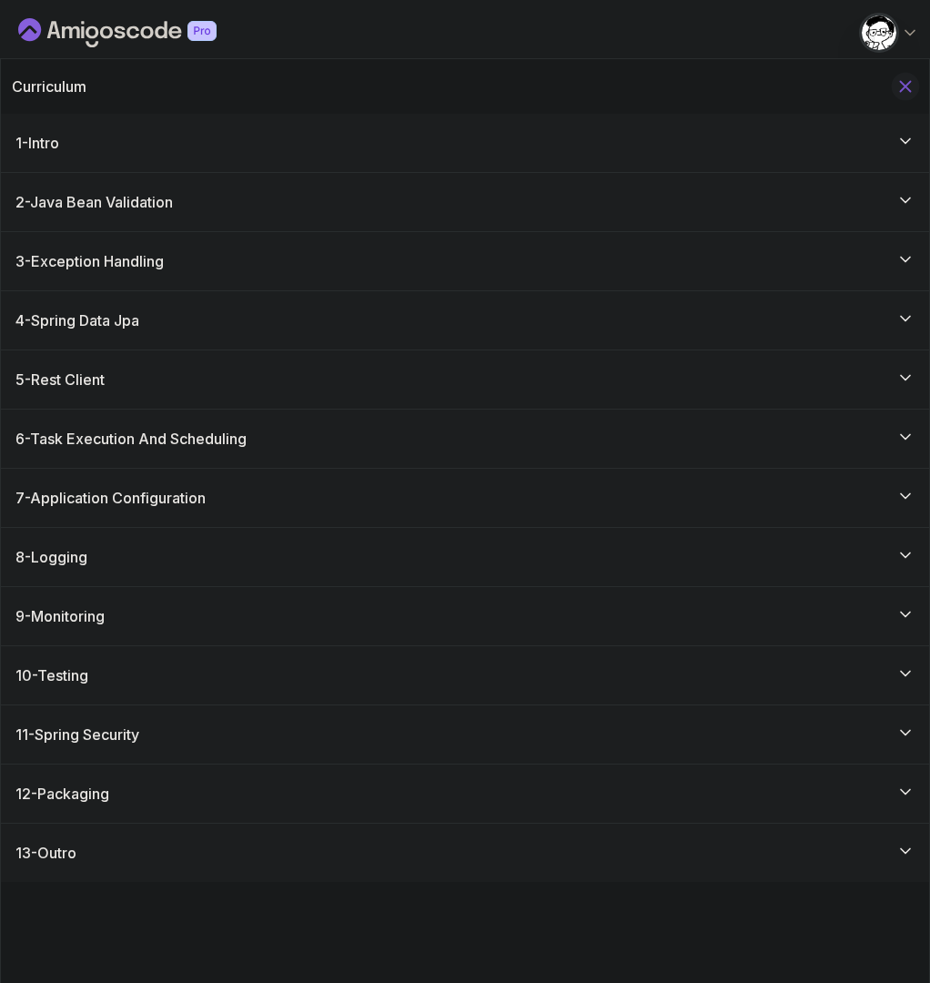
click at [913, 81] on icon "Hide Curriculum for mobile" at bounding box center [905, 86] width 20 height 20
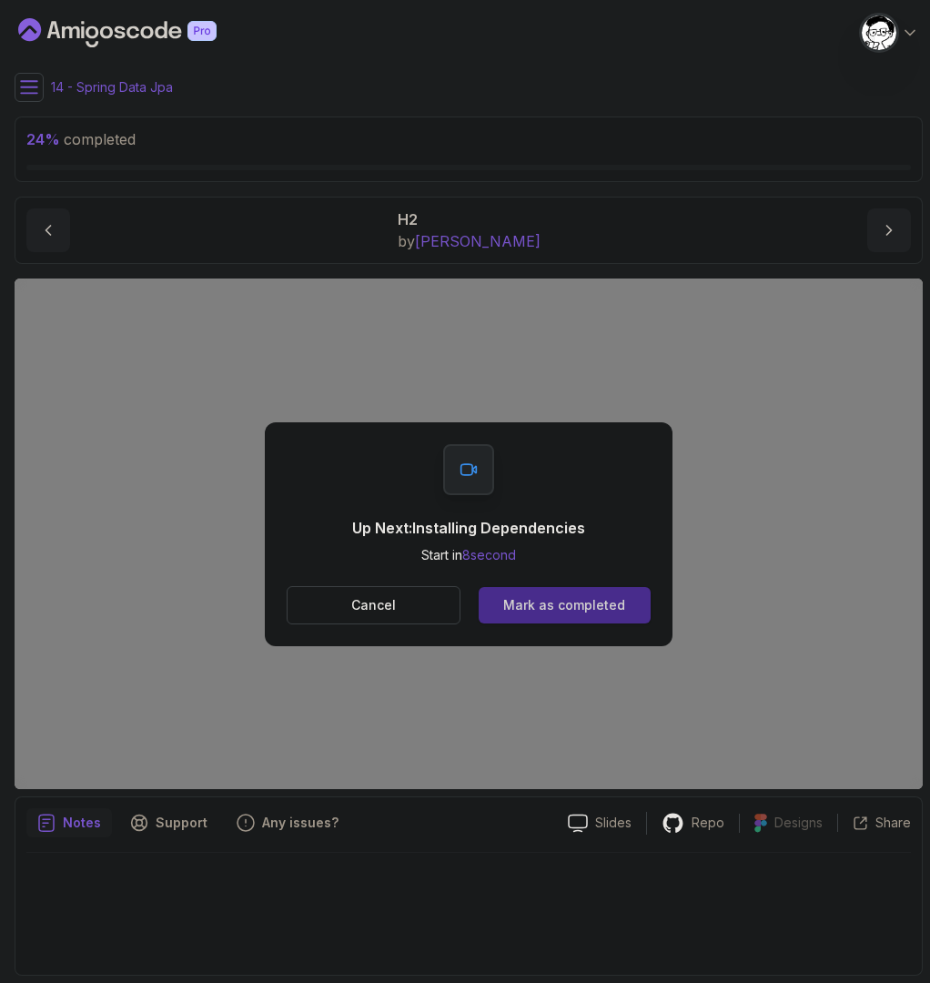
click at [520, 609] on div "Mark as completed" at bounding box center [564, 605] width 122 height 18
click at [613, 617] on button "Mark as completed" at bounding box center [565, 605] width 172 height 36
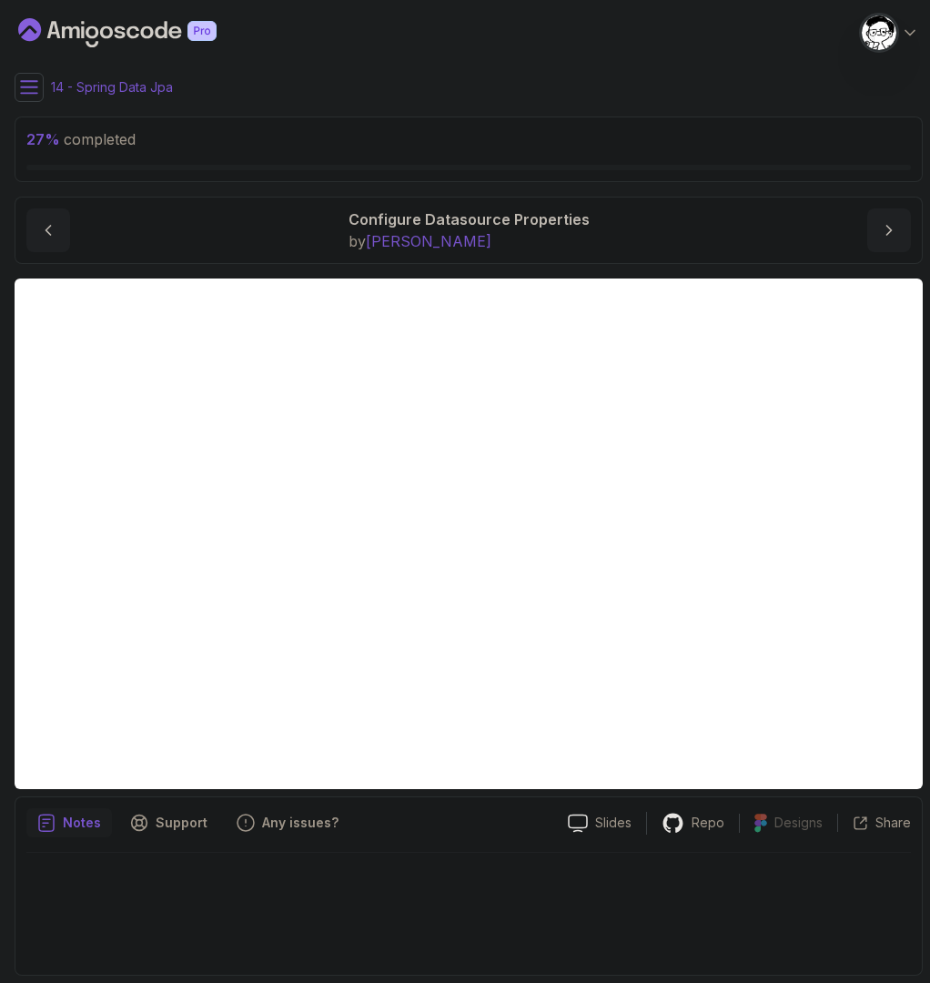
click at [174, 93] on div "14 - Spring Data Jpa" at bounding box center [469, 87] width 908 height 29
click at [23, 89] on icon at bounding box center [29, 87] width 18 height 18
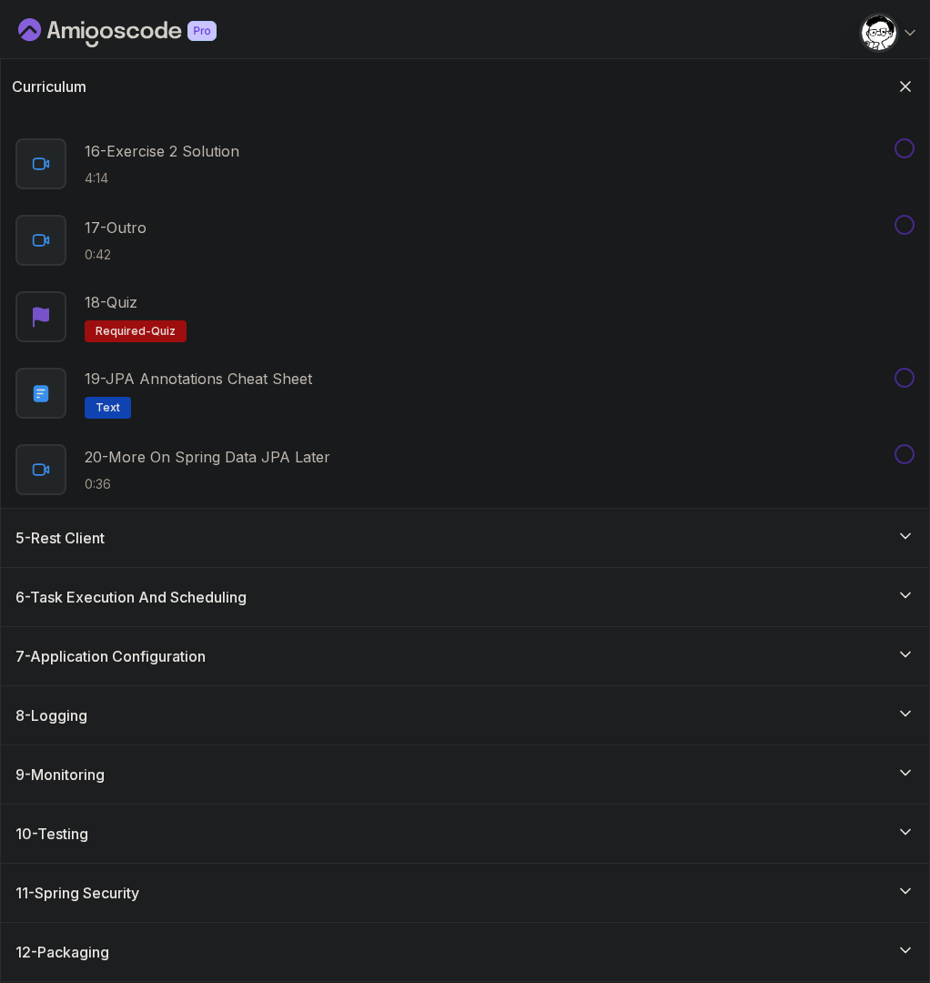
scroll to position [1360, 0]
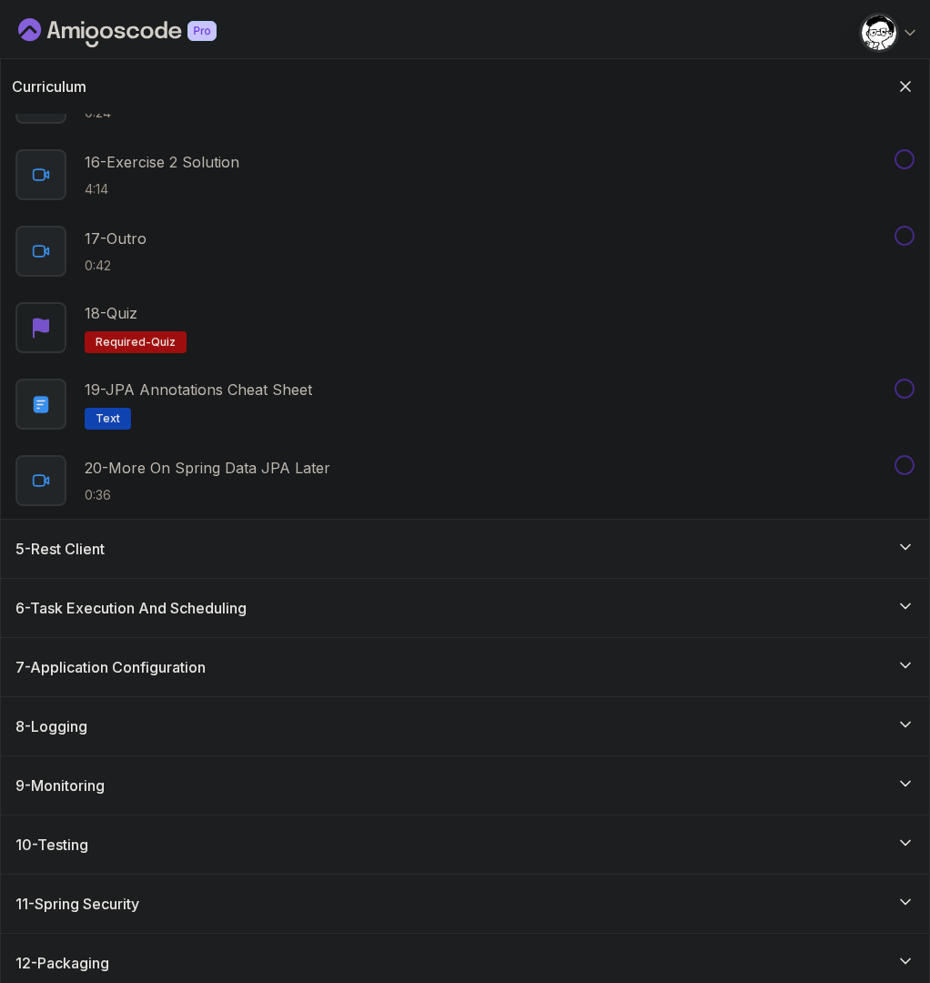
click at [157, 546] on div "5 - Rest Client" at bounding box center [464, 549] width 899 height 22
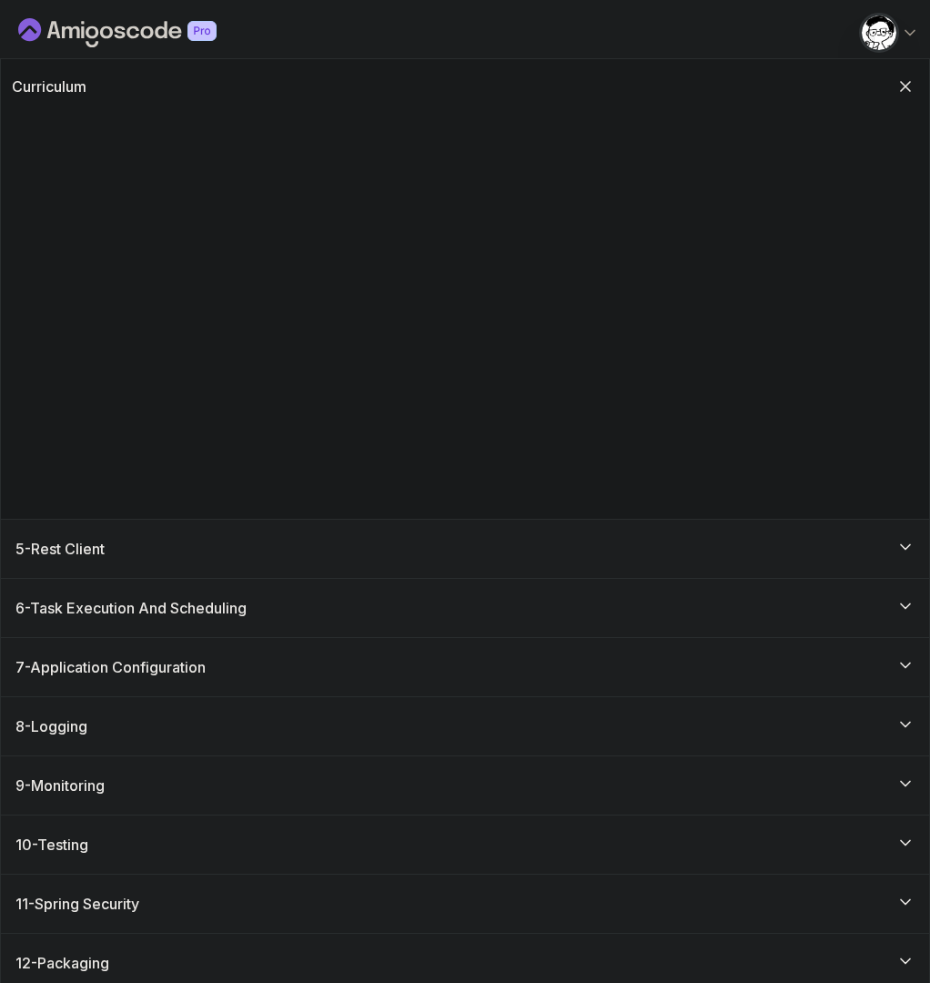
scroll to position [0, 0]
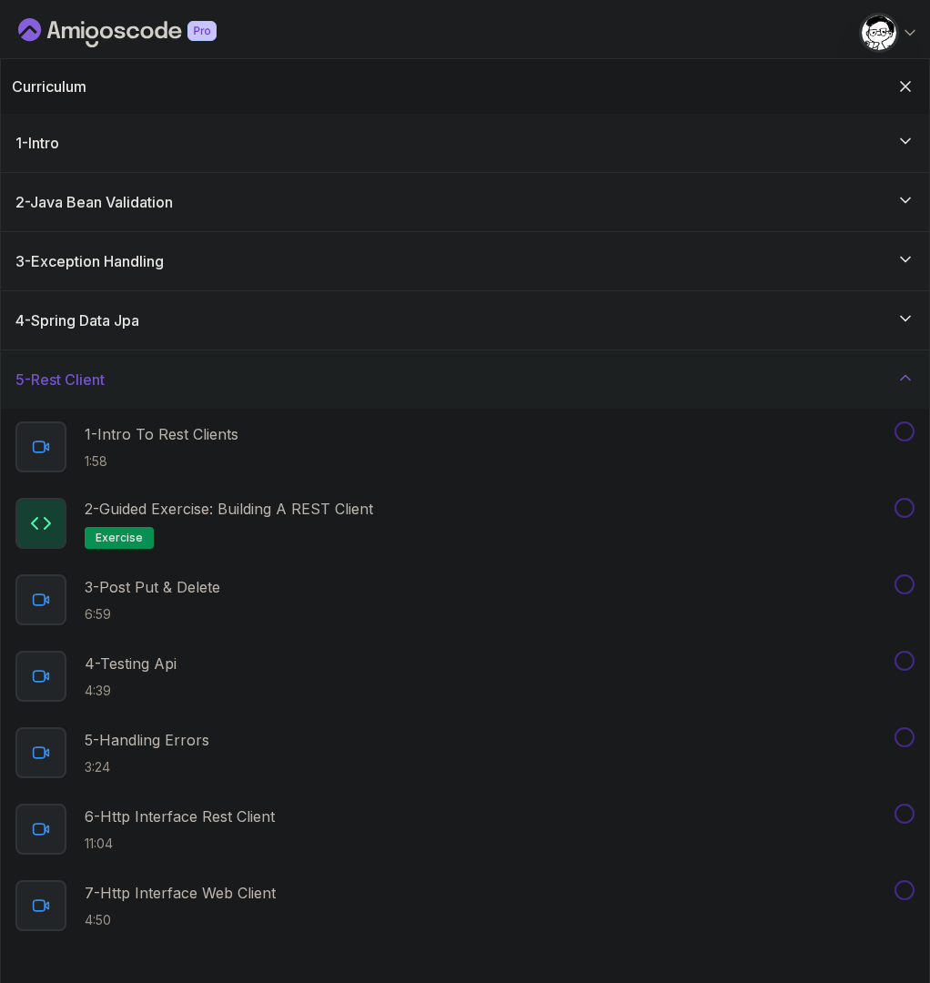
click at [102, 370] on h3 "5 - Rest Client" at bounding box center [59, 380] width 89 height 22
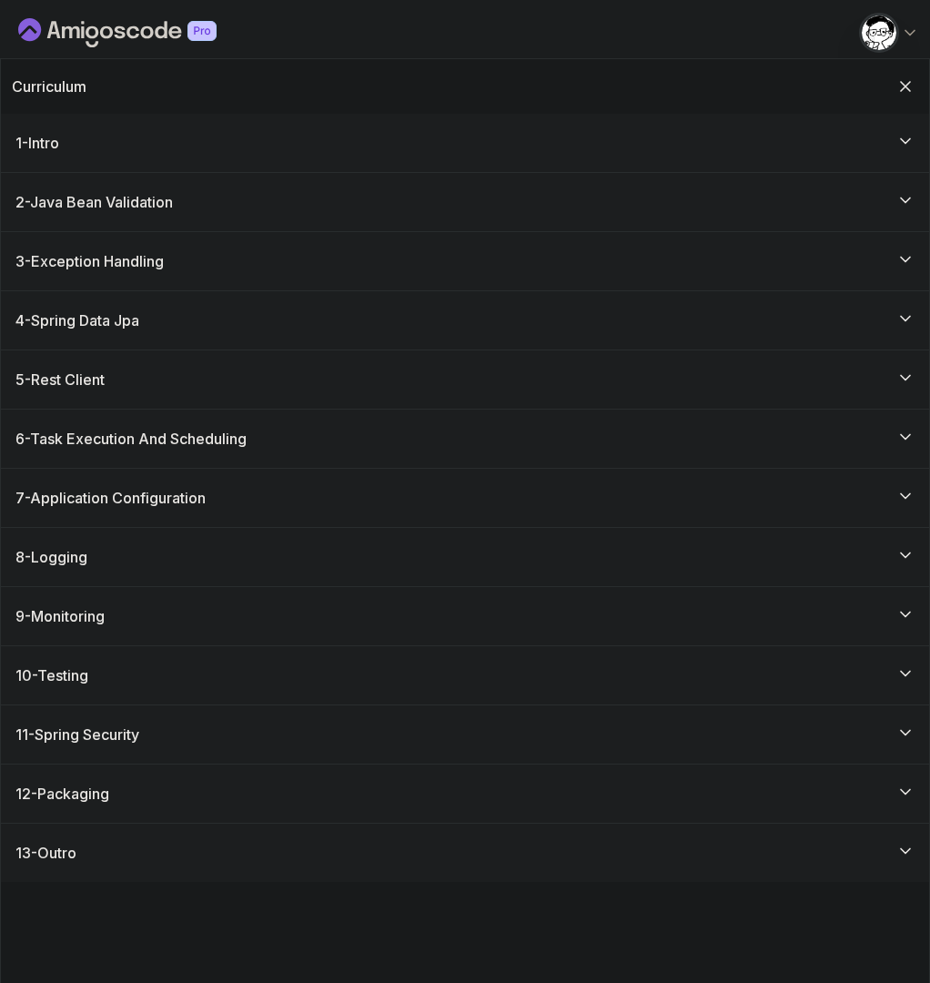
click at [889, 83] on div "Curriculum" at bounding box center [465, 86] width 928 height 55
click at [903, 83] on icon "Hide Curriculum for mobile" at bounding box center [906, 87] width 10 height 10
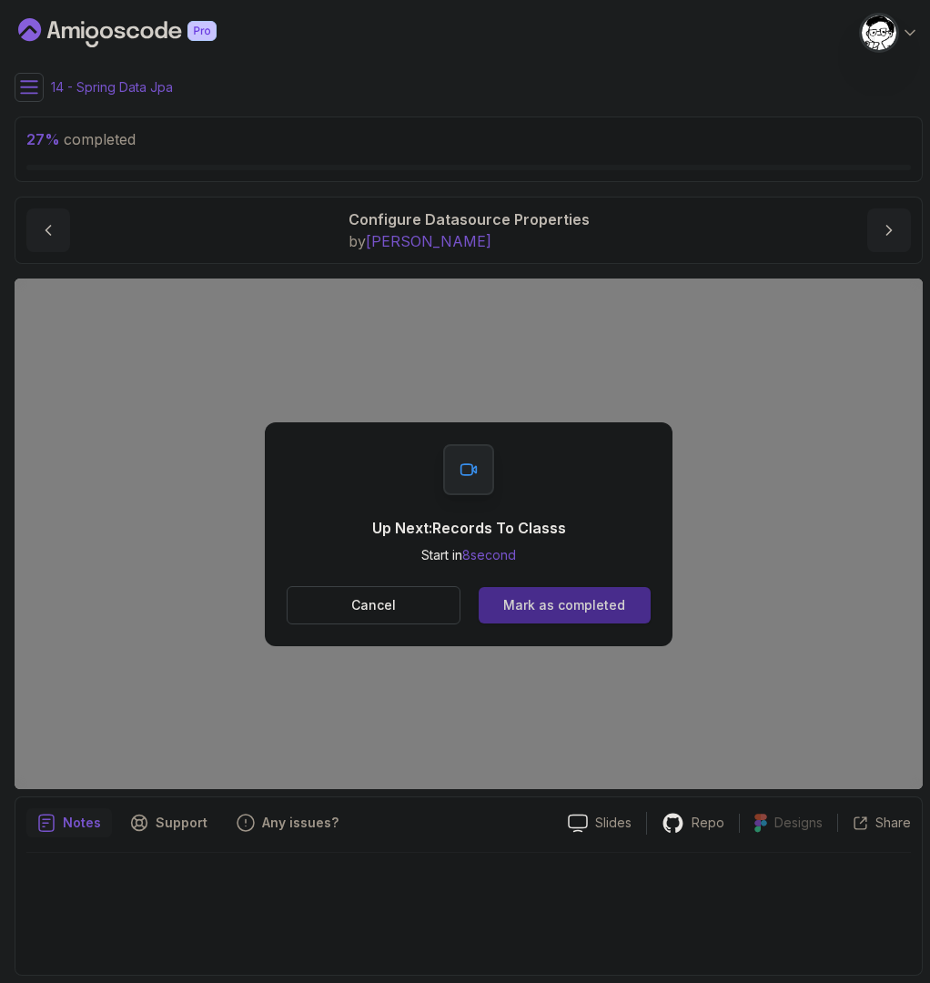
click at [561, 609] on div "Mark as completed" at bounding box center [564, 605] width 122 height 18
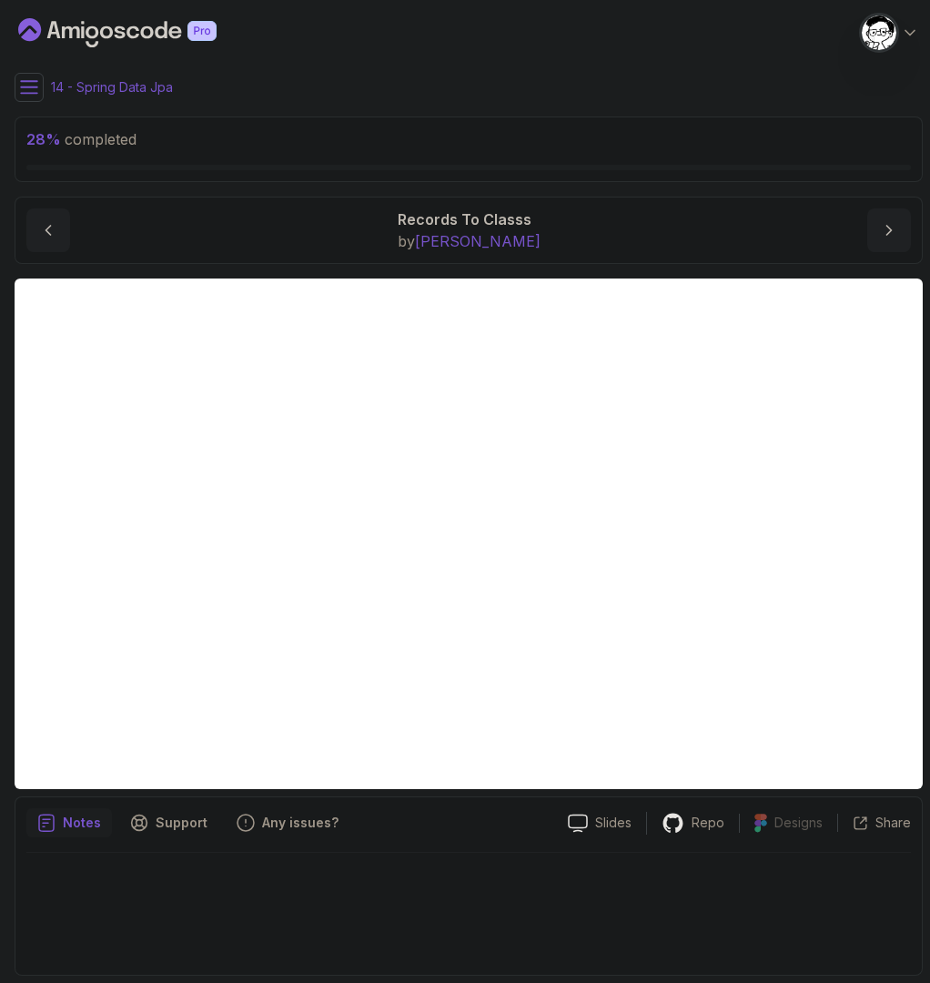
click at [29, 83] on icon at bounding box center [29, 87] width 18 height 18
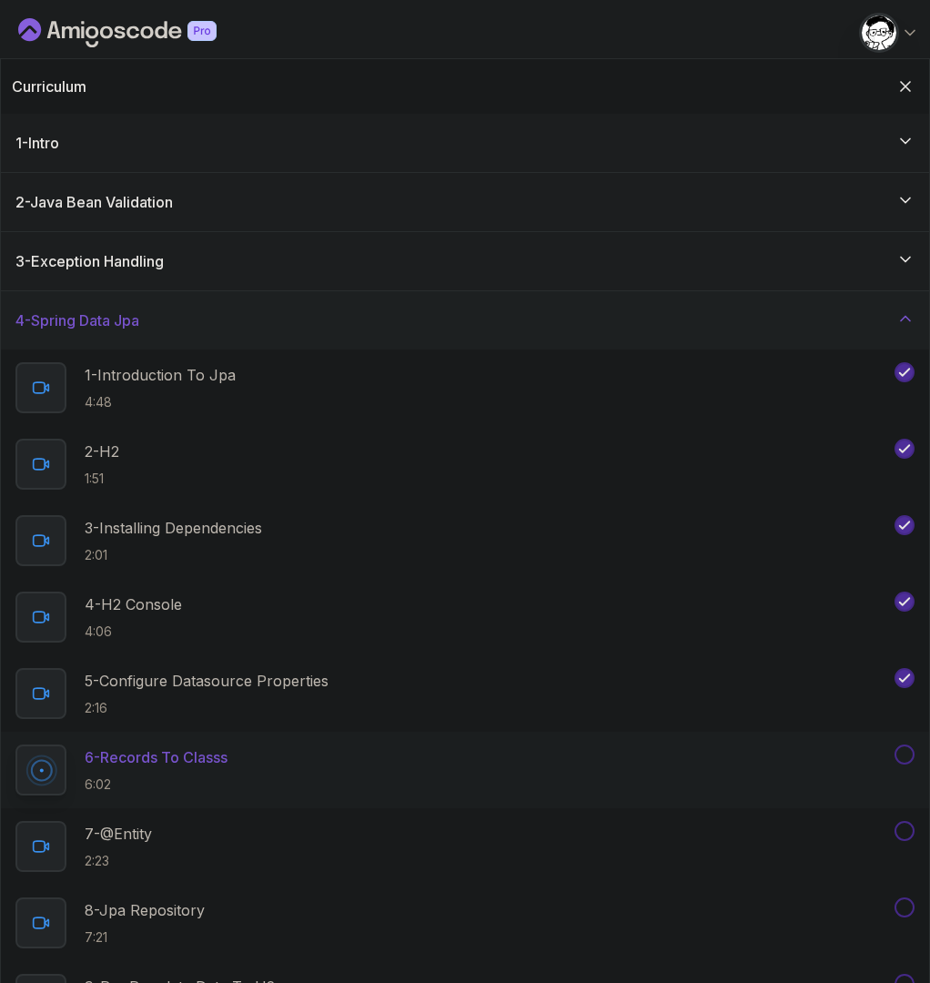
click at [29, 83] on h2 "Curriculum" at bounding box center [49, 87] width 75 height 22
click at [914, 89] on icon "Hide Curriculum for mobile" at bounding box center [905, 86] width 20 height 20
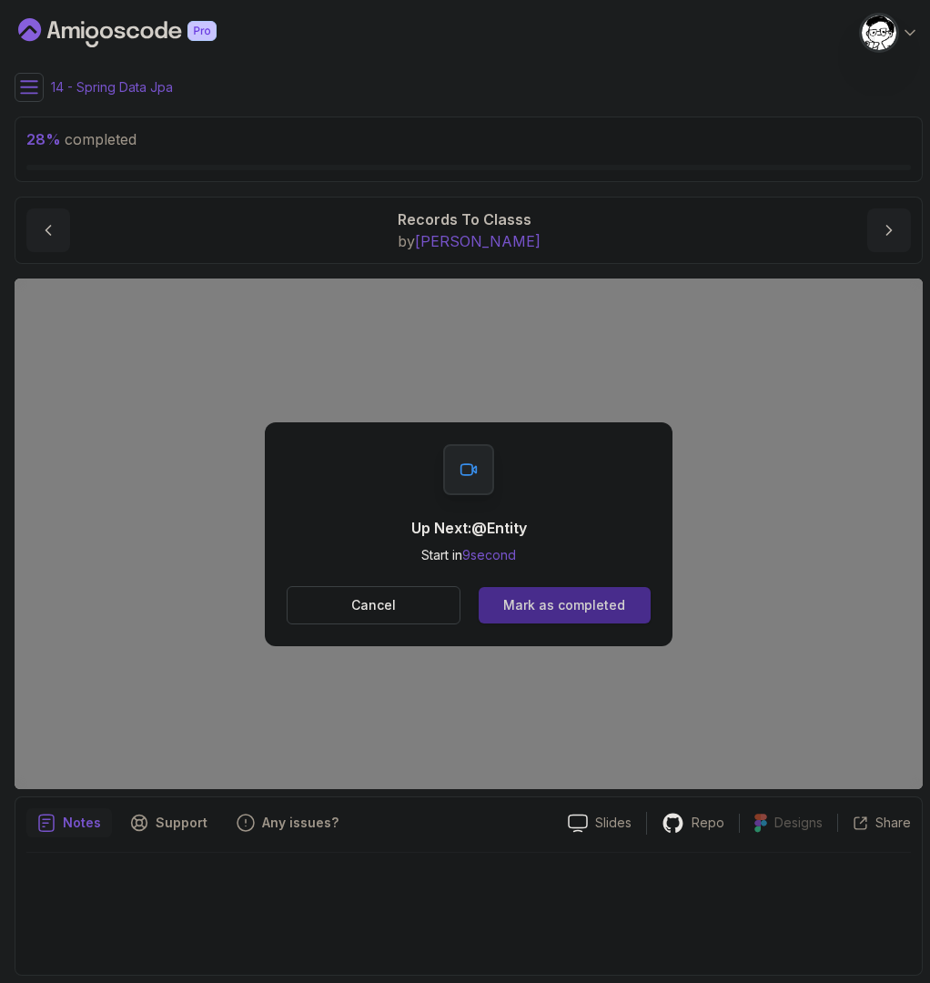
click at [567, 603] on div "Mark as completed" at bounding box center [564, 605] width 122 height 18
click at [597, 613] on div "Mark as completed" at bounding box center [564, 605] width 122 height 18
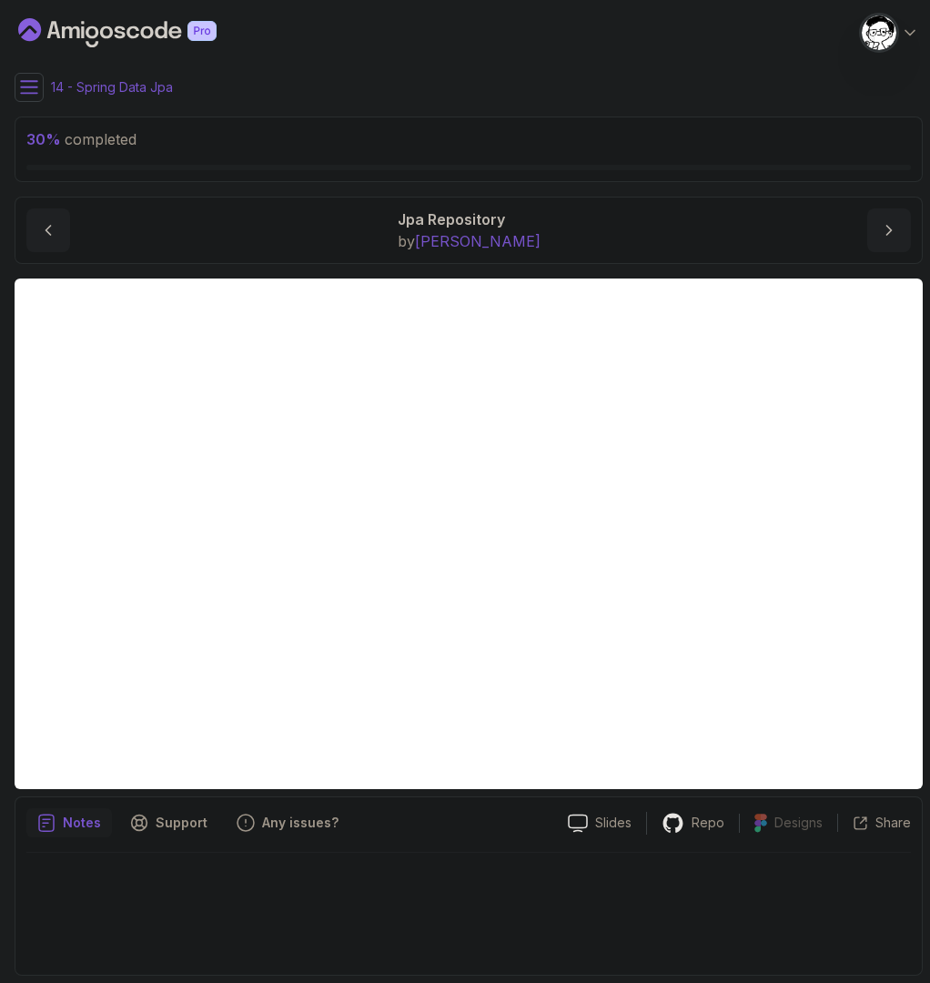
click at [20, 86] on icon at bounding box center [29, 87] width 18 height 18
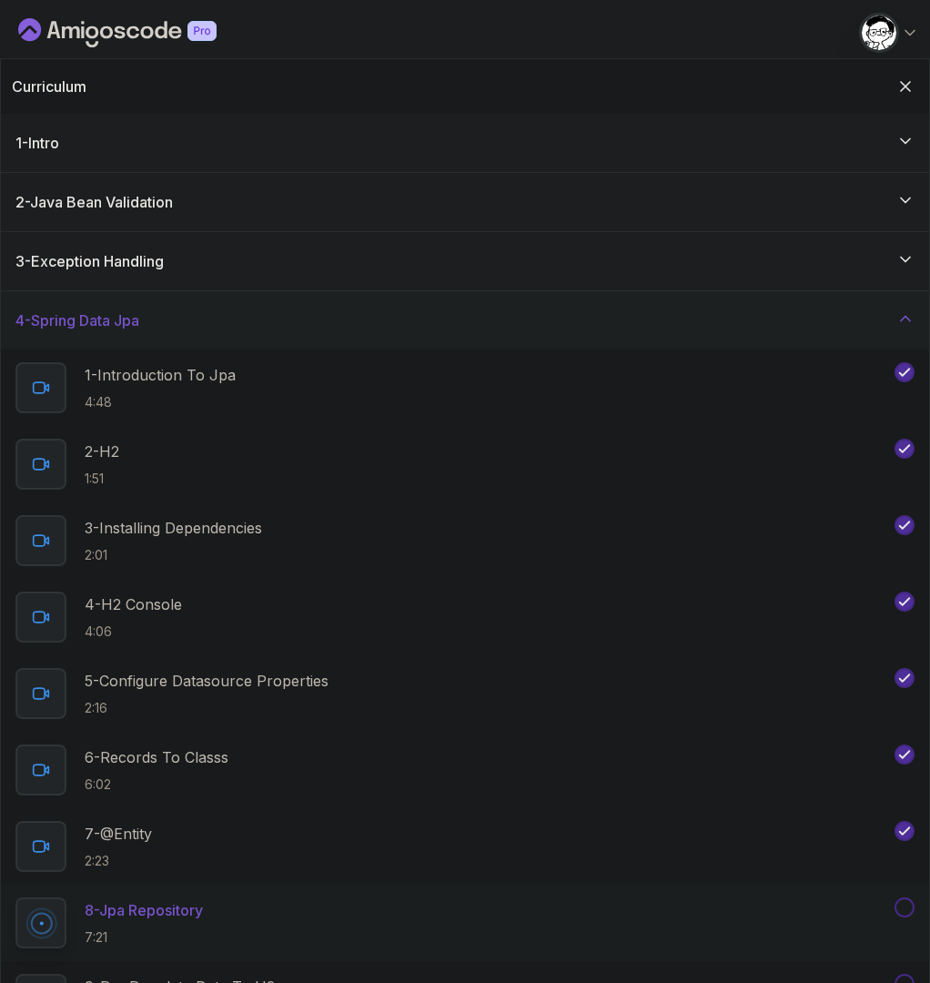
click at [137, 301] on div "4 - Spring Data Jpa" at bounding box center [465, 320] width 928 height 58
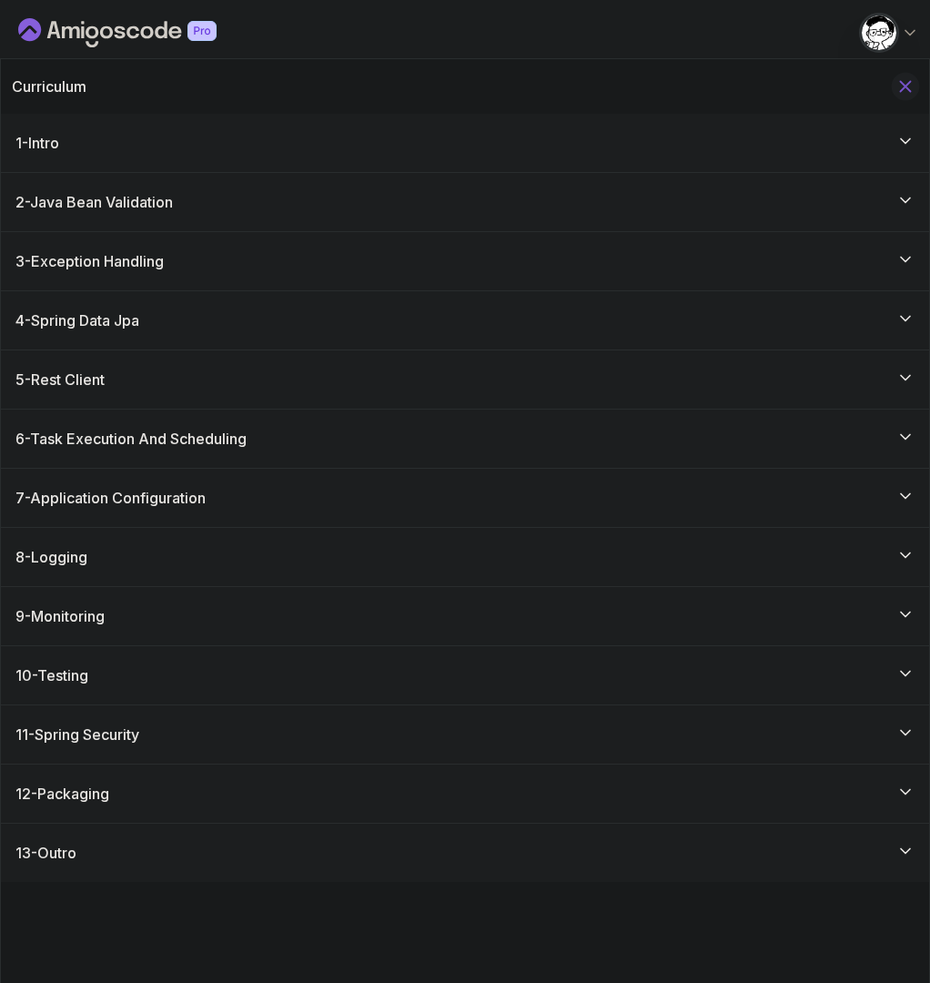
click at [898, 86] on icon "Hide Curriculum for mobile" at bounding box center [905, 86] width 20 height 20
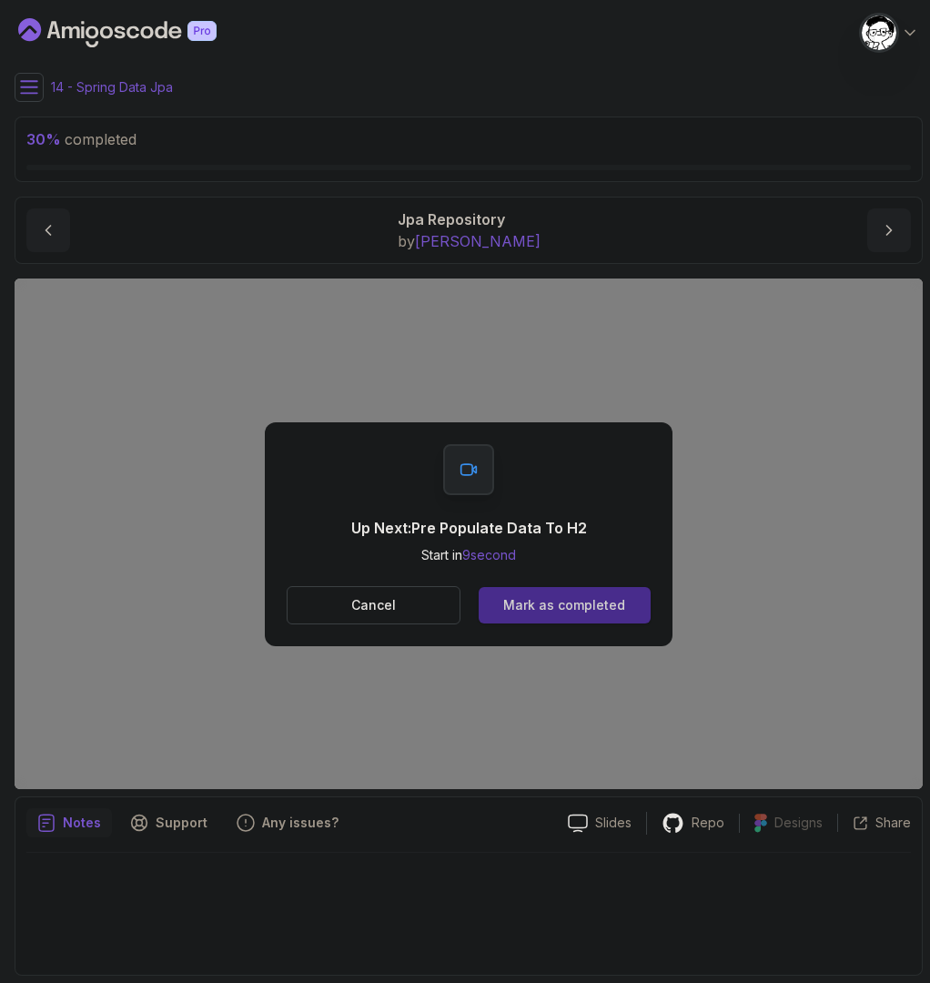
click at [591, 612] on div "Mark as completed" at bounding box center [564, 605] width 122 height 18
